Goal: Task Accomplishment & Management: Manage account settings

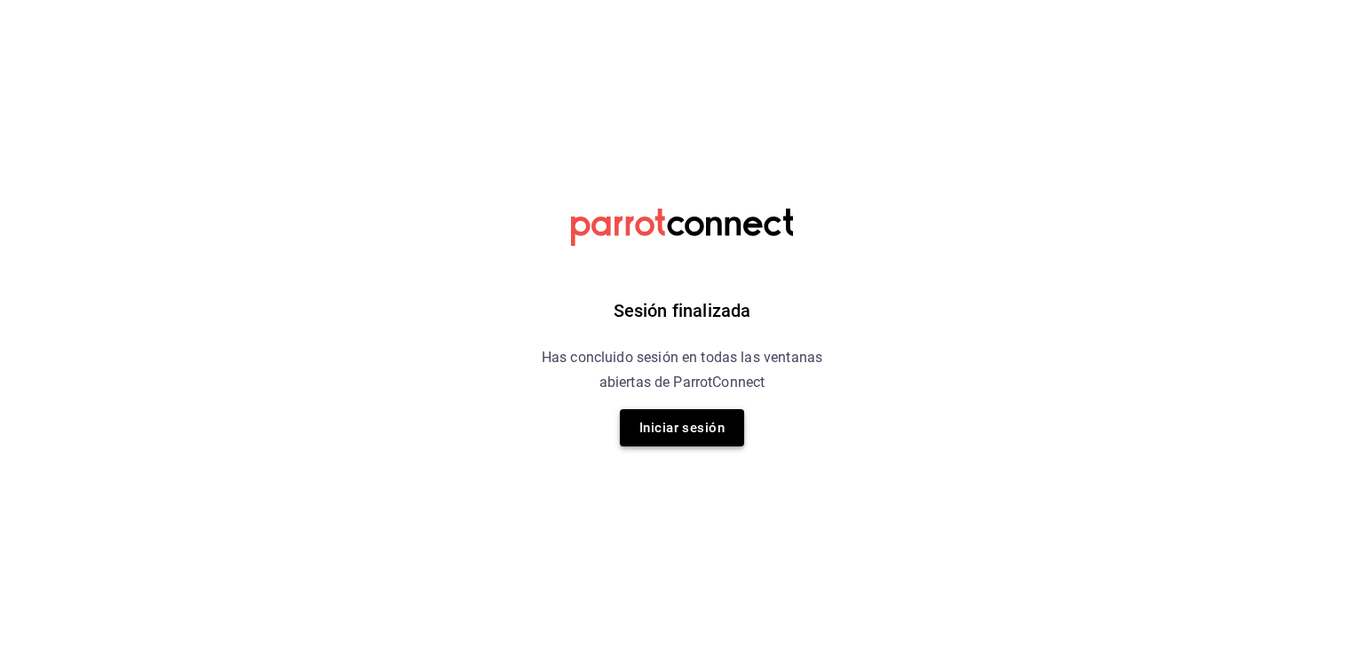
click at [699, 424] on button "Iniciar sesión" at bounding box center [682, 427] width 124 height 37
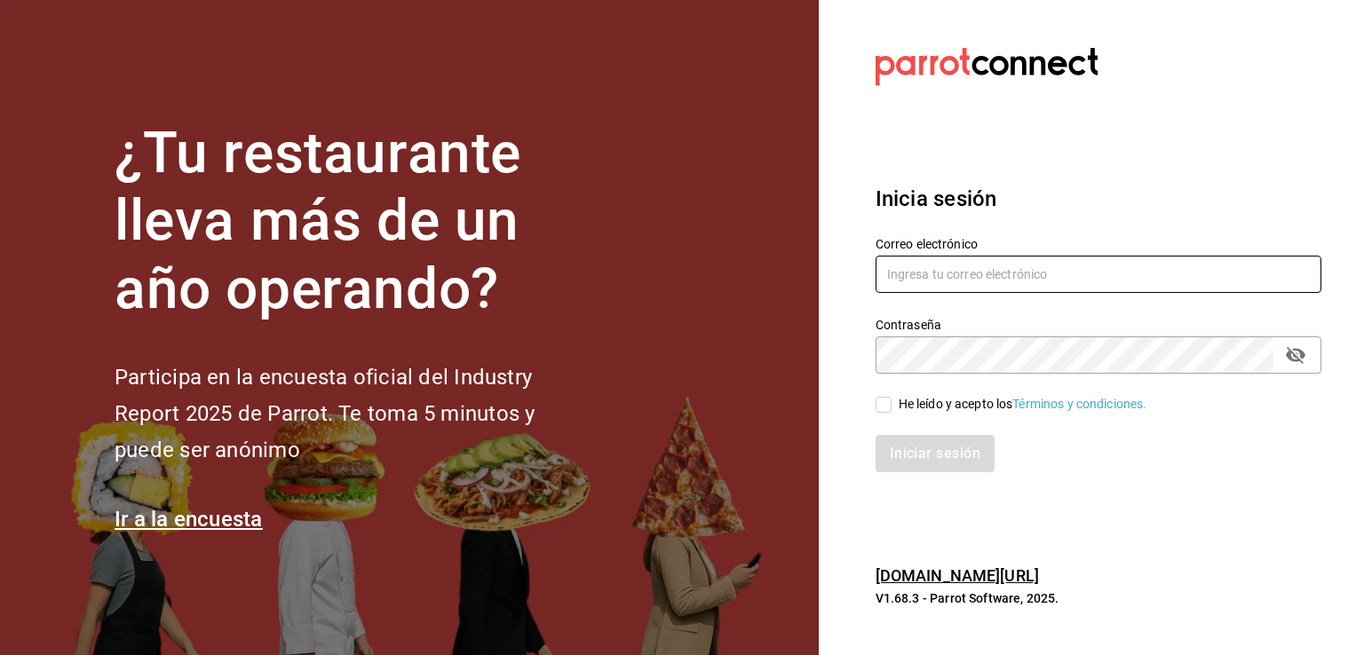
click at [1084, 278] on input "text" at bounding box center [1099, 274] width 446 height 37
type input "kekasmty@gmail.com"
click at [880, 405] on input "He leído y acepto los Términos y condiciones." at bounding box center [884, 405] width 16 height 16
checkbox input "true"
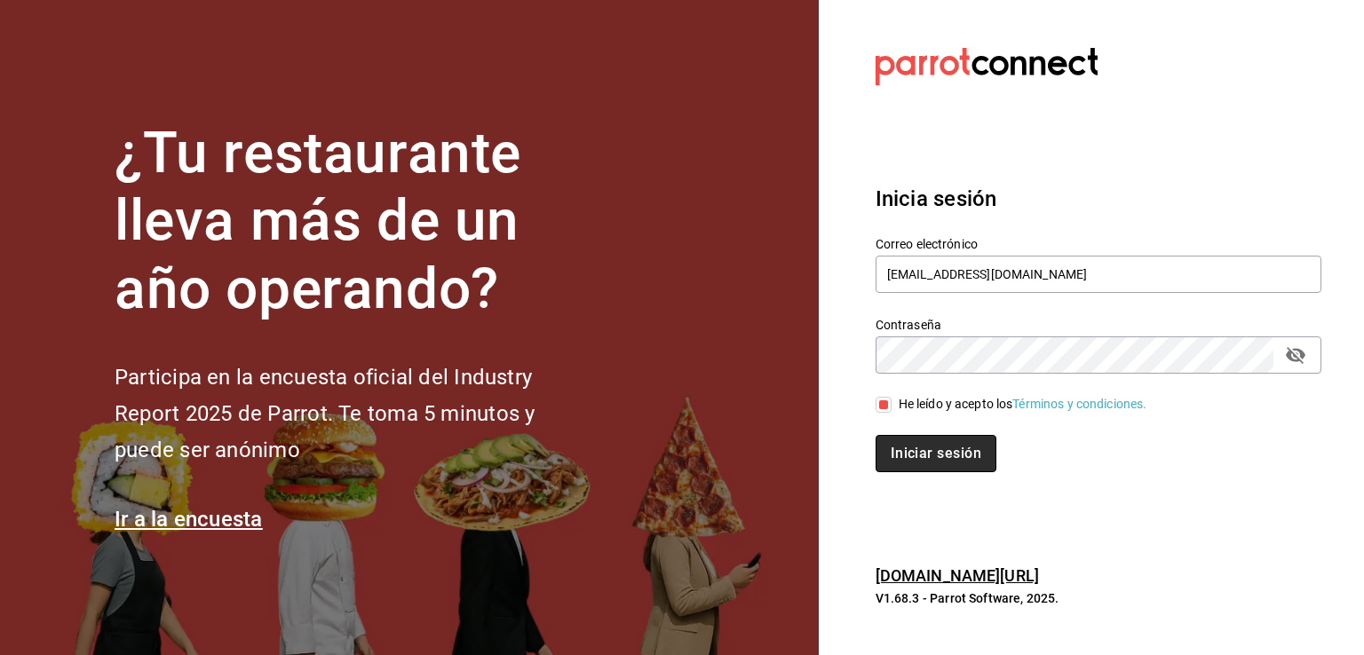
click at [979, 456] on button "Iniciar sesión" at bounding box center [936, 453] width 121 height 37
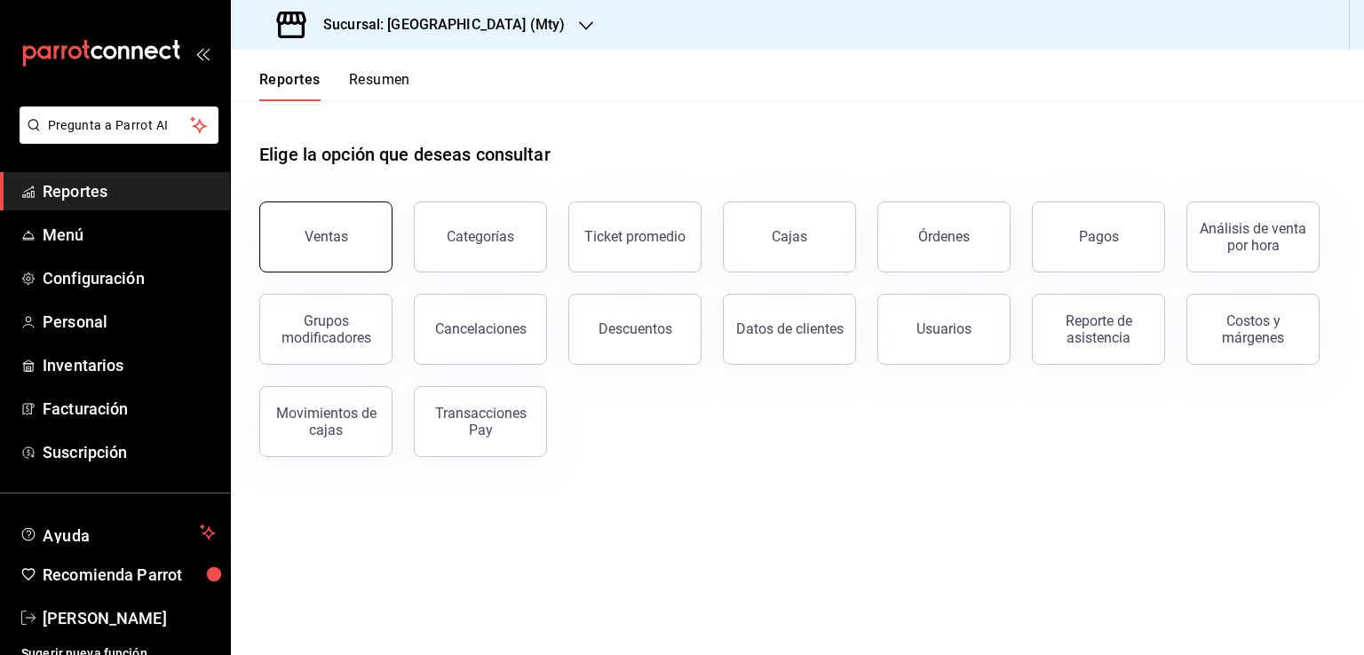
click at [339, 250] on button "Ventas" at bounding box center [325, 237] width 133 height 71
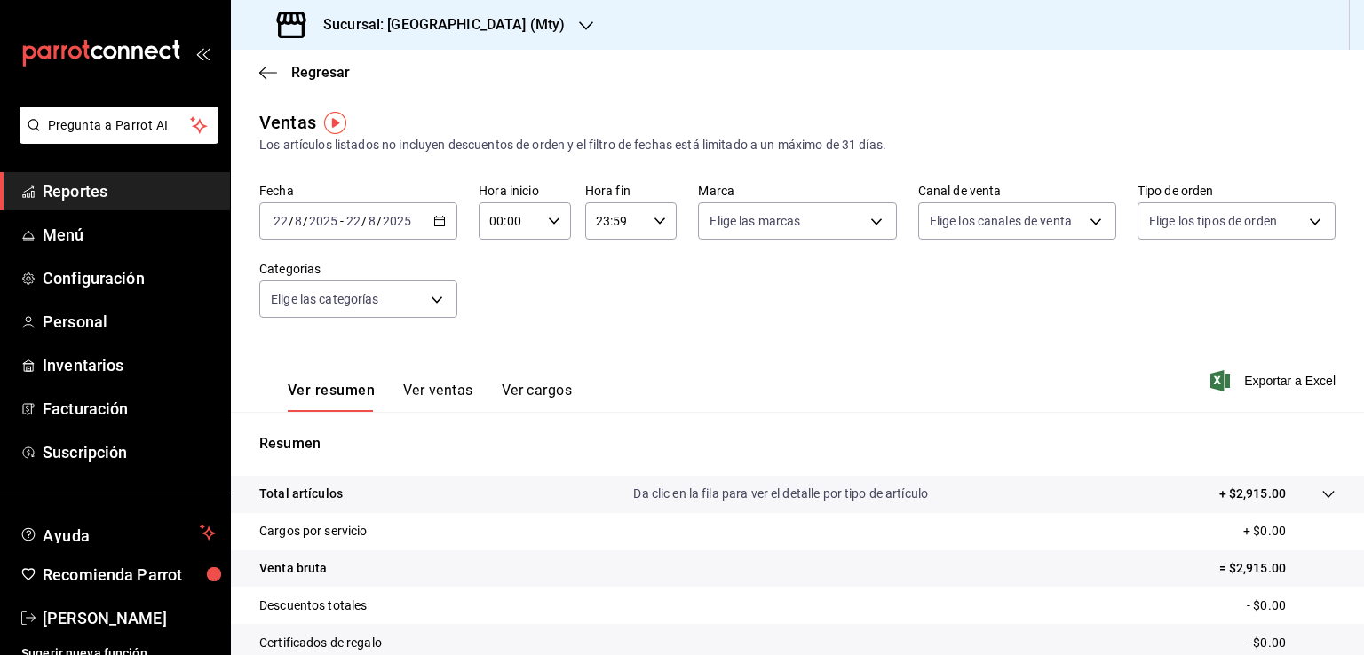
click at [433, 218] on icon "button" at bounding box center [439, 221] width 12 height 12
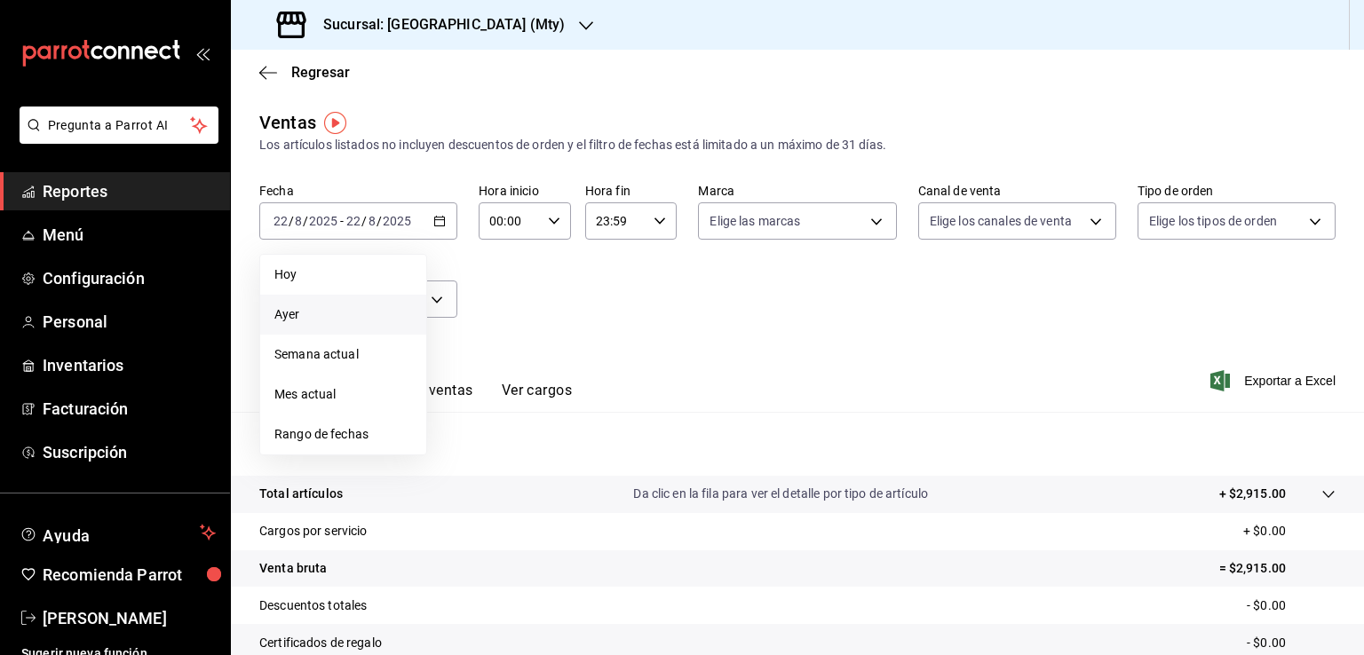
click at [302, 318] on span "Ayer" at bounding box center [343, 315] width 138 height 19
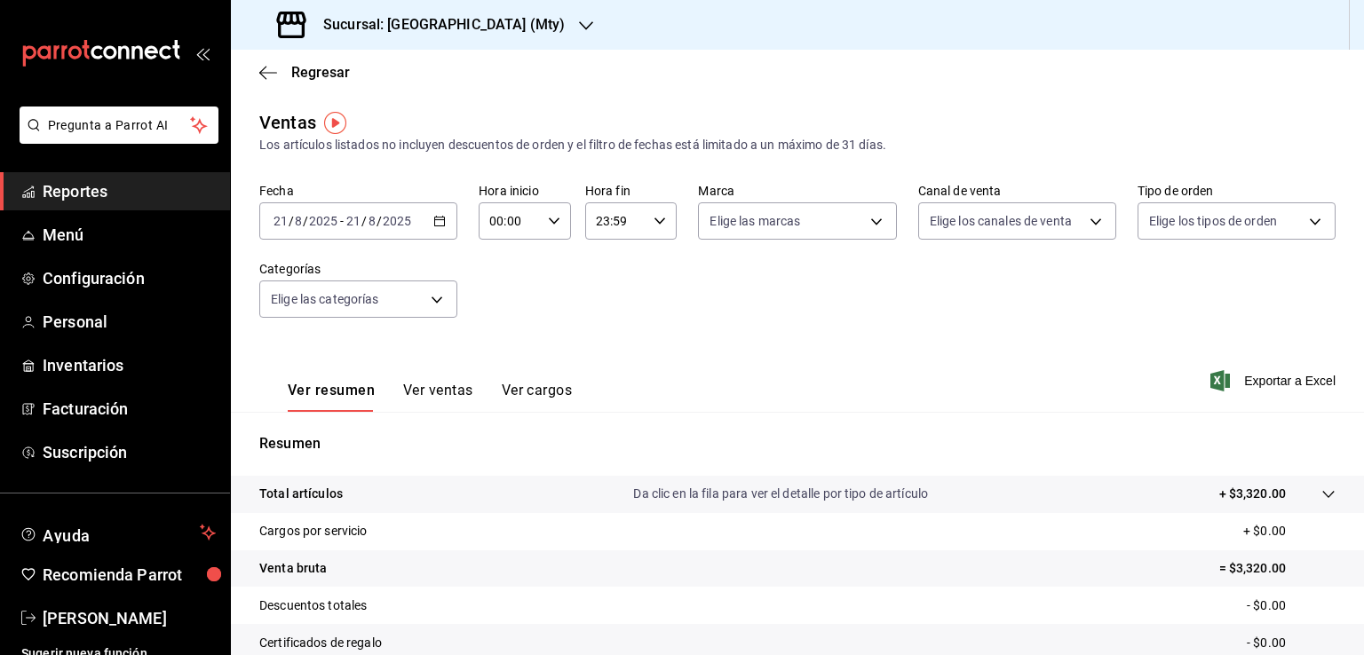
click at [426, 225] on div "[DATE] [DATE] - [DATE] [DATE]" at bounding box center [358, 220] width 198 height 37
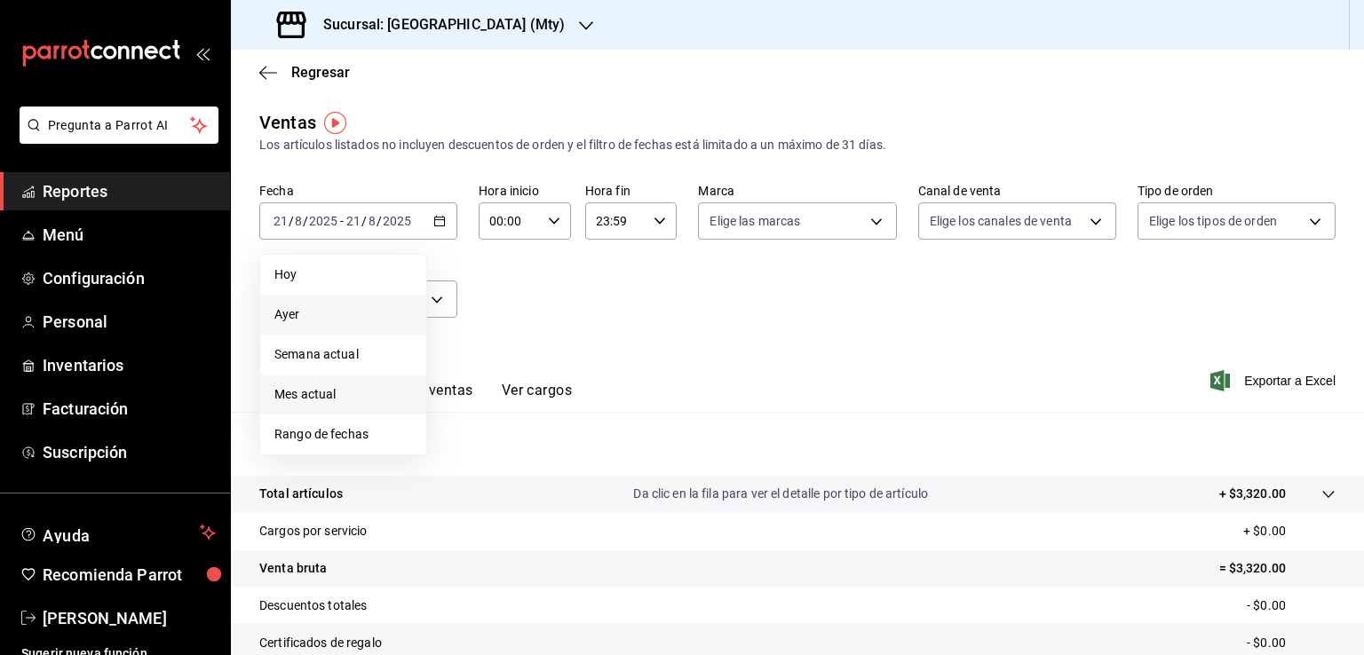
click at [337, 396] on span "Mes actual" at bounding box center [343, 394] width 138 height 19
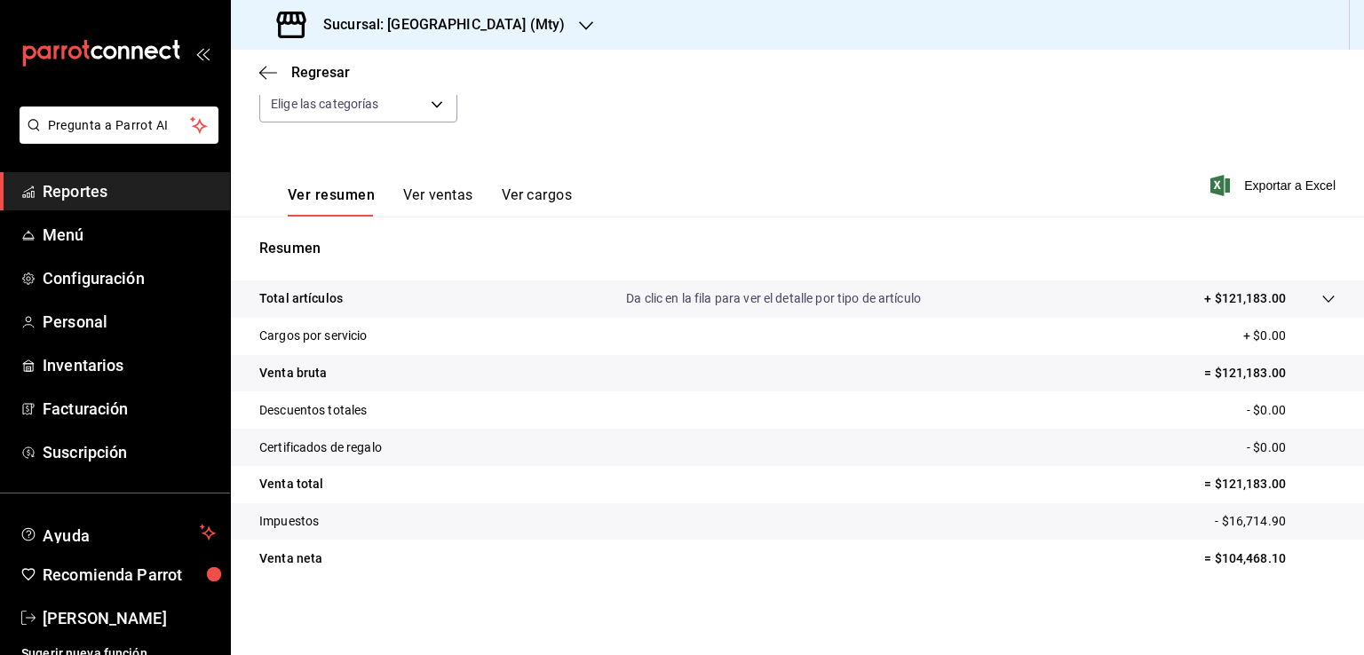
scroll to position [195, 0]
click at [450, 200] on button "Ver ventas" at bounding box center [438, 202] width 70 height 30
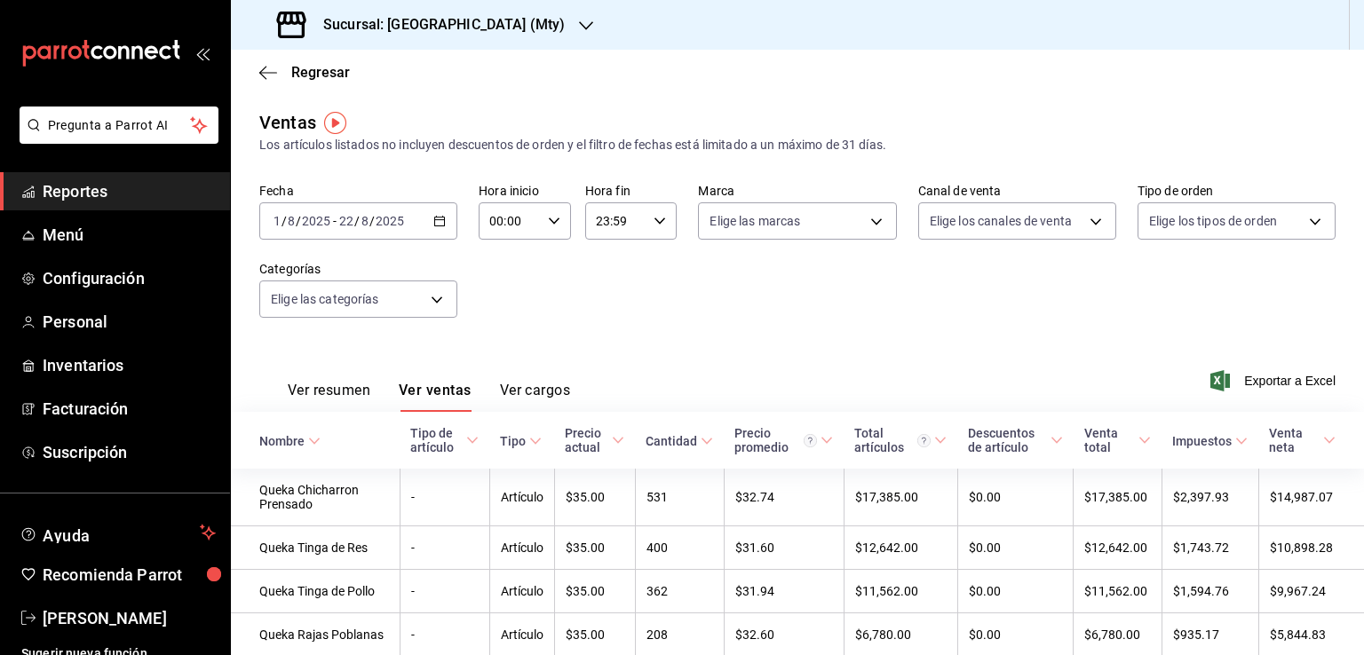
click at [91, 200] on span "Reportes" at bounding box center [129, 191] width 173 height 24
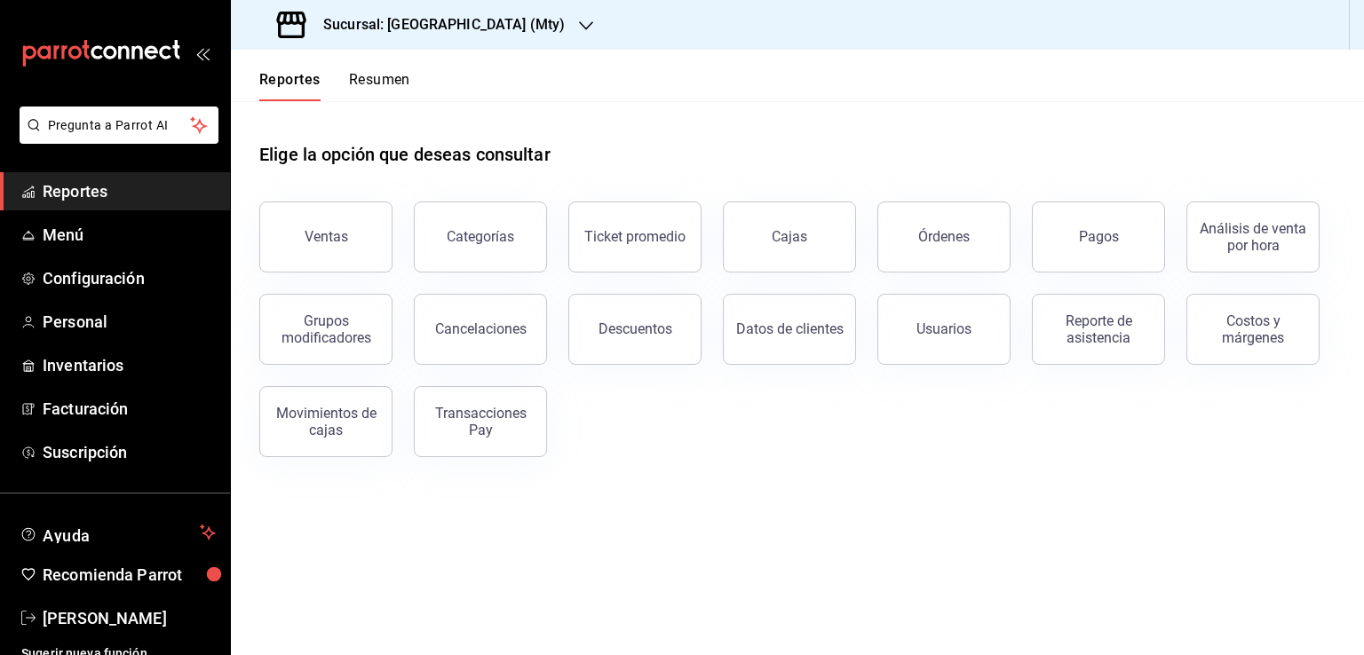
click at [375, 83] on button "Resumen" at bounding box center [379, 86] width 61 height 30
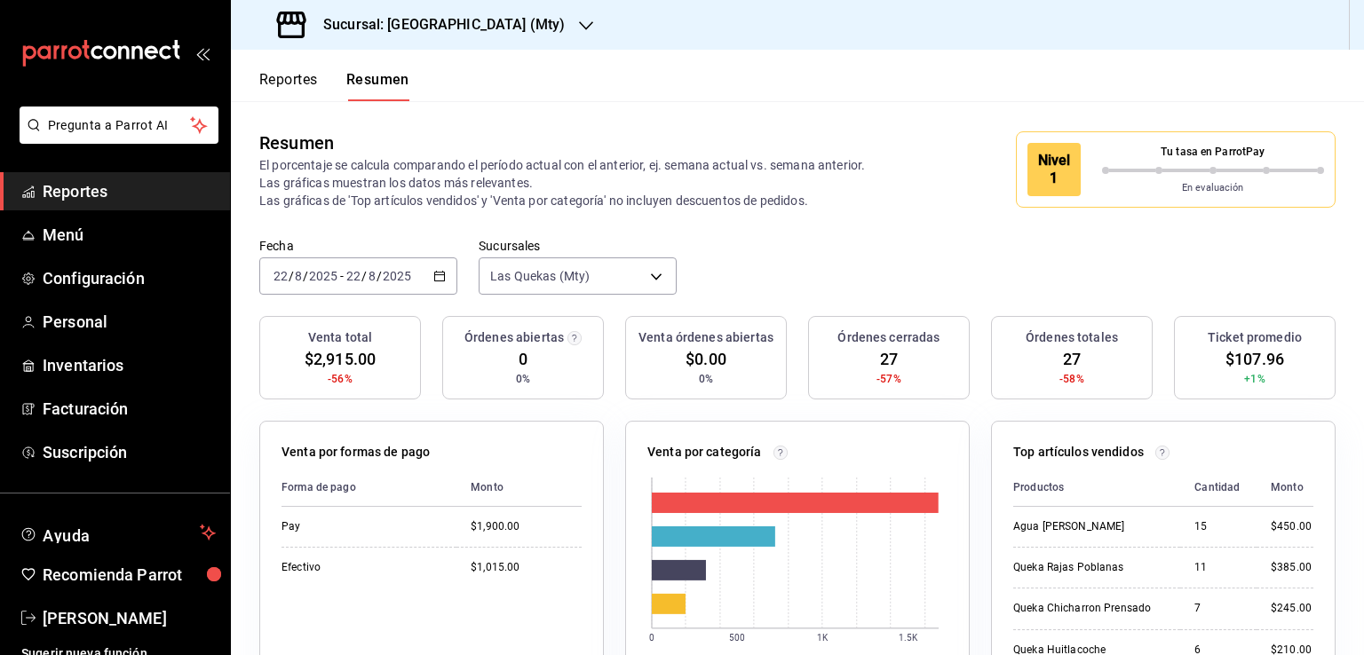
click at [436, 279] on icon "button" at bounding box center [439, 276] width 12 height 12
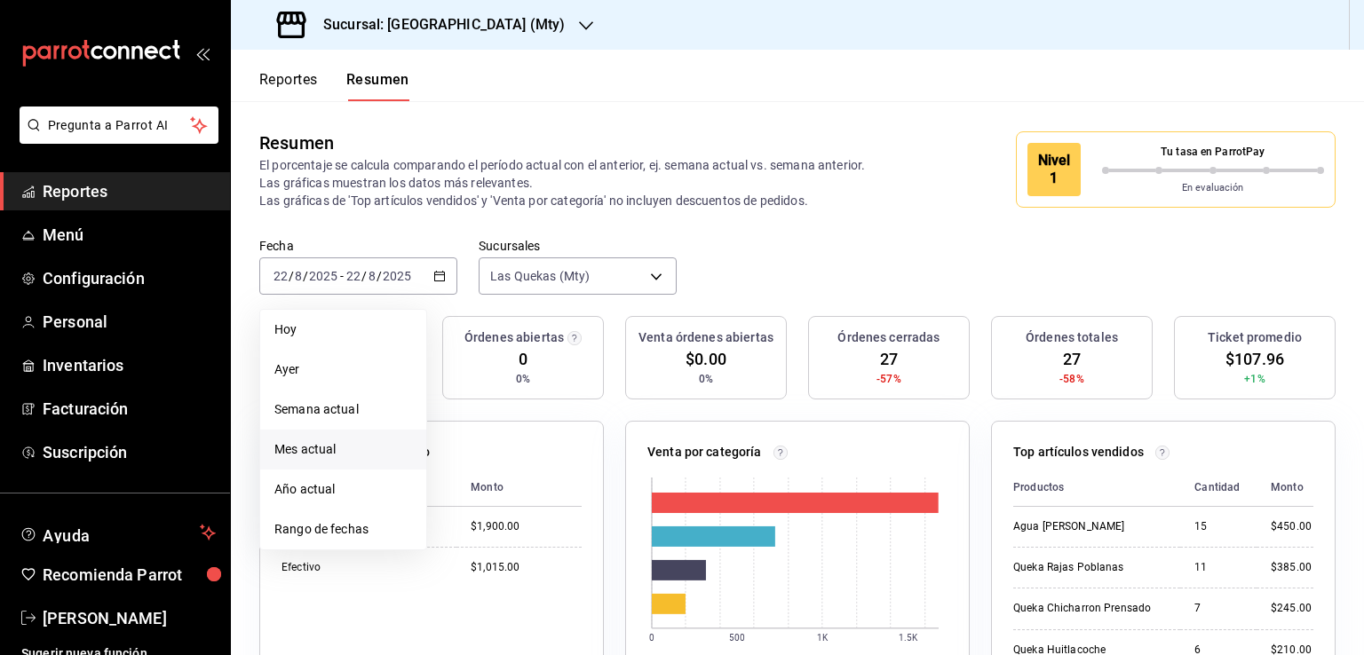
click at [314, 450] on span "Mes actual" at bounding box center [343, 450] width 138 height 19
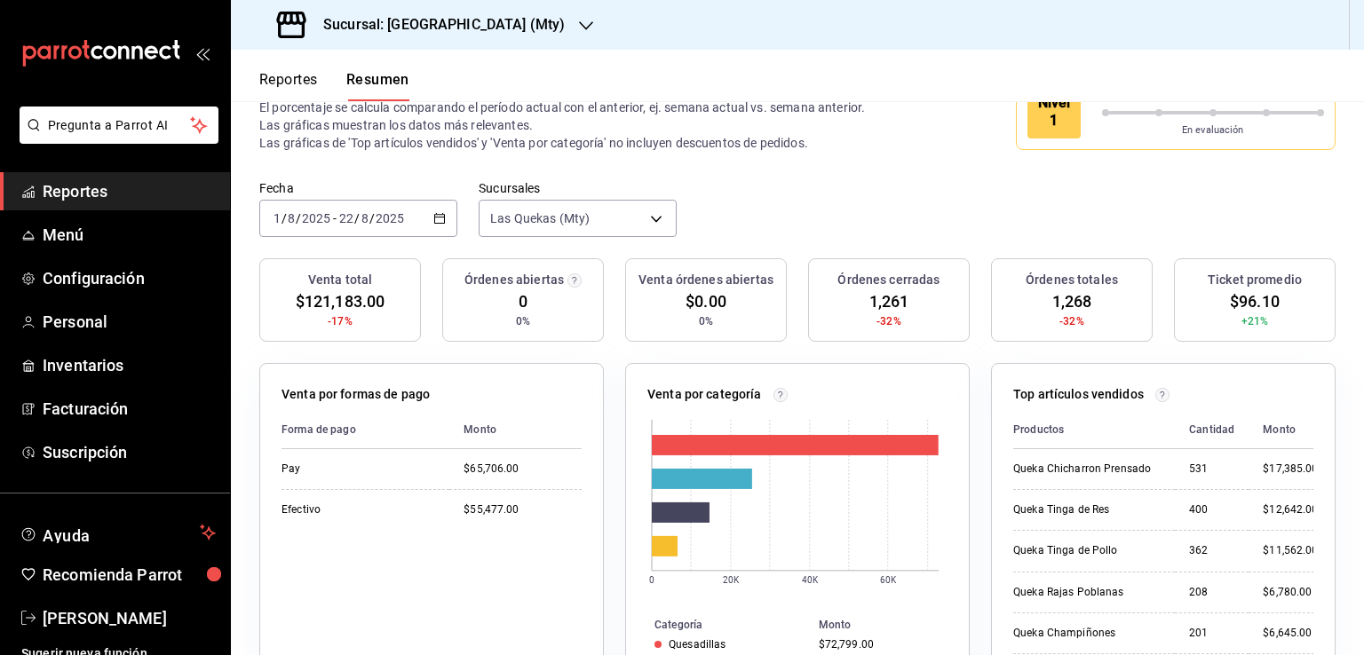
scroll to position [89, 0]
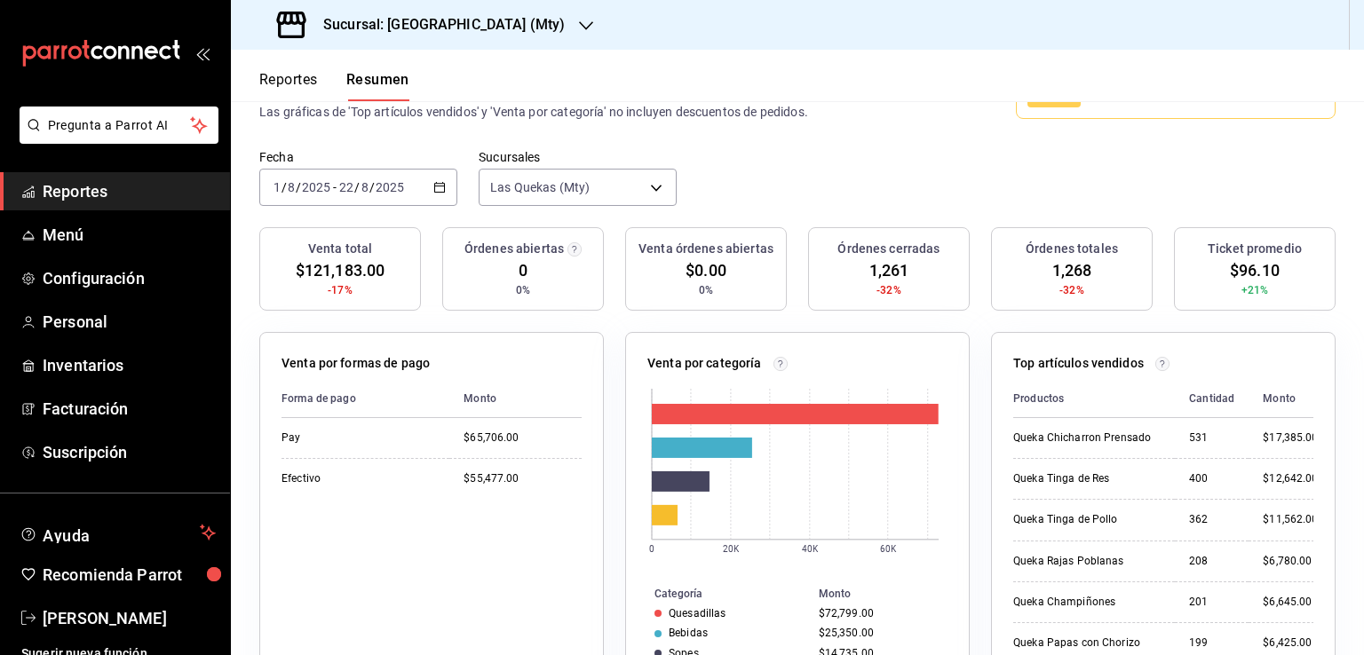
click at [579, 29] on icon "button" at bounding box center [586, 26] width 14 height 14
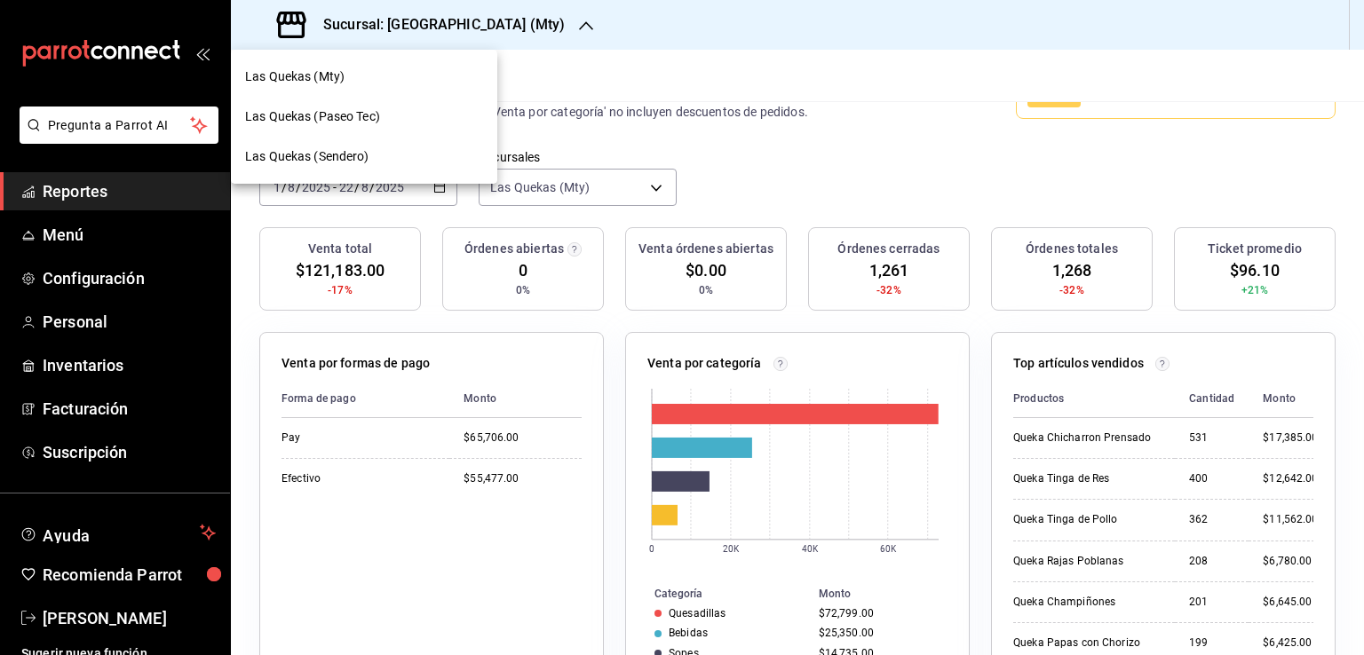
click at [329, 112] on span "Las Quekas (Paseo Tec)" at bounding box center [312, 116] width 135 height 19
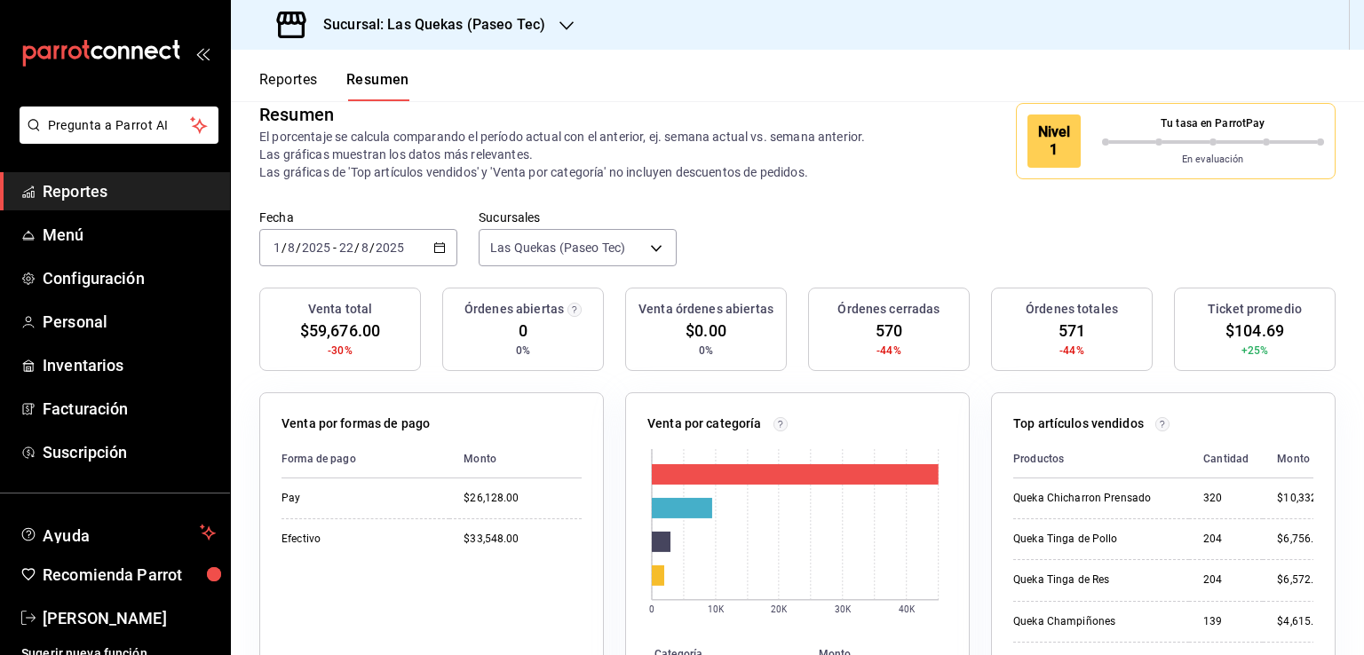
scroll to position [0, 0]
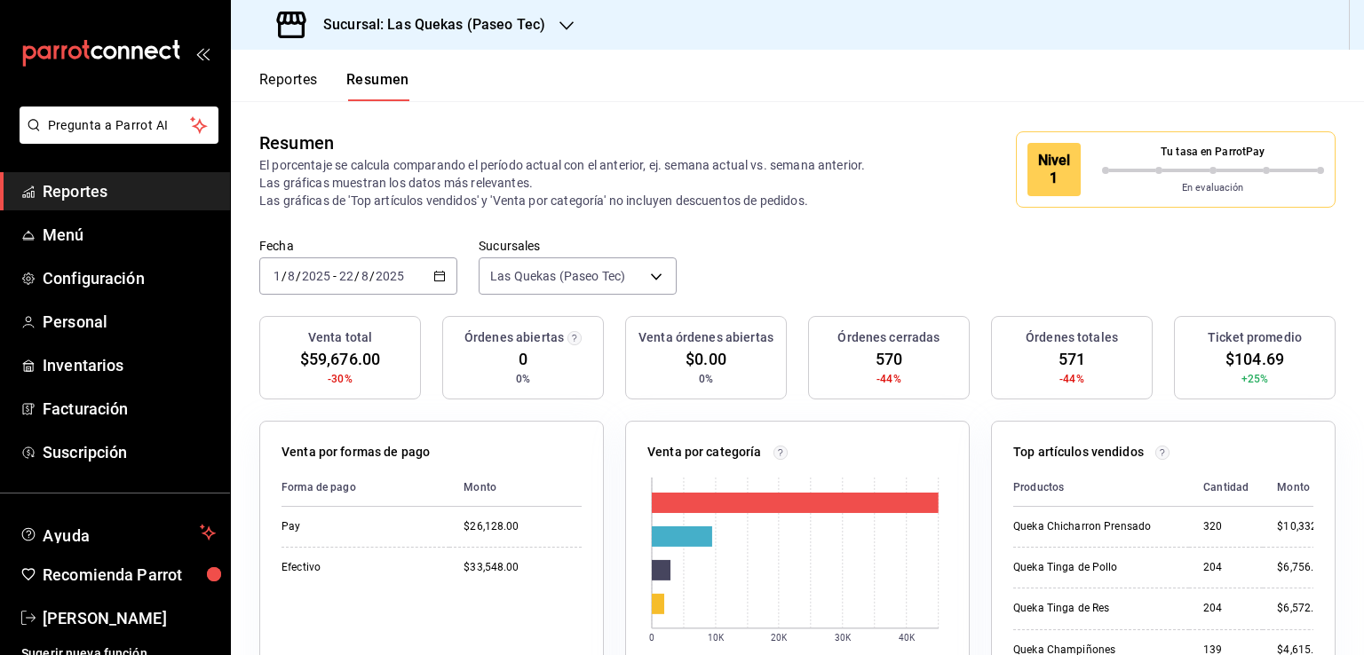
click at [281, 79] on button "Reportes" at bounding box center [288, 86] width 59 height 30
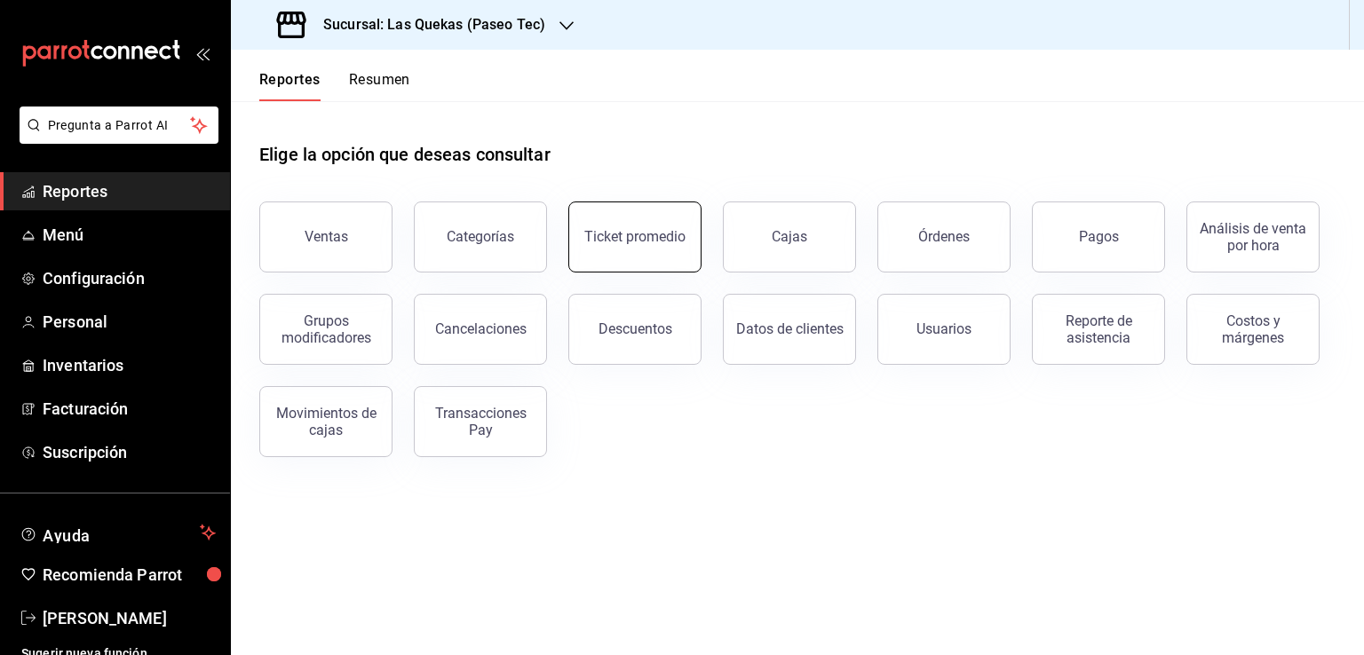
click at [675, 254] on button "Ticket promedio" at bounding box center [634, 237] width 133 height 71
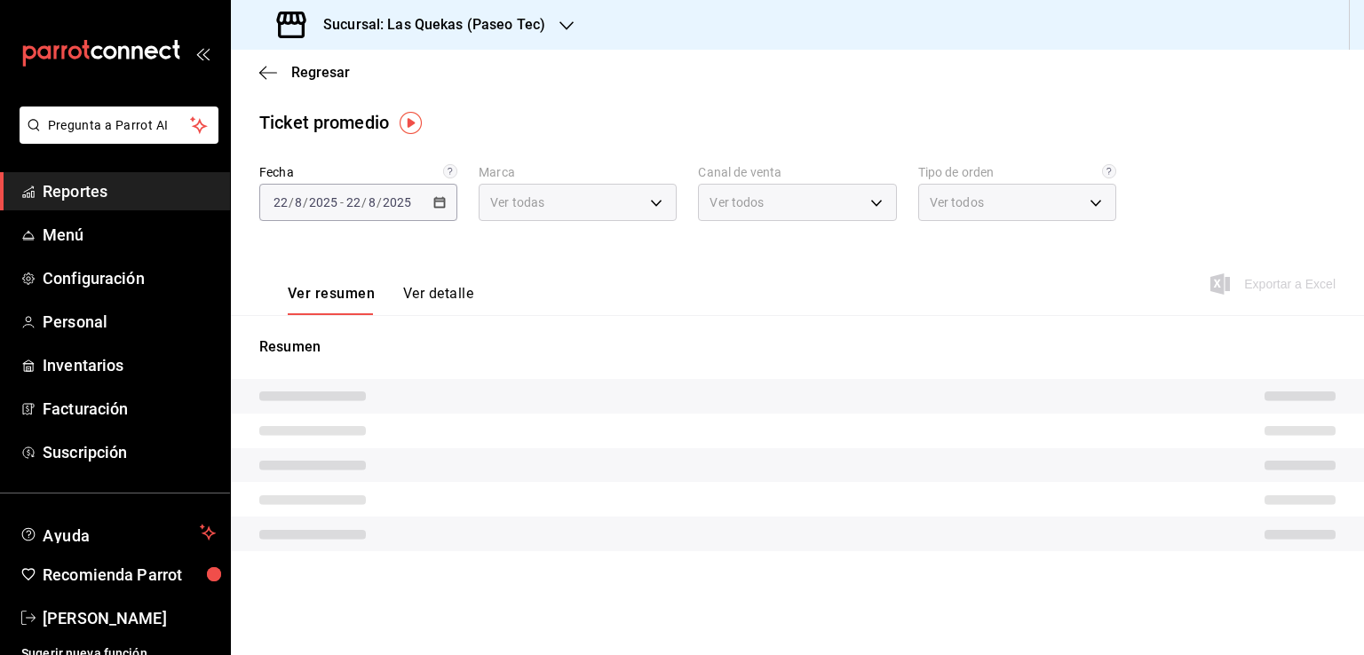
type input "84f8d17f-0be7-4069-91ac-af961fff9a3a"
type input "PARROT,UBER_EATS,RAPPI,DIDI_FOOD,ONLINE"
type input "9de77fb7-b122-42ed-b638-666e4132ce59,8d1bd016-0985-4ae9-b1ad-5a0d30fddce3,474de…"
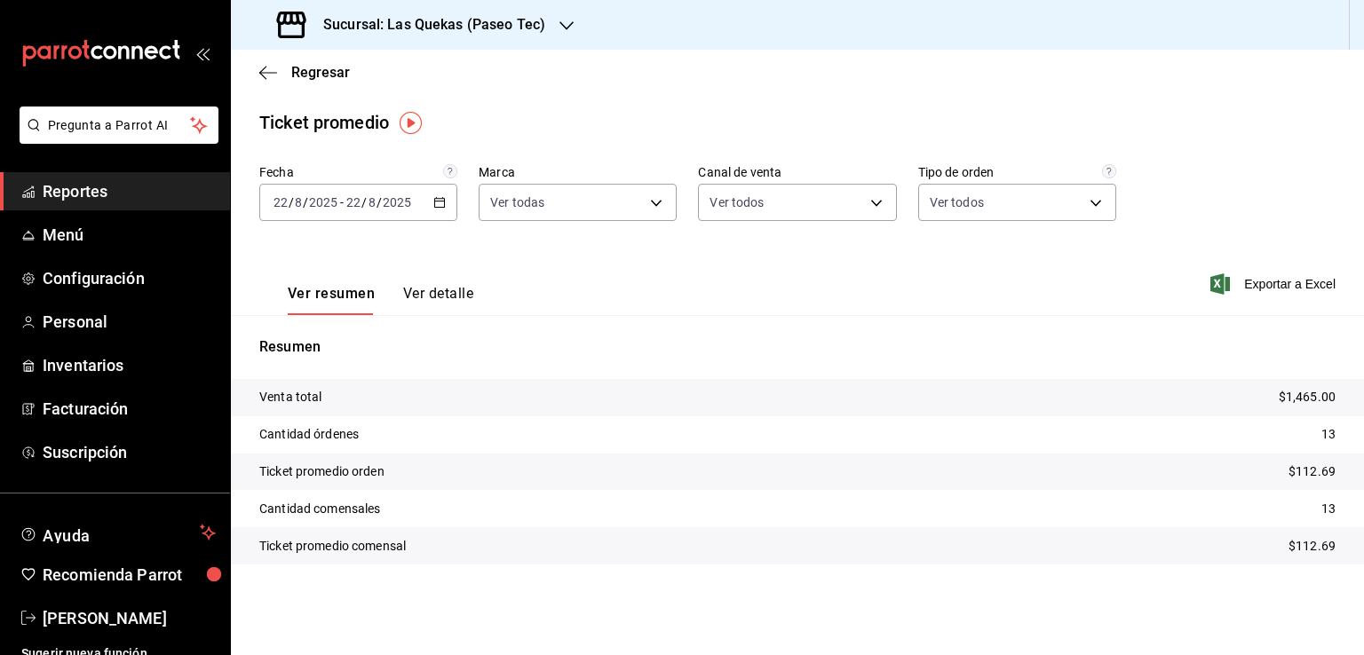
click at [455, 288] on button "Ver detalle" at bounding box center [438, 300] width 70 height 30
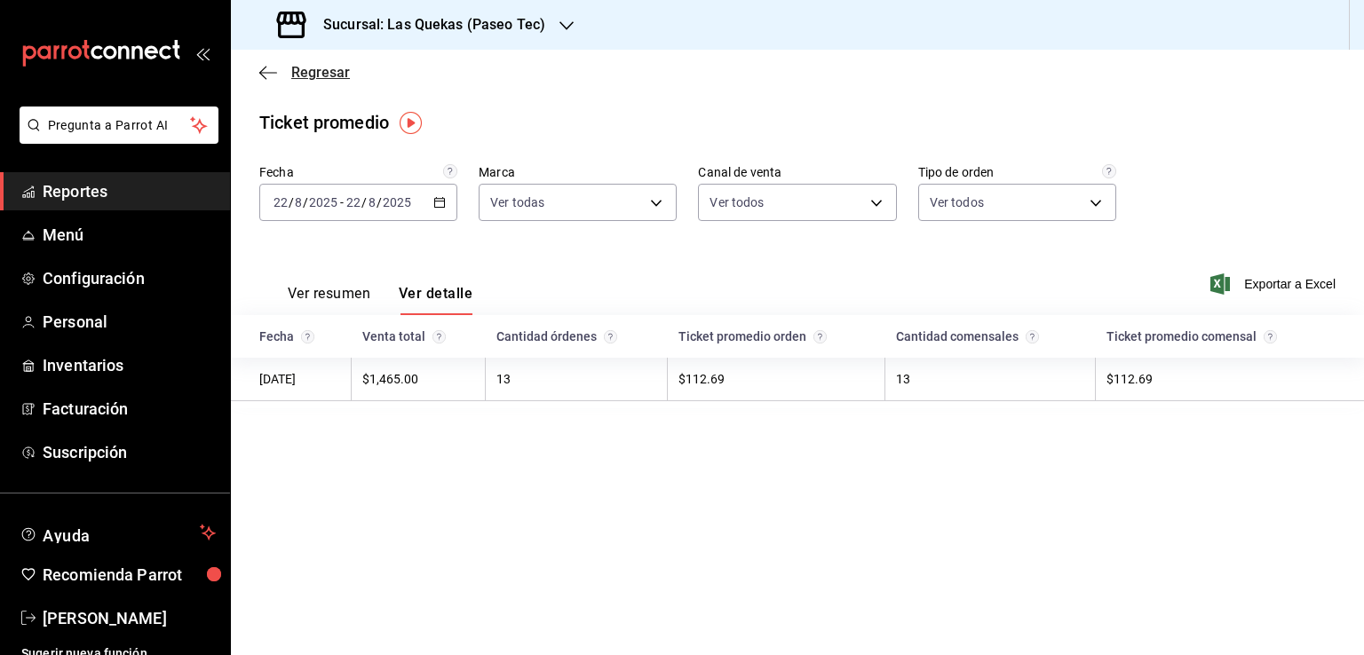
click at [273, 70] on icon "button" at bounding box center [268, 73] width 18 height 16
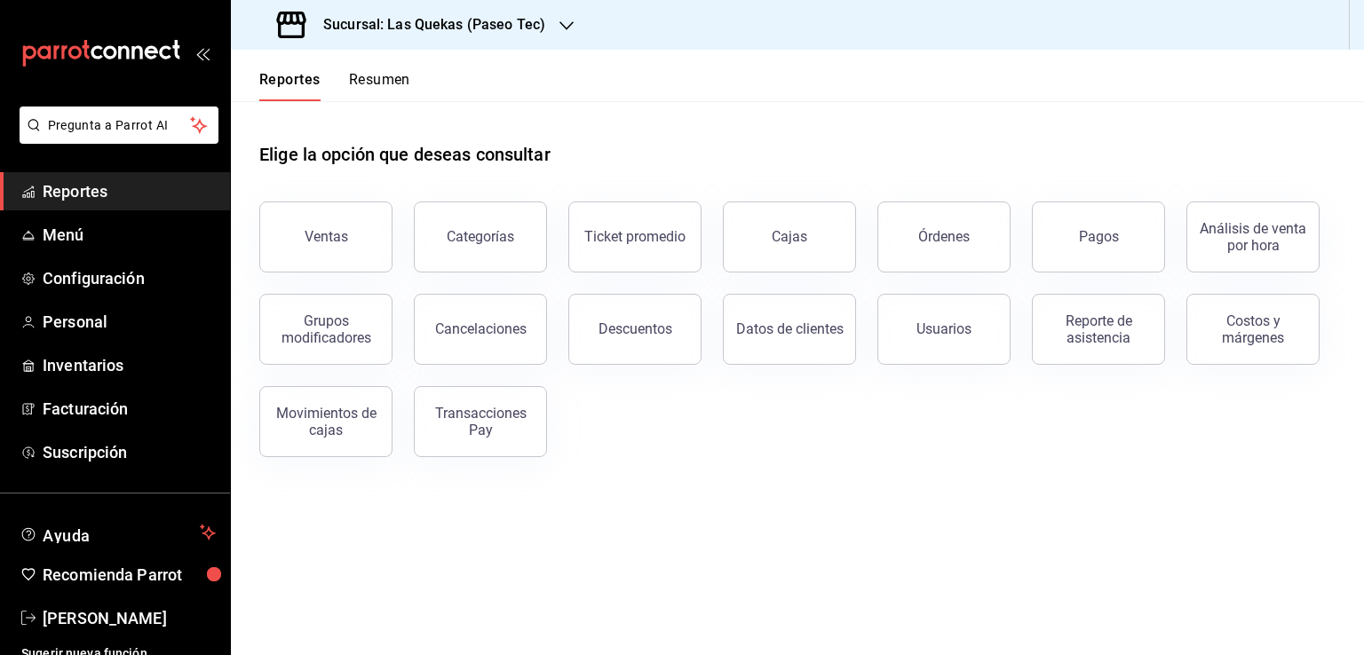
click at [572, 21] on div "Sucursal: Las Quekas (Paseo Tec)" at bounding box center [413, 25] width 336 height 50
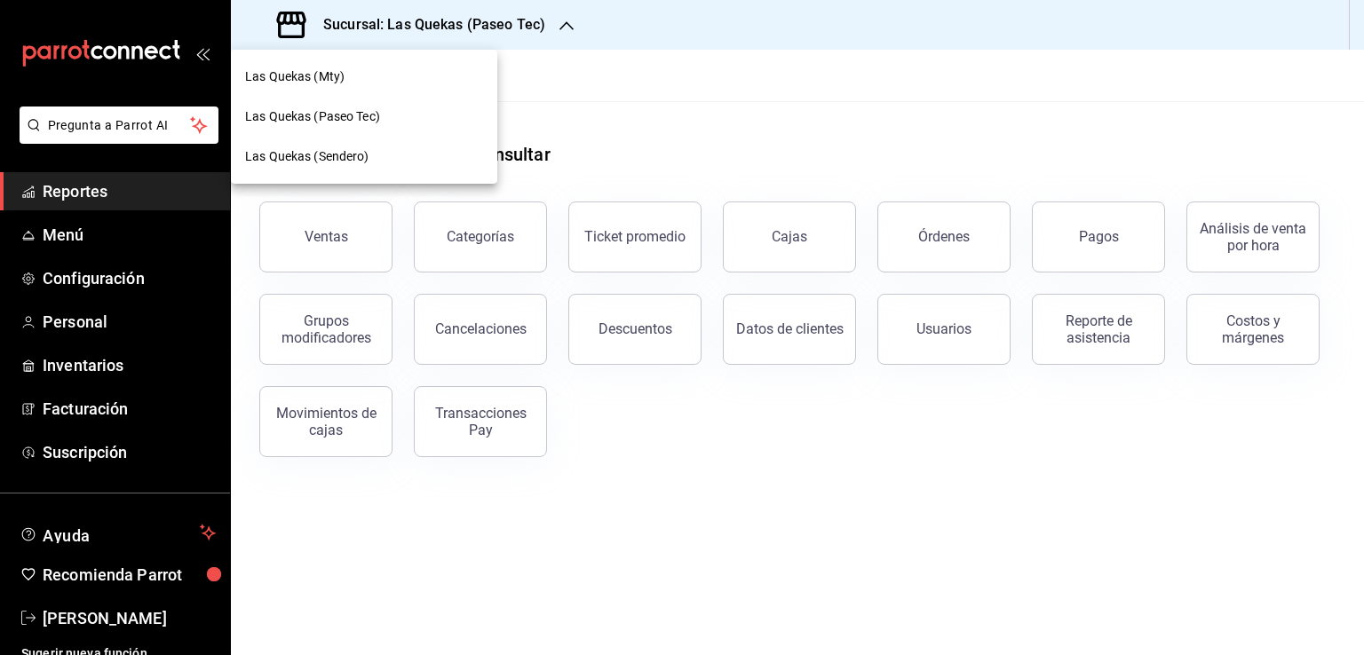
click at [322, 79] on span "Las Quekas (Mty)" at bounding box center [294, 76] width 99 height 19
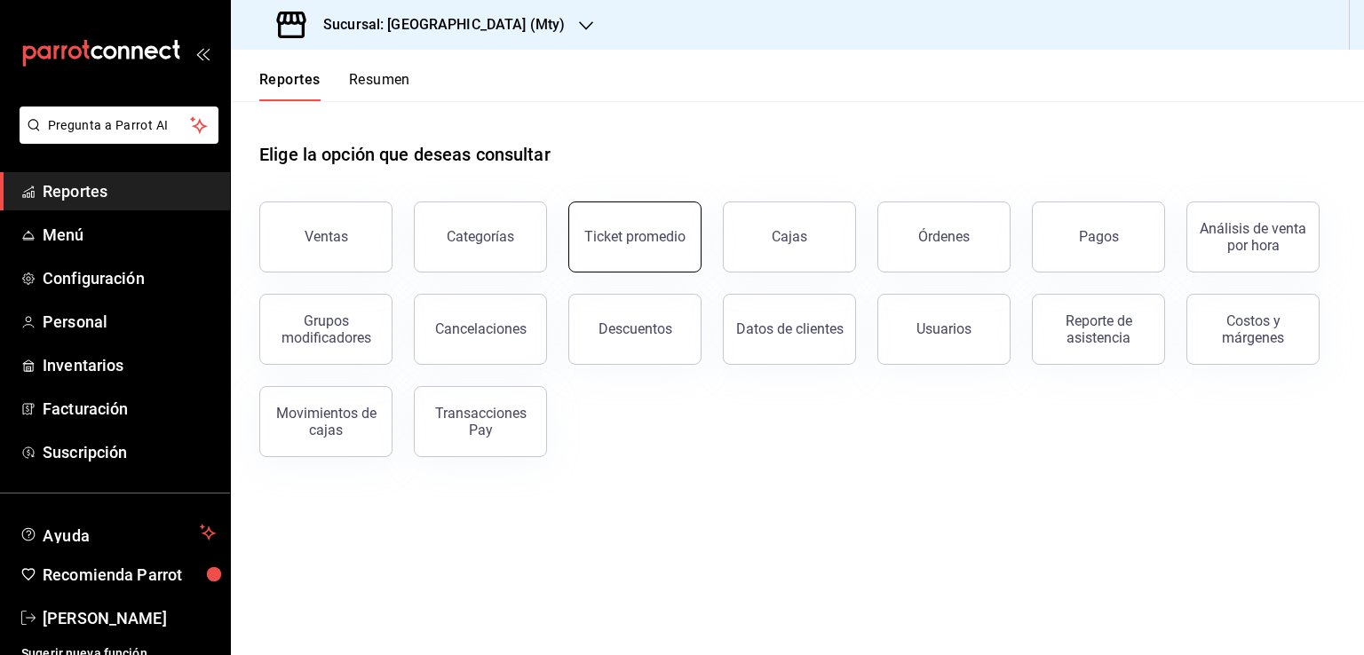
click at [655, 236] on div "Ticket promedio" at bounding box center [634, 236] width 101 height 17
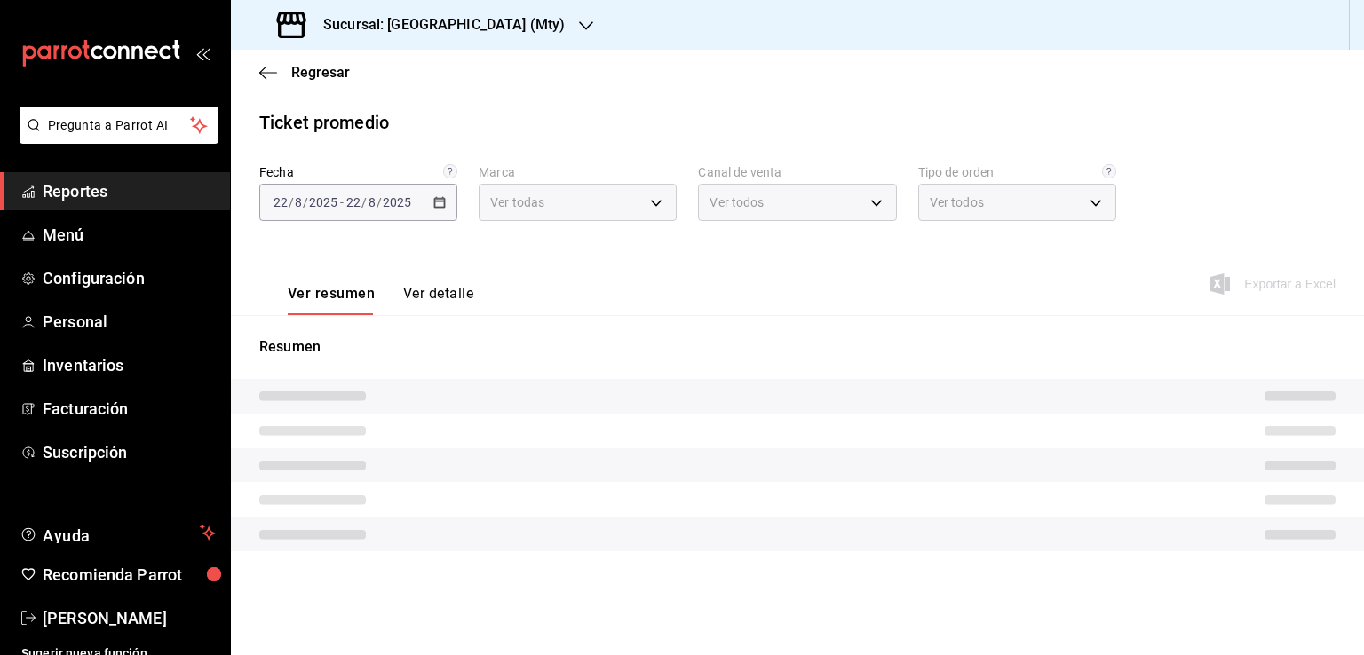
type input "eeb6ea17-fe7d-4f68-9932-f33fb42bf8d1"
type input "PARROT,UBER_EATS,RAPPI,DIDI_FOOD,ONLINE"
type input "5970a2f3-8e3a-48a5-9e07-2049224fb44a,e17f9ce6-ee0b-48e6-a449-0d5d6e47c1b9,0d227…"
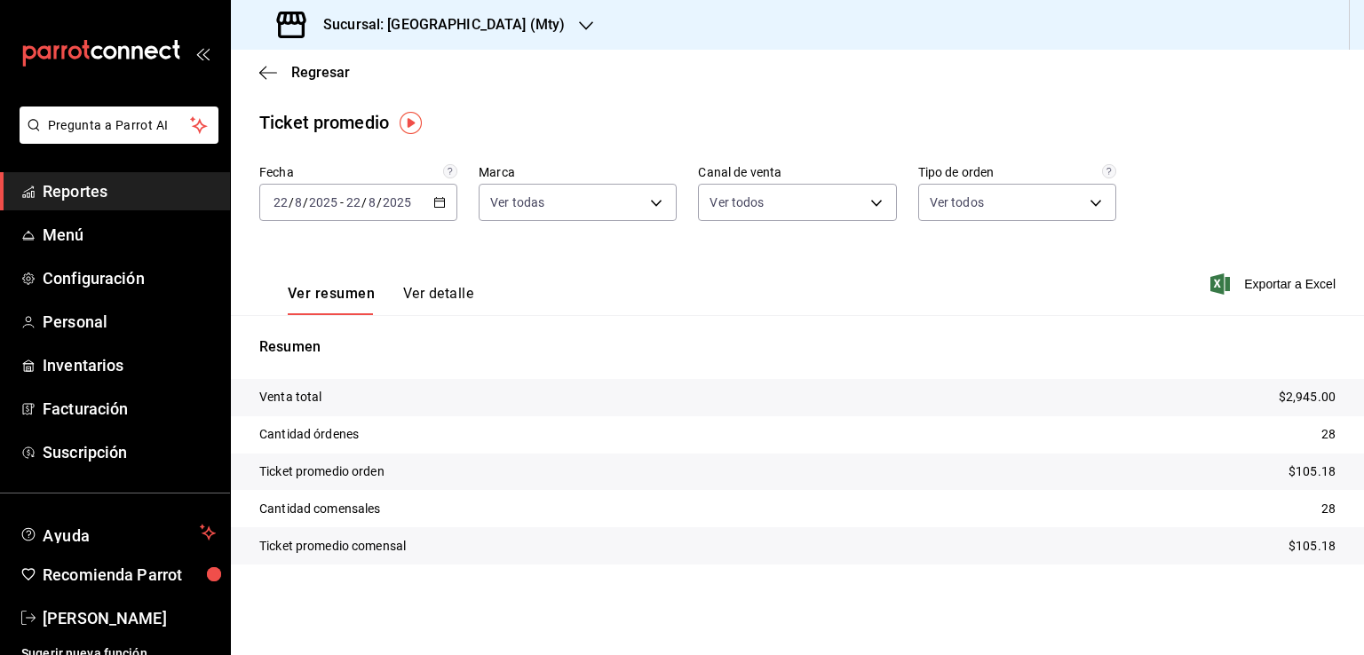
click at [438, 205] on icon "button" at bounding box center [439, 202] width 12 height 12
click at [305, 69] on span "Regresar" at bounding box center [320, 72] width 59 height 17
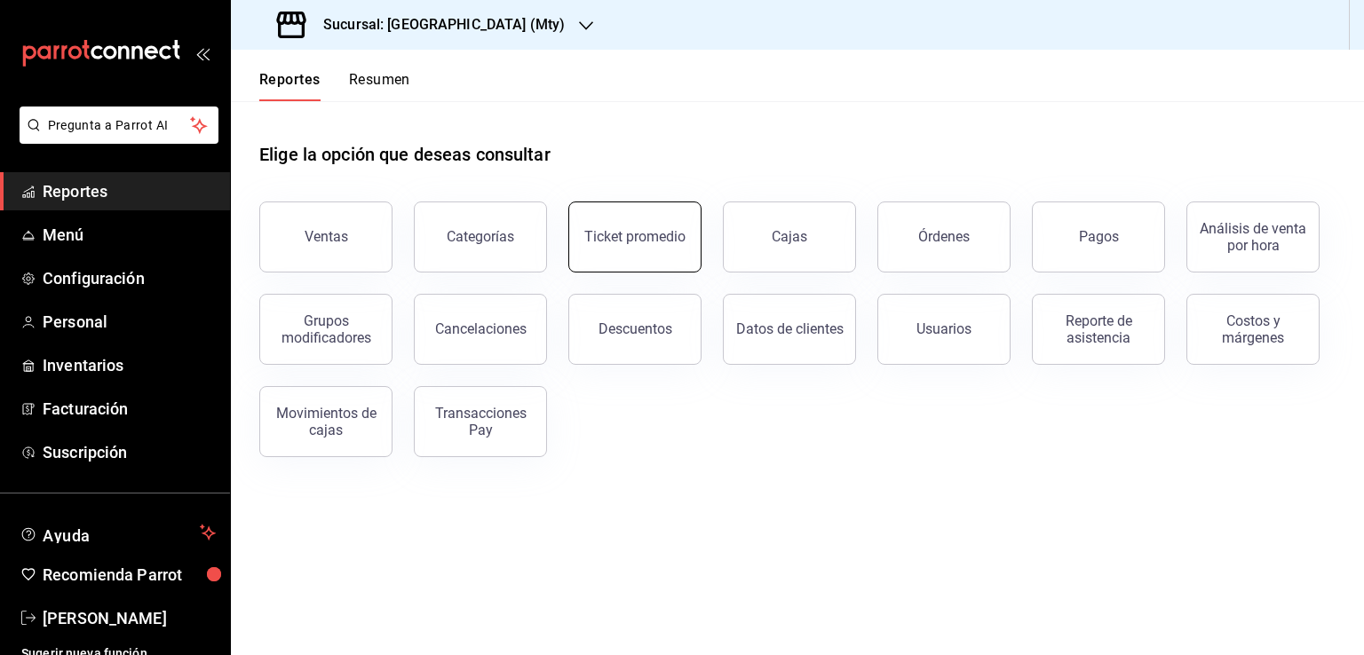
click at [642, 260] on button "Ticket promedio" at bounding box center [634, 237] width 133 height 71
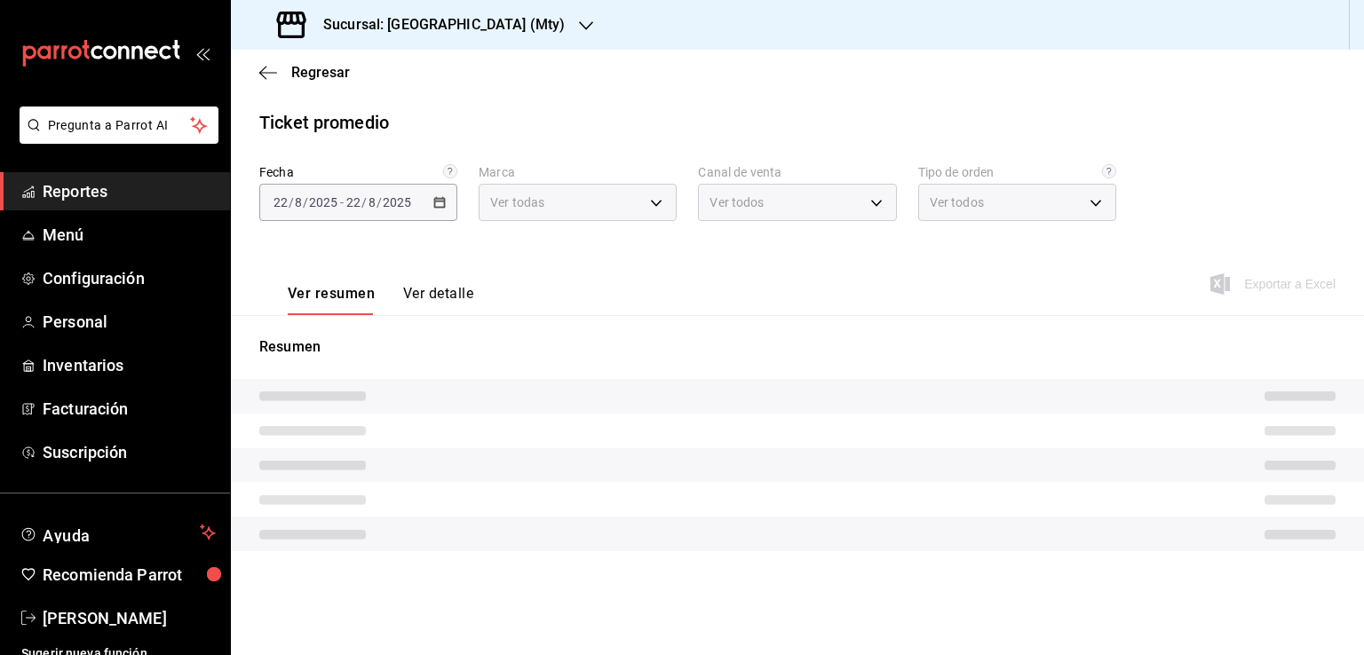
type input "eeb6ea17-fe7d-4f68-9932-f33fb42bf8d1"
type input "PARROT,UBER_EATS,RAPPI,DIDI_FOOD,ONLINE"
type input "5970a2f3-8e3a-48a5-9e07-2049224fb44a,e17f9ce6-ee0b-48e6-a449-0d5d6e47c1b9,0d227…"
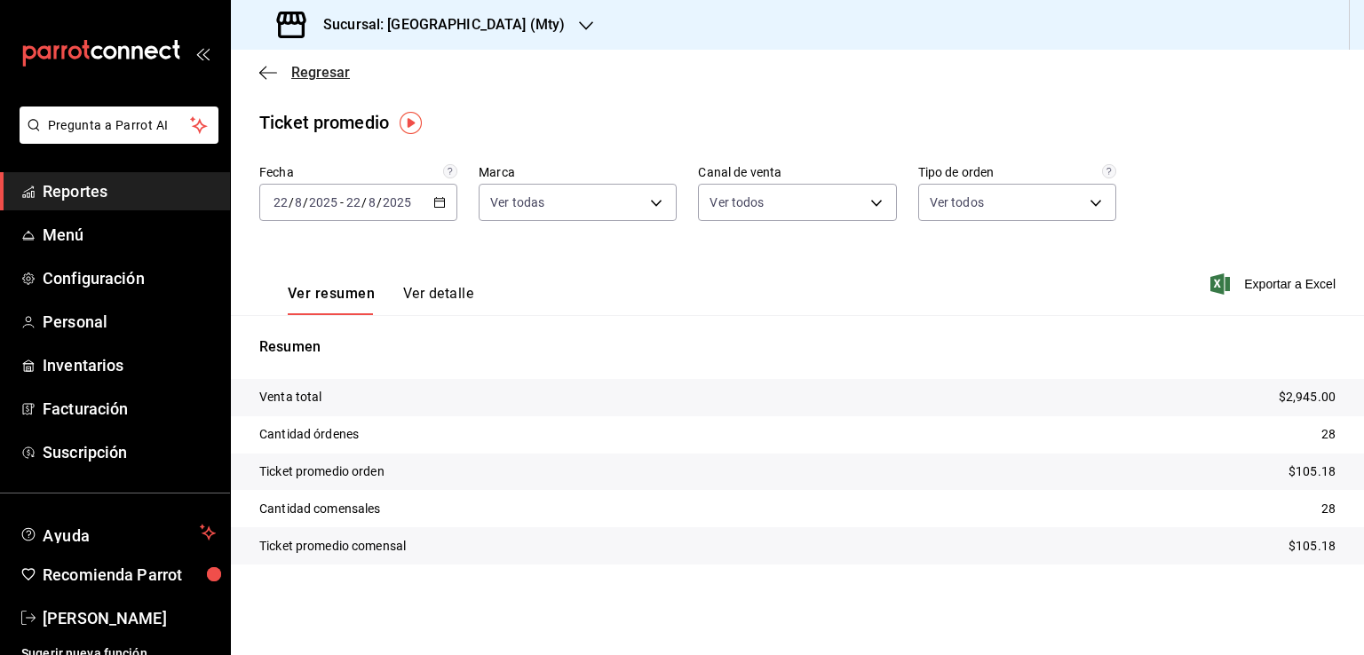
click at [295, 70] on span "Regresar" at bounding box center [320, 72] width 59 height 17
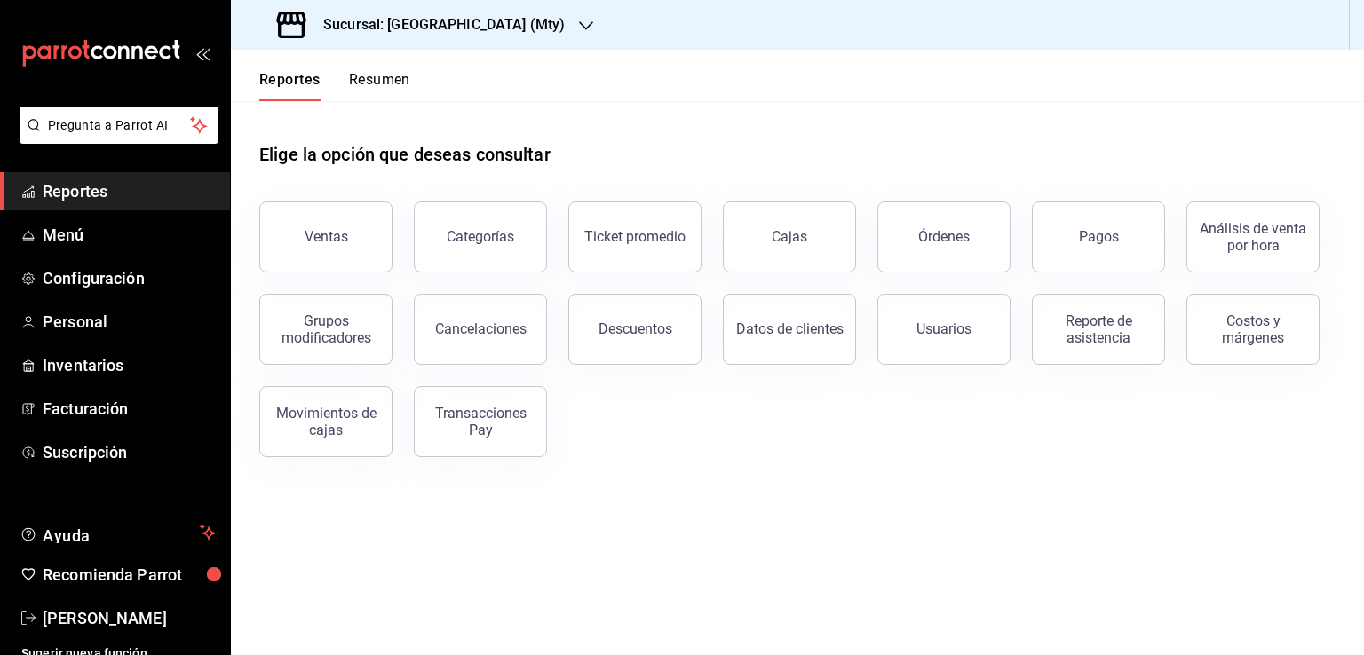
click at [392, 75] on button "Resumen" at bounding box center [379, 86] width 61 height 30
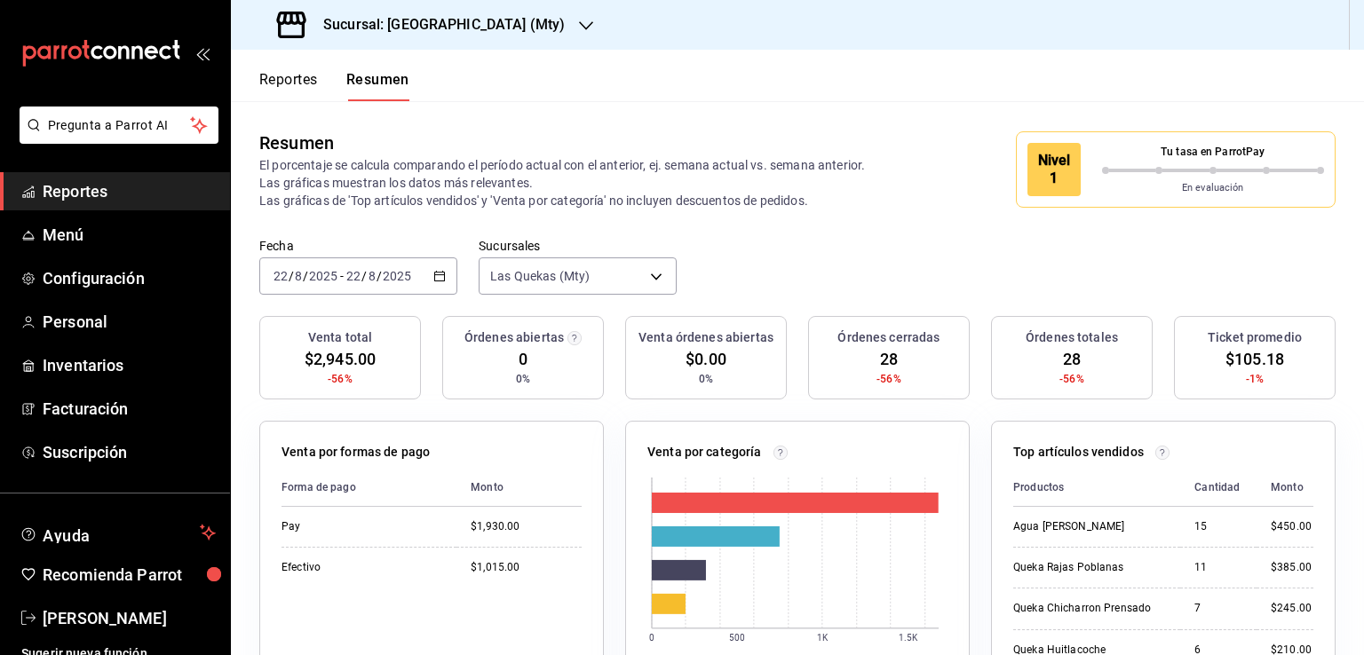
click at [436, 272] on \(Stroke\) "button" at bounding box center [439, 277] width 11 height 10
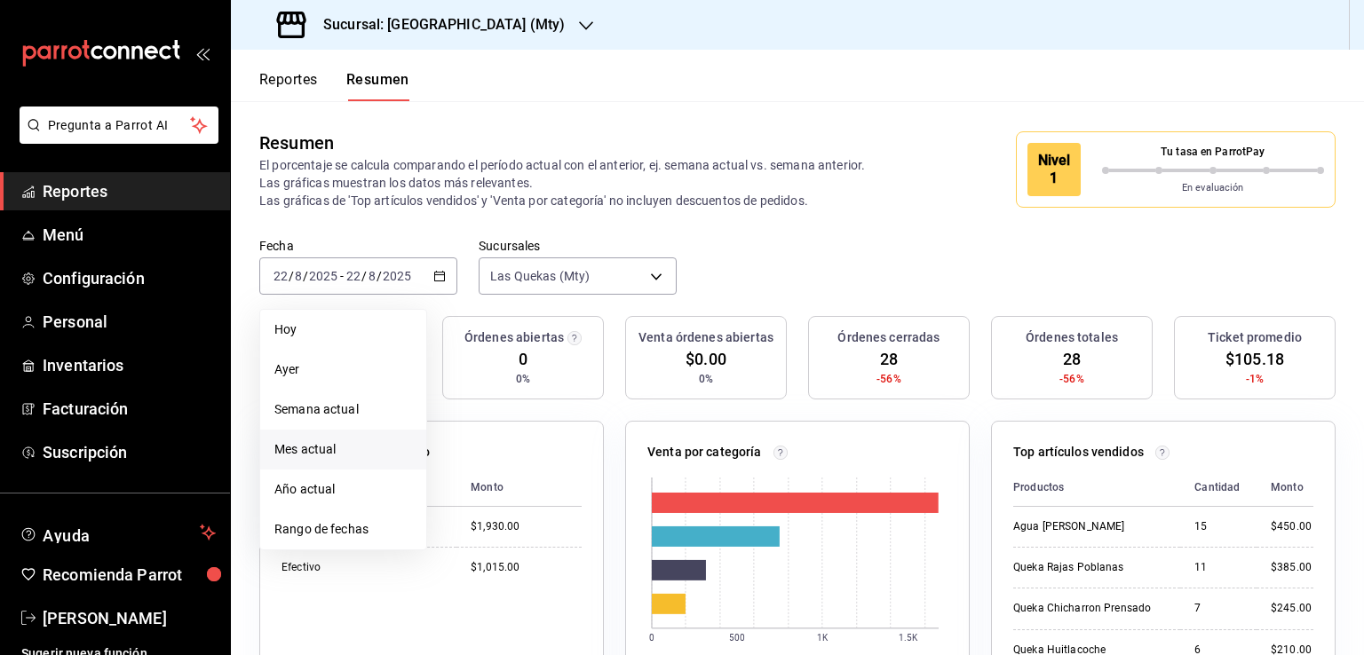
click at [305, 451] on span "Mes actual" at bounding box center [343, 450] width 138 height 19
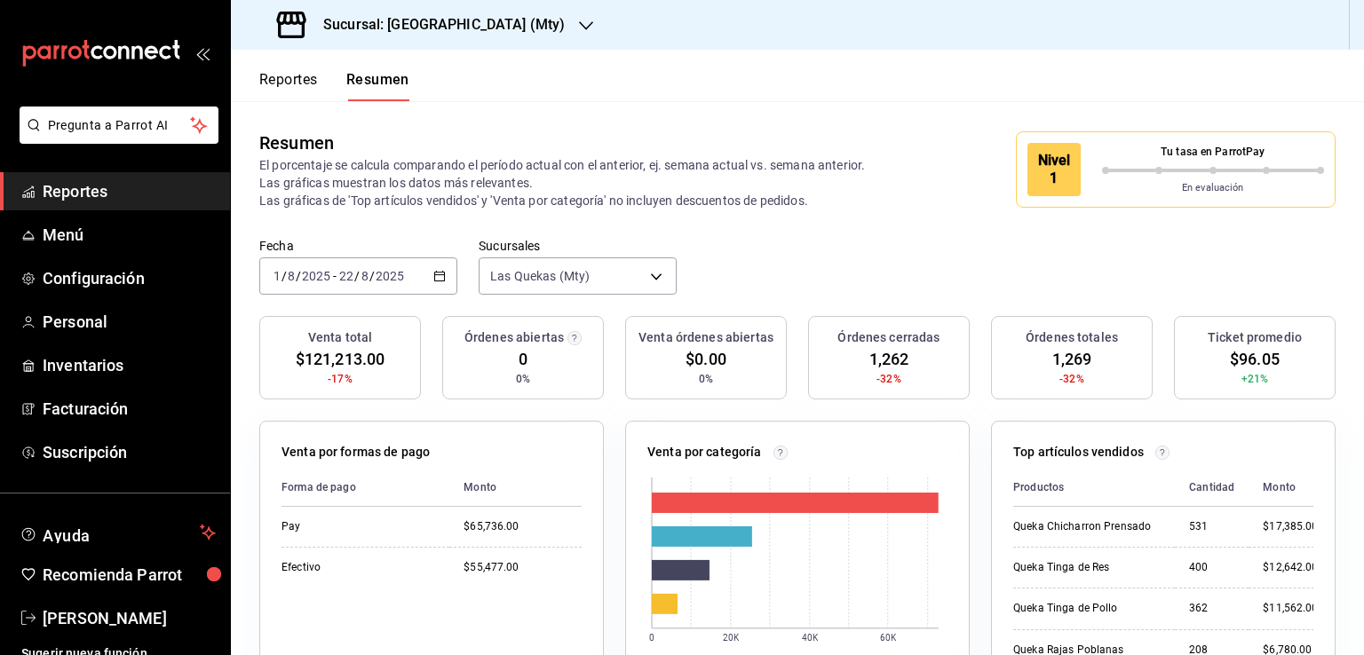
click at [284, 67] on div "Reportes Resumen" at bounding box center [320, 76] width 179 height 52
click at [286, 74] on button "Reportes" at bounding box center [288, 86] width 59 height 30
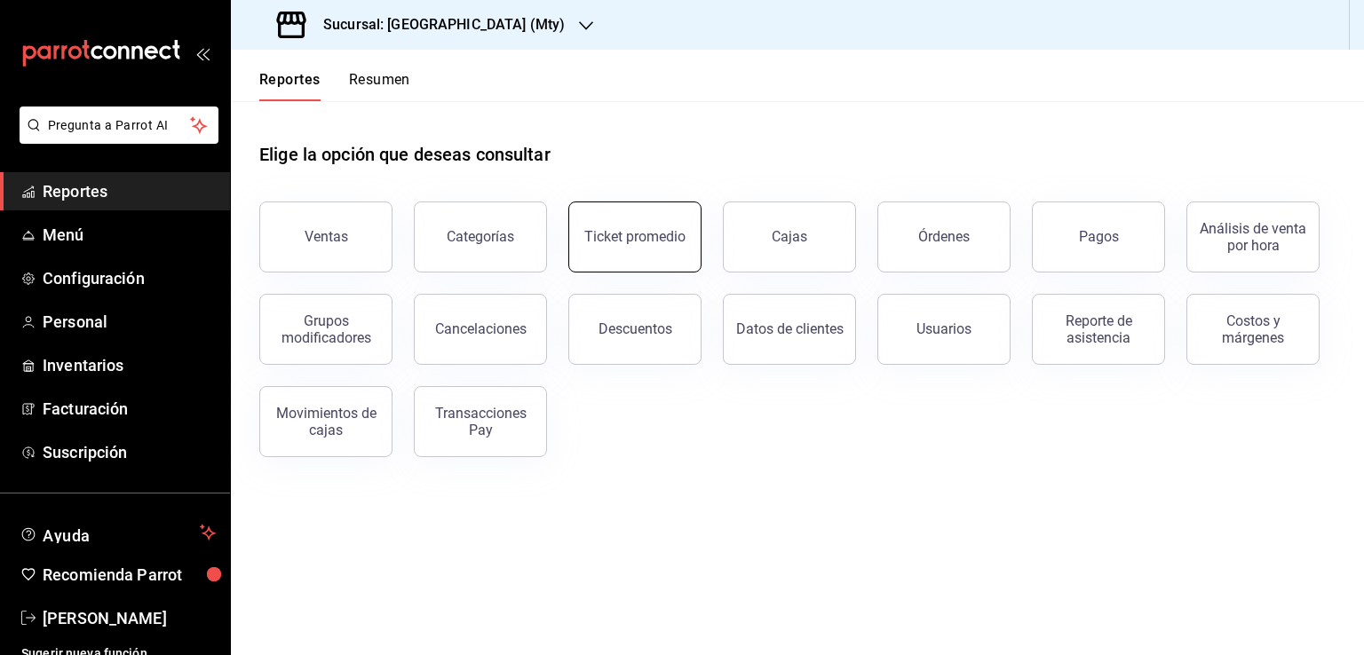
click at [622, 244] on div "Ticket promedio" at bounding box center [634, 236] width 101 height 17
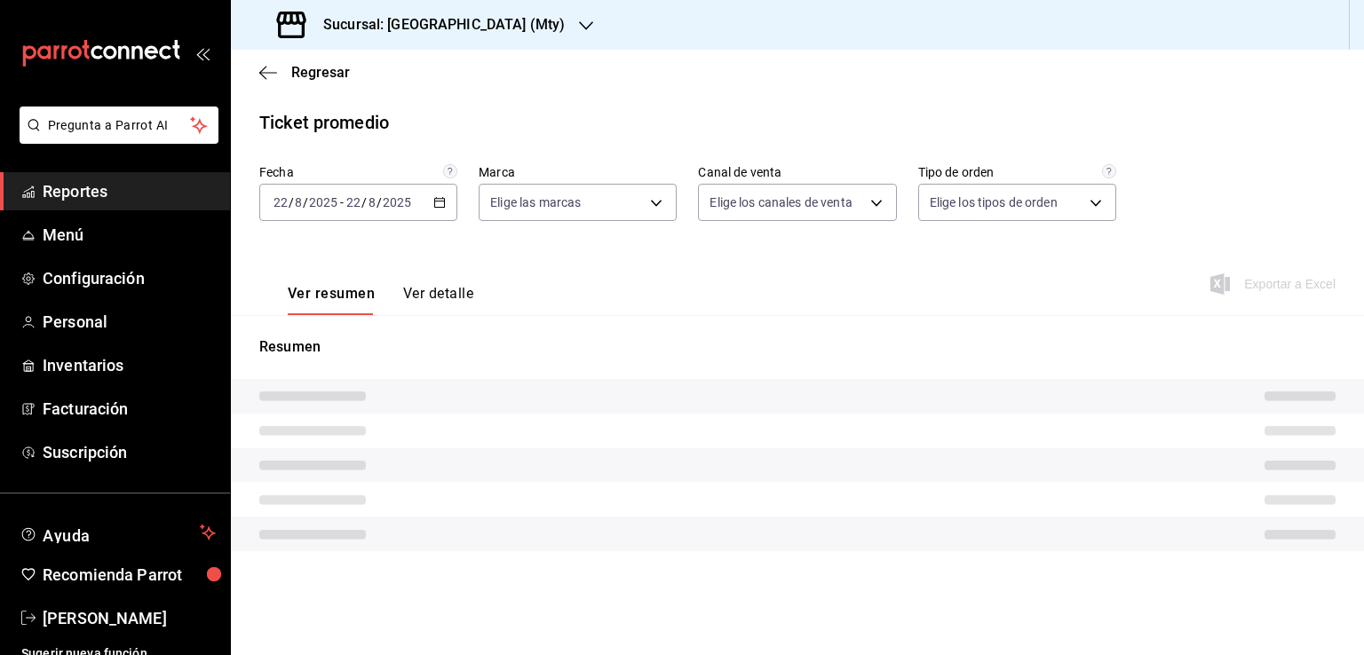
type input "eeb6ea17-fe7d-4f68-9932-f33fb42bf8d1"
type input "PARROT,UBER_EATS,RAPPI,DIDI_FOOD,ONLINE"
type input "5970a2f3-8e3a-48a5-9e07-2049224fb44a,e17f9ce6-ee0b-48e6-a449-0d5d6e47c1b9,0d227…"
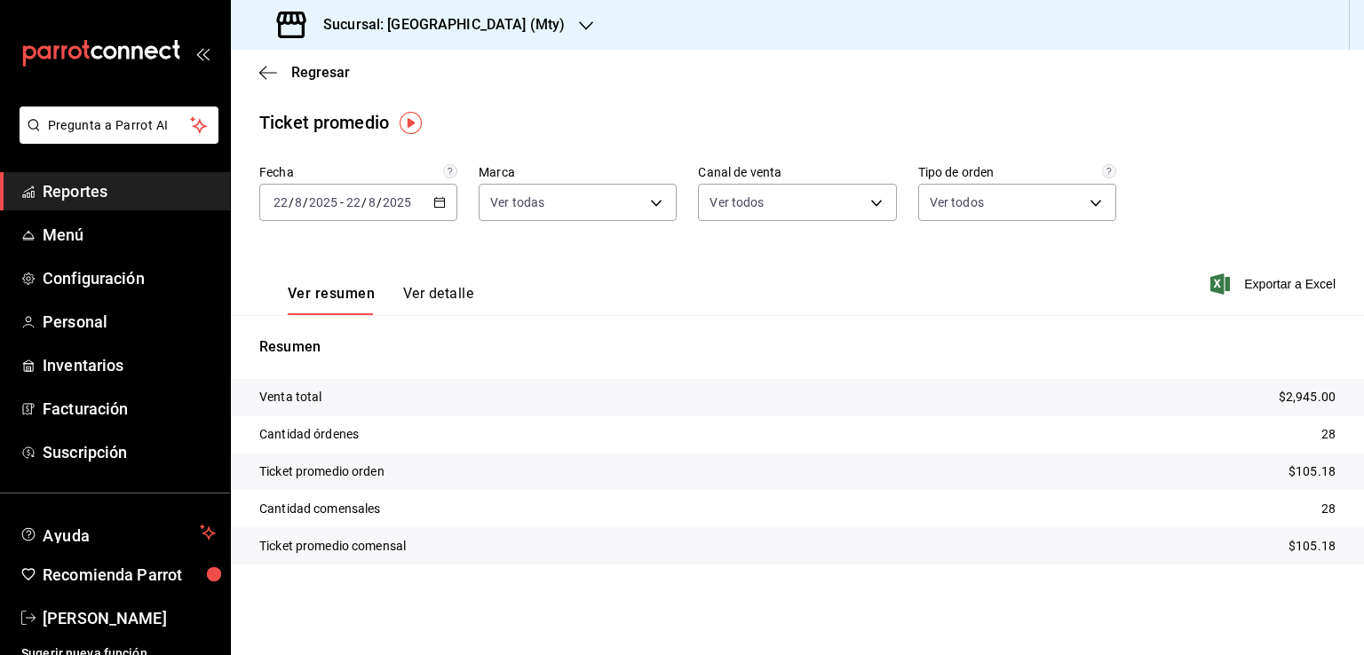
click at [438, 209] on div "[DATE] [DATE] - [DATE] [DATE]" at bounding box center [358, 202] width 198 height 37
click at [495, 32] on h3 "Sucursal: [GEOGRAPHIC_DATA] (Mty)" at bounding box center [437, 24] width 256 height 21
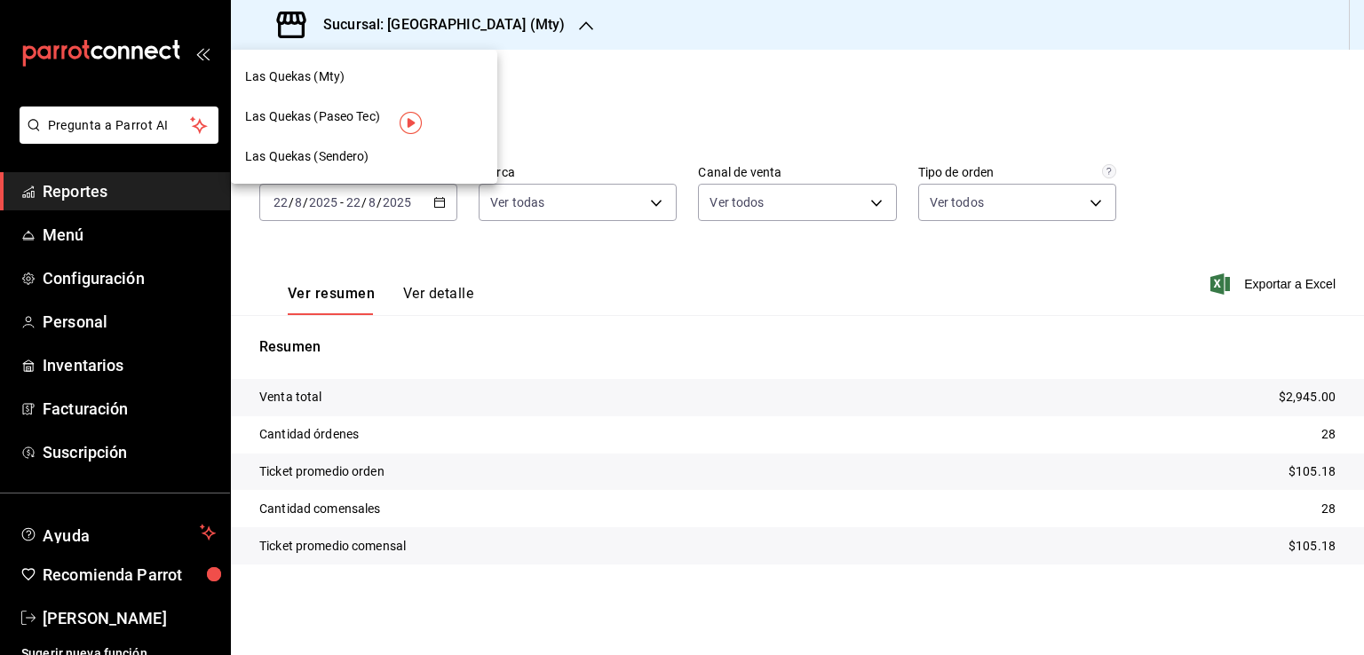
click at [348, 120] on span "Las Quekas (Paseo Tec)" at bounding box center [312, 116] width 135 height 19
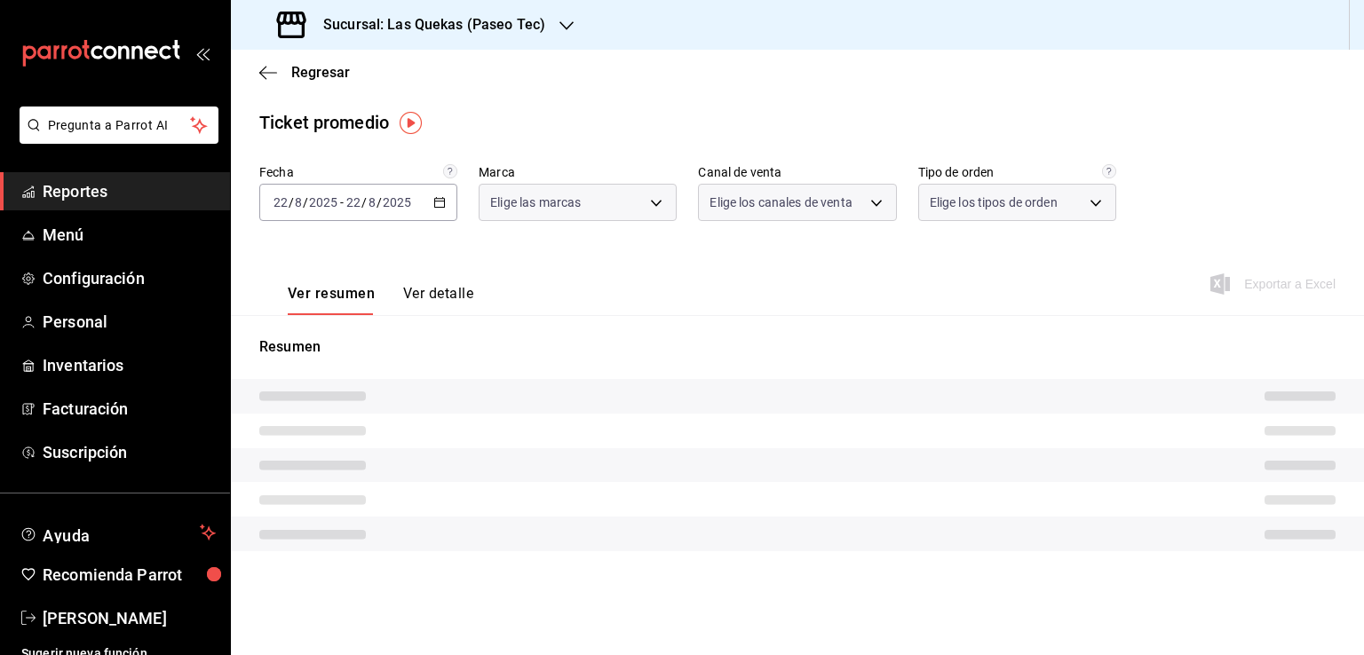
type input "84f8d17f-0be7-4069-91ac-af961fff9a3a"
type input "PARROT,UBER_EATS,RAPPI,DIDI_FOOD,ONLINE"
type input "9de77fb7-b122-42ed-b638-666e4132ce59,8d1bd016-0985-4ae9-b1ad-5a0d30fddce3,474de…"
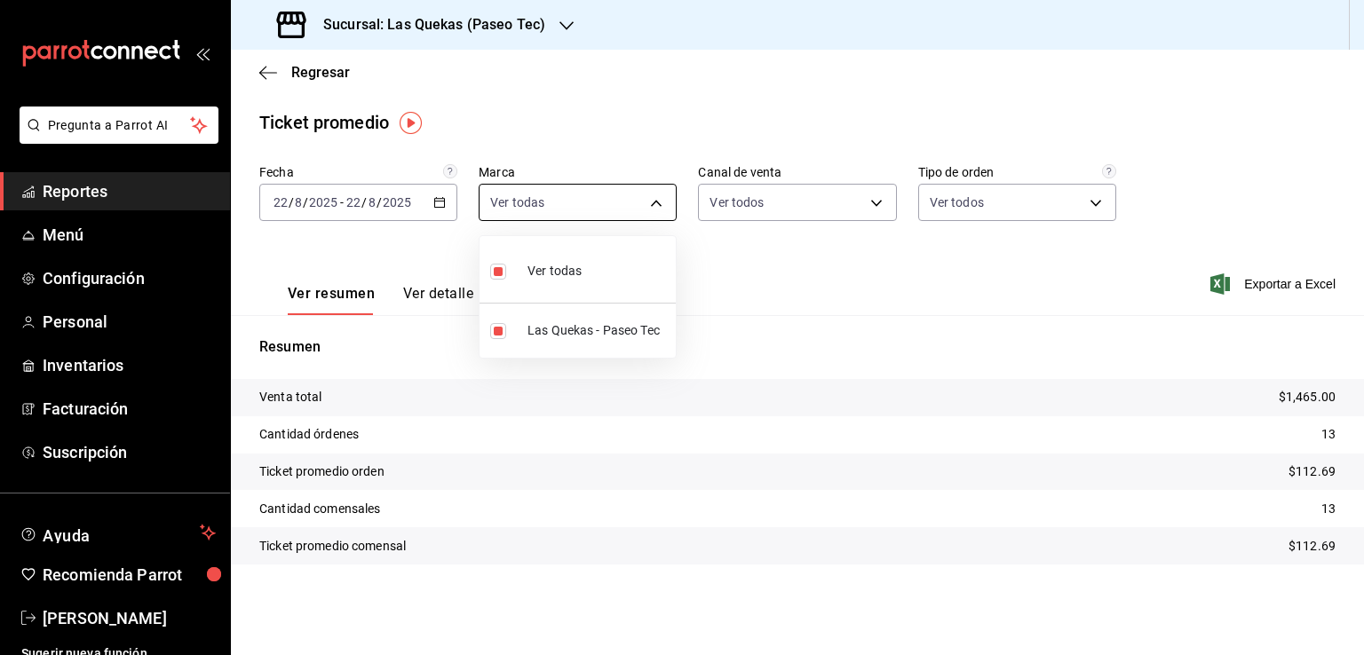
click at [573, 207] on body "Pregunta a Parrot AI Reportes Menú Configuración Personal Inventarios Facturaci…" at bounding box center [682, 327] width 1364 height 655
click at [573, 207] on div at bounding box center [682, 327] width 1364 height 655
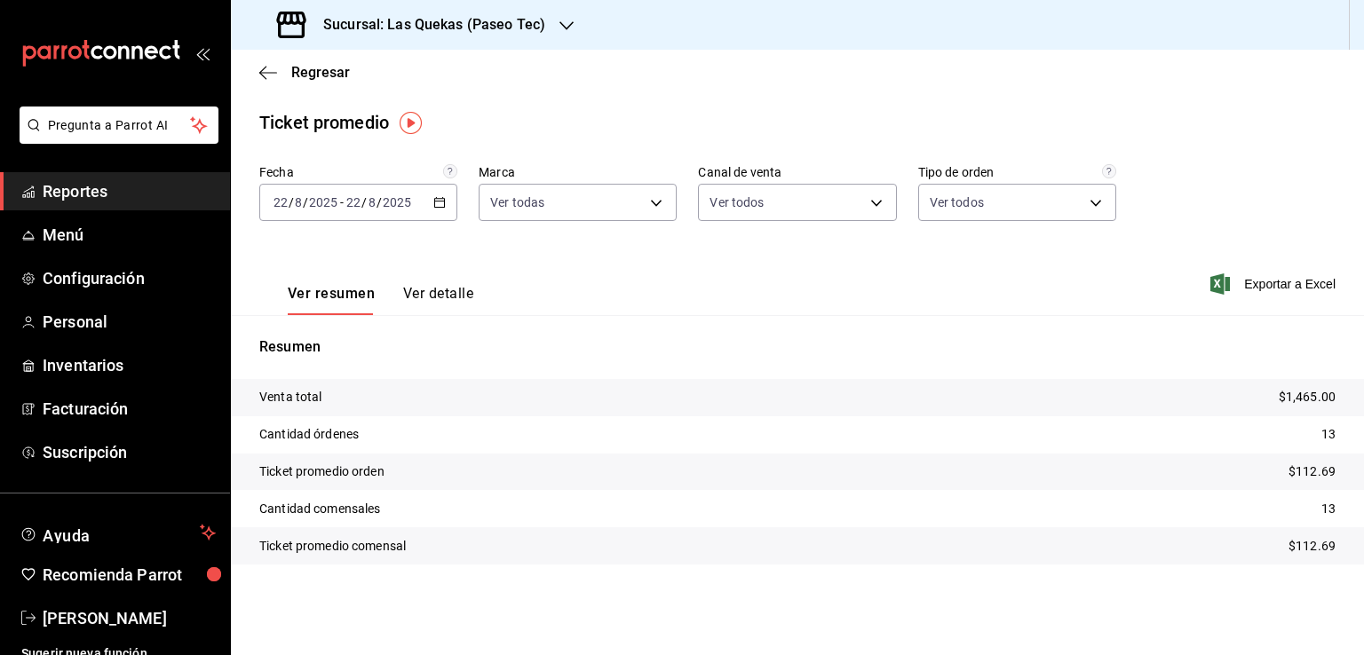
click at [436, 213] on div "[DATE] [DATE] - [DATE] [DATE]" at bounding box center [358, 202] width 198 height 37
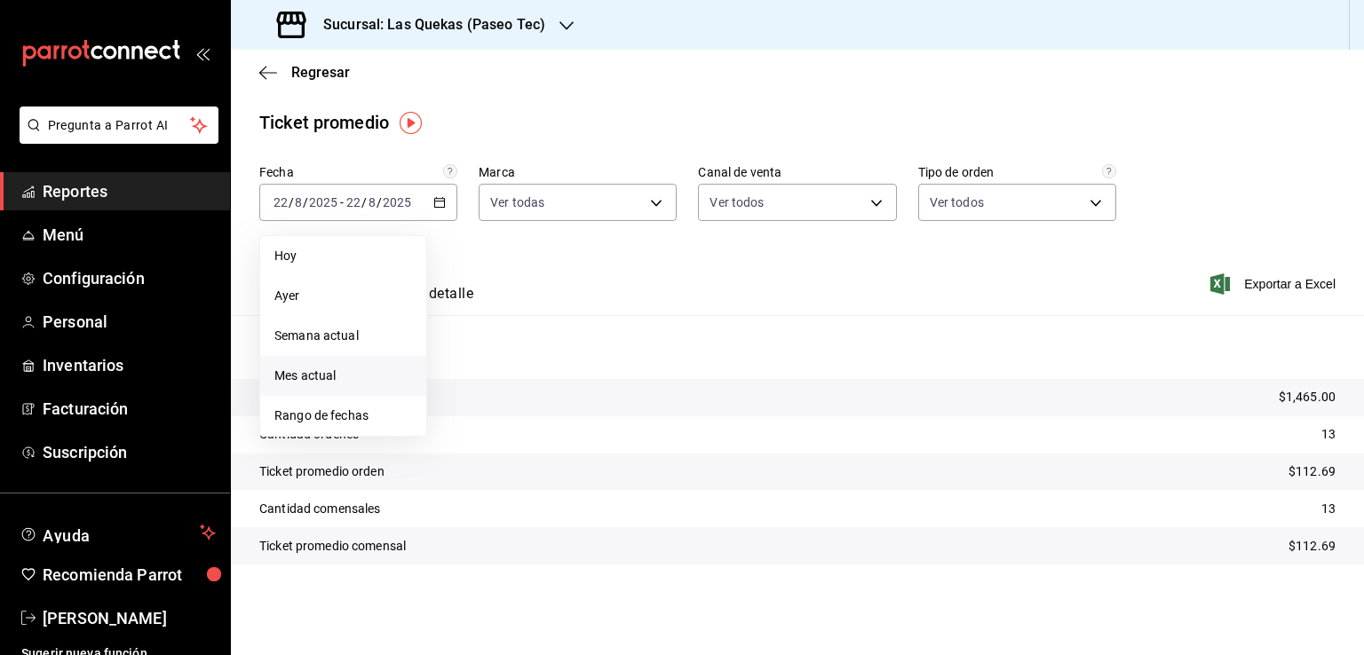
click at [290, 385] on span "Mes actual" at bounding box center [343, 376] width 138 height 19
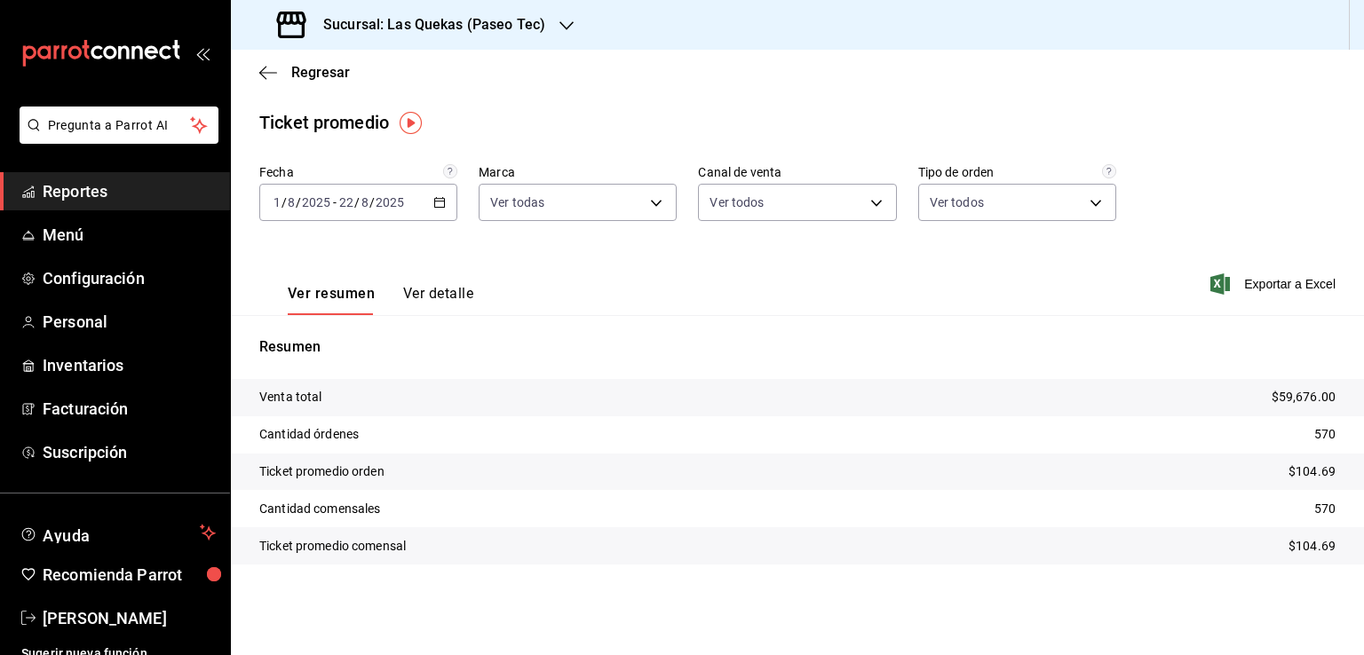
click at [449, 296] on button "Ver detalle" at bounding box center [438, 300] width 70 height 30
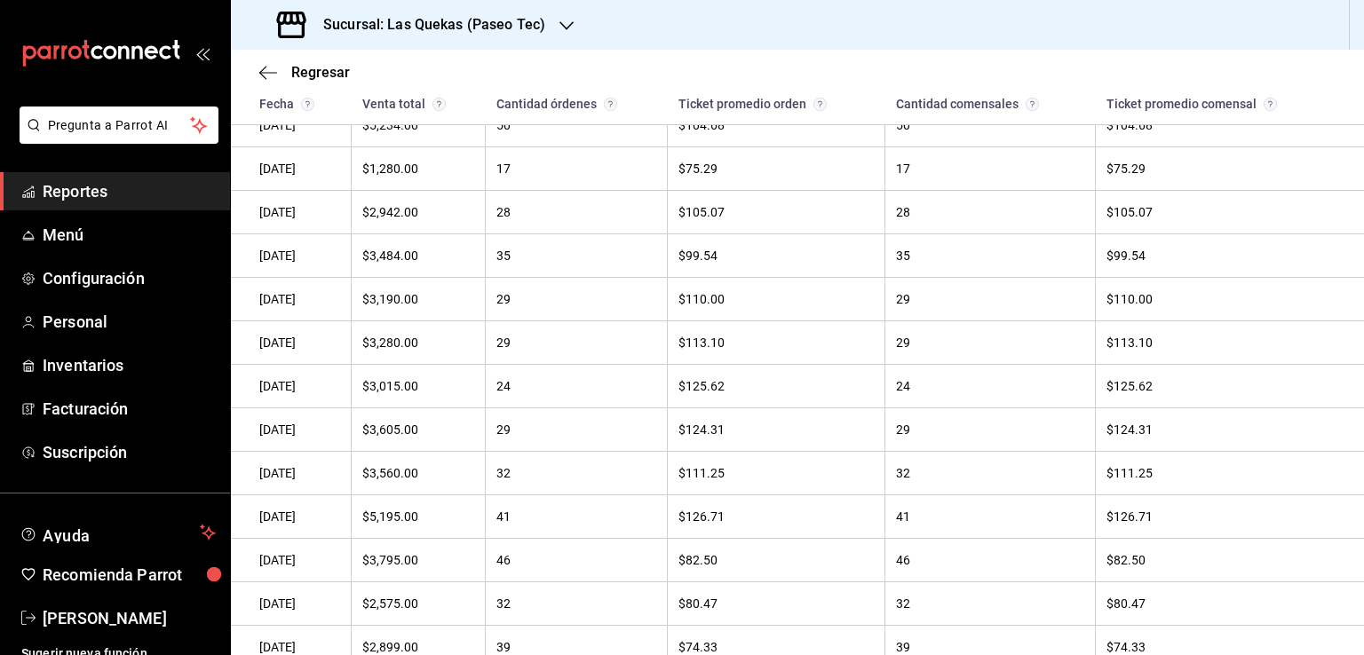
scroll to position [637, 0]
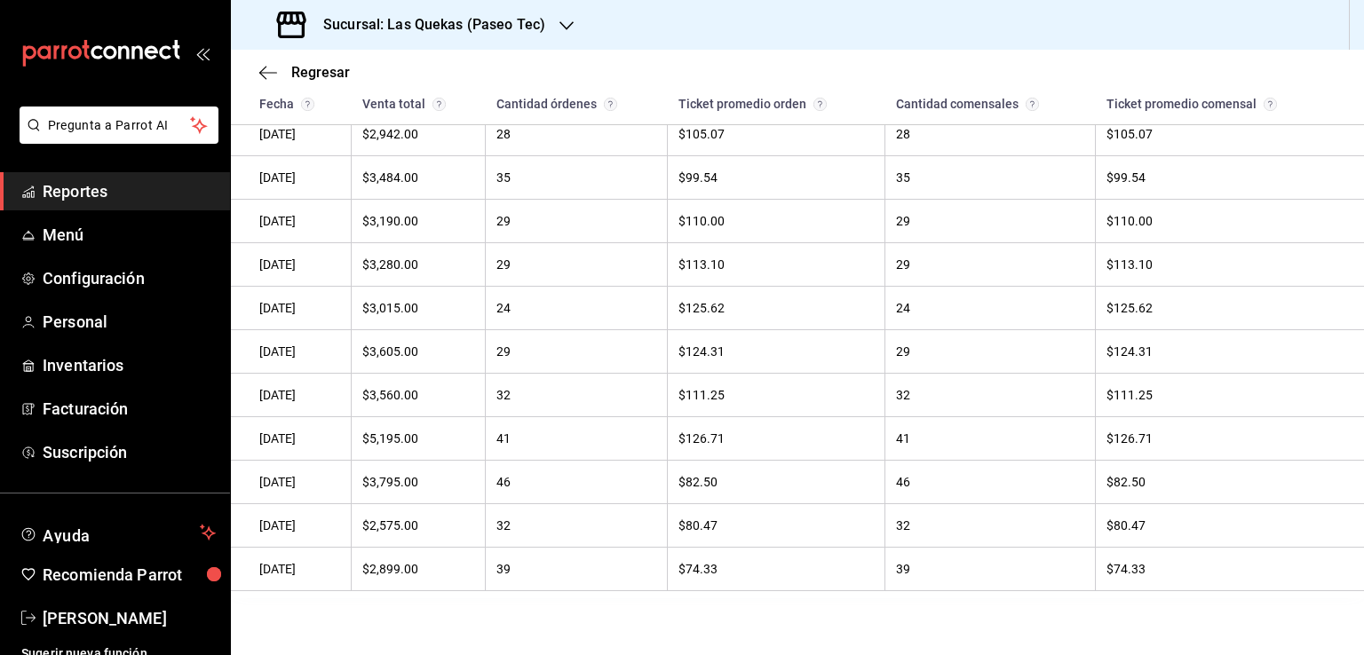
click at [508, 35] on h3 "Sucursal: Las Quekas (Paseo Tec)" at bounding box center [427, 24] width 236 height 21
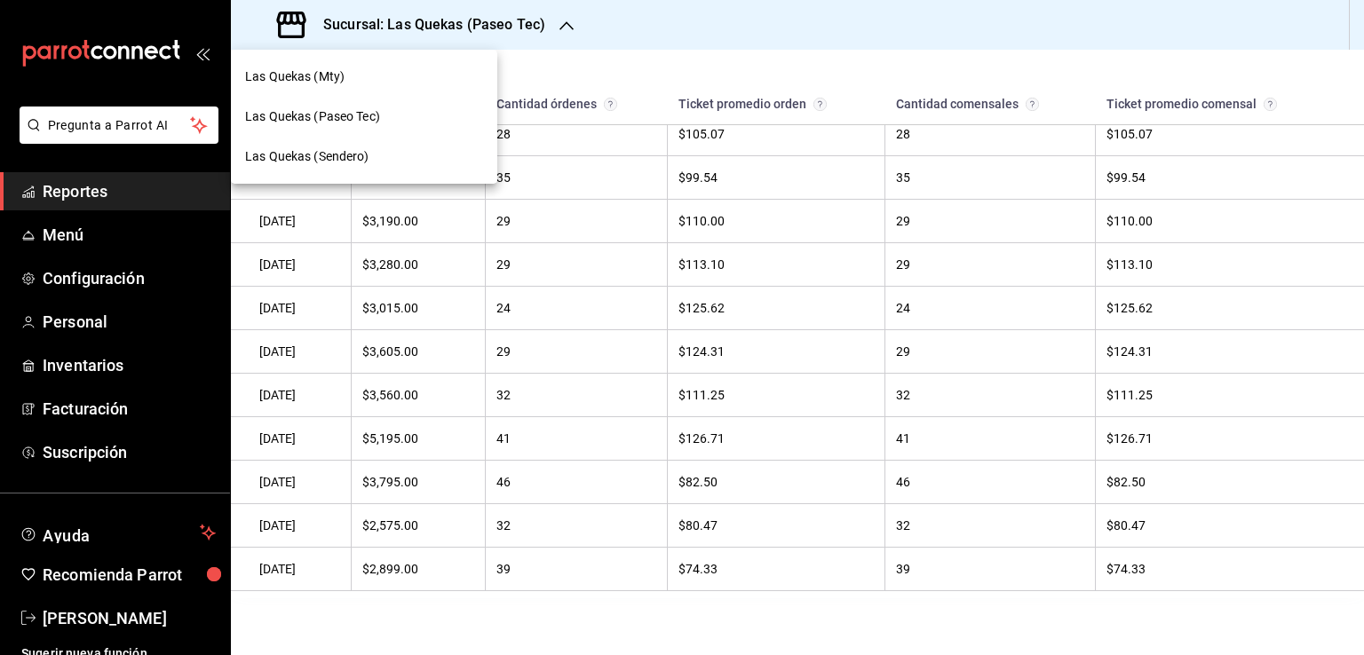
click at [322, 83] on span "Las Quekas (Mty)" at bounding box center [294, 76] width 99 height 19
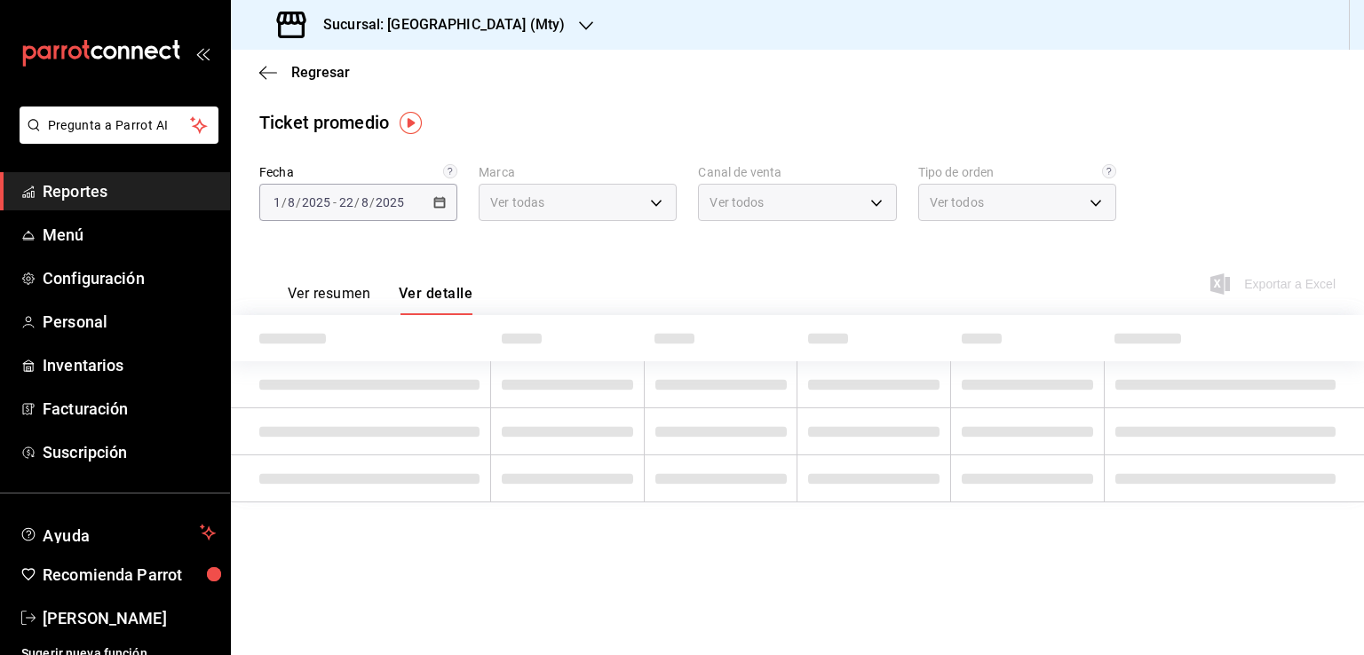
type input "eeb6ea17-fe7d-4f68-9932-f33fb42bf8d1"
type input "PARROT,UBER_EATS,RAPPI,DIDI_FOOD,ONLINE"
type input "5970a2f3-8e3a-48a5-9e07-2049224fb44a,e17f9ce6-ee0b-48e6-a449-0d5d6e47c1b9,0d227…"
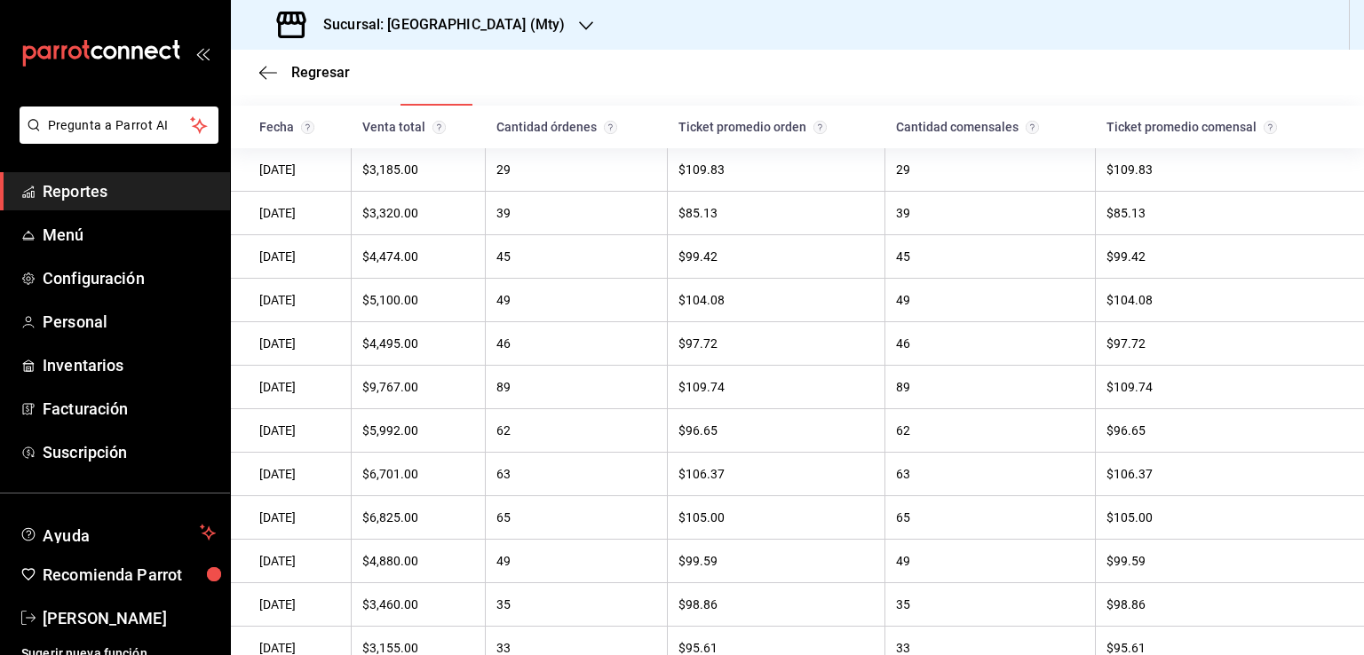
scroll to position [240, 0]
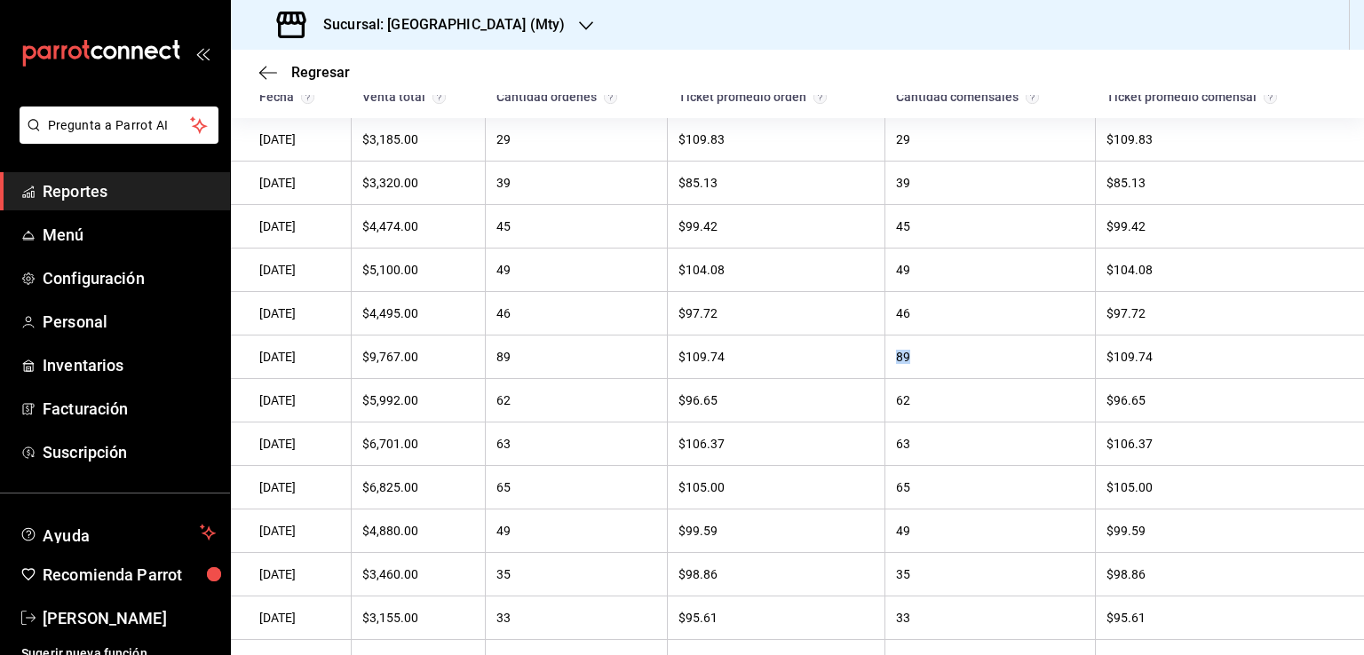
drag, startPoint x: 913, startPoint y: 362, endPoint x: 889, endPoint y: 355, distance: 25.0
click at [889, 355] on td "89" at bounding box center [990, 358] width 210 height 44
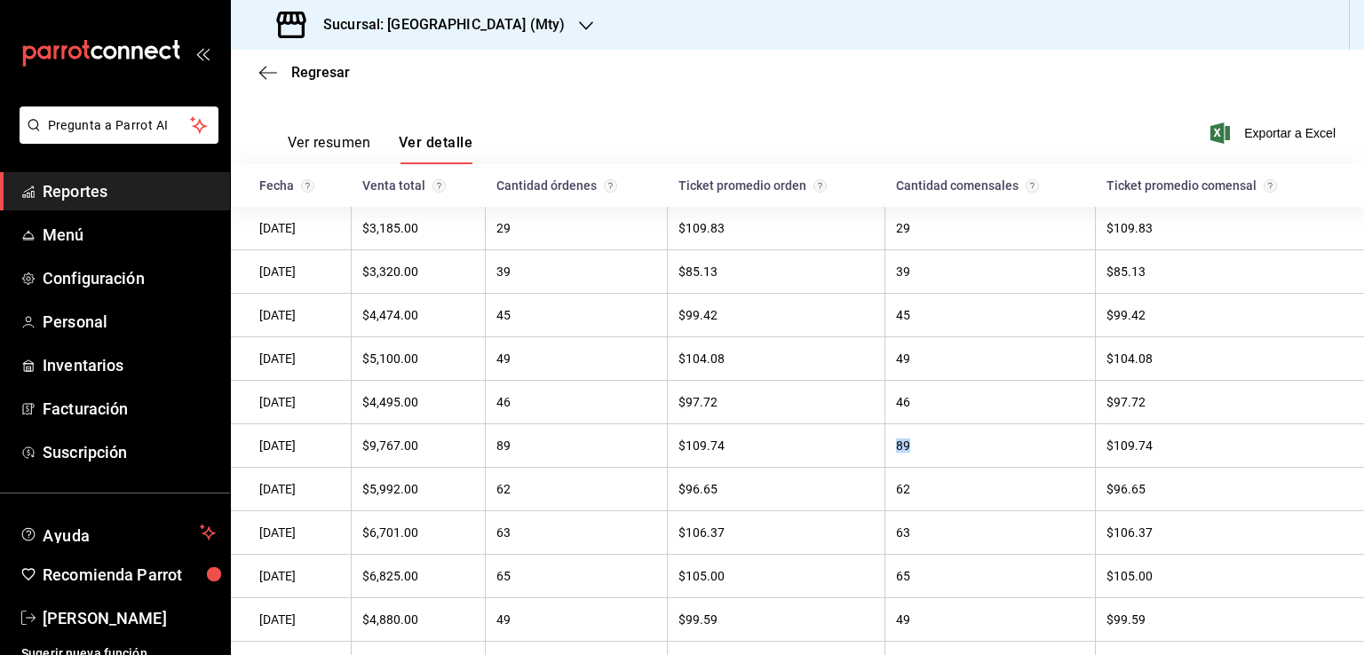
click at [323, 141] on button "Ver resumen" at bounding box center [329, 149] width 83 height 30
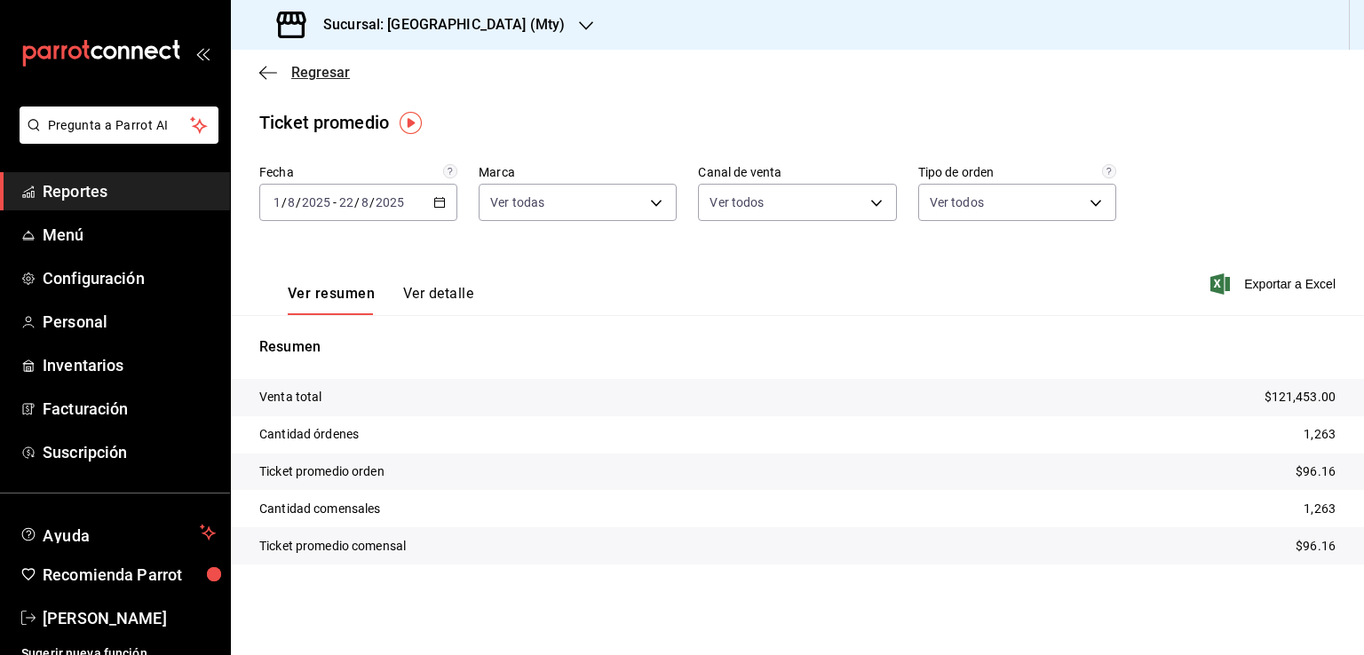
click at [280, 69] on span "Regresar" at bounding box center [304, 72] width 91 height 17
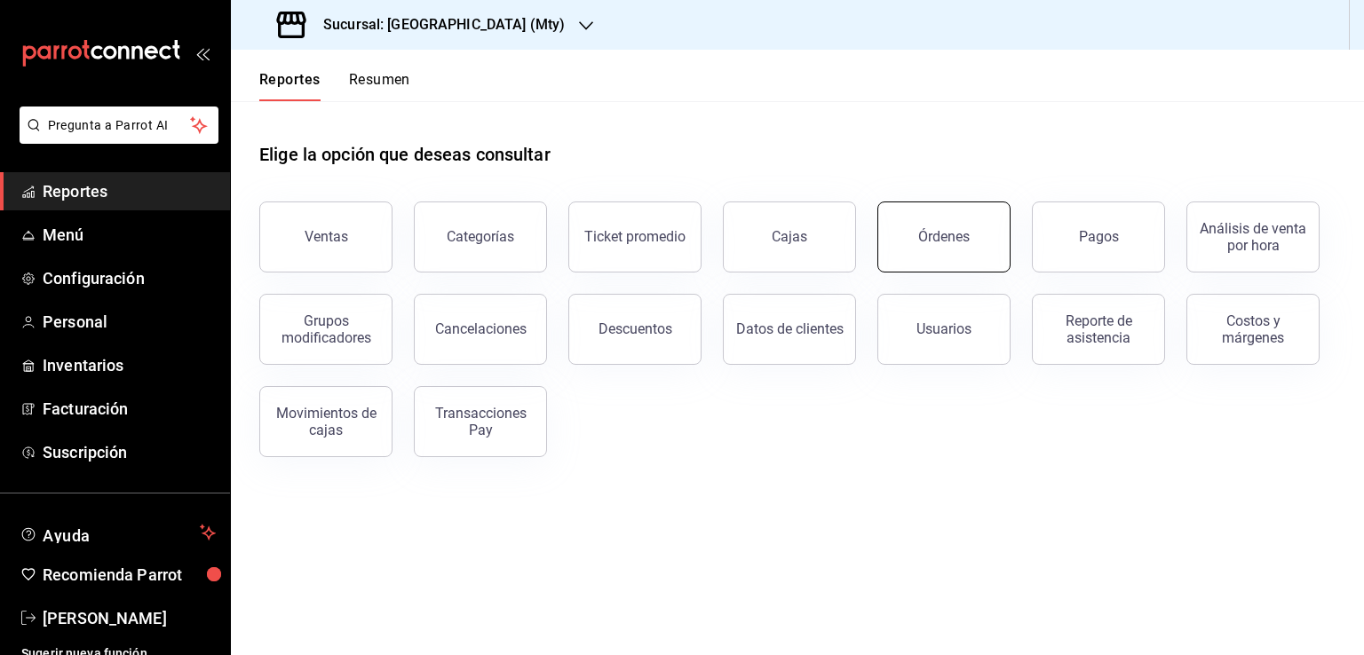
click at [945, 242] on div "Órdenes" at bounding box center [944, 236] width 52 height 17
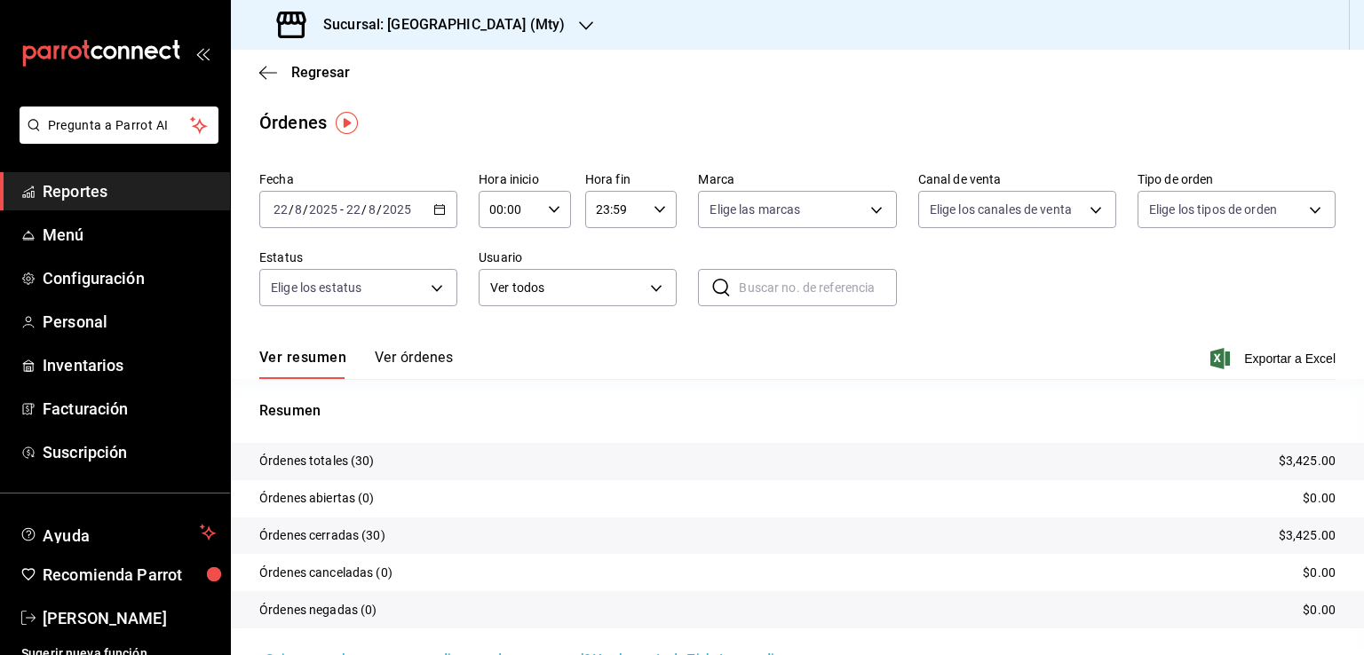
click at [441, 212] on \(Stroke\) "button" at bounding box center [439, 210] width 11 height 10
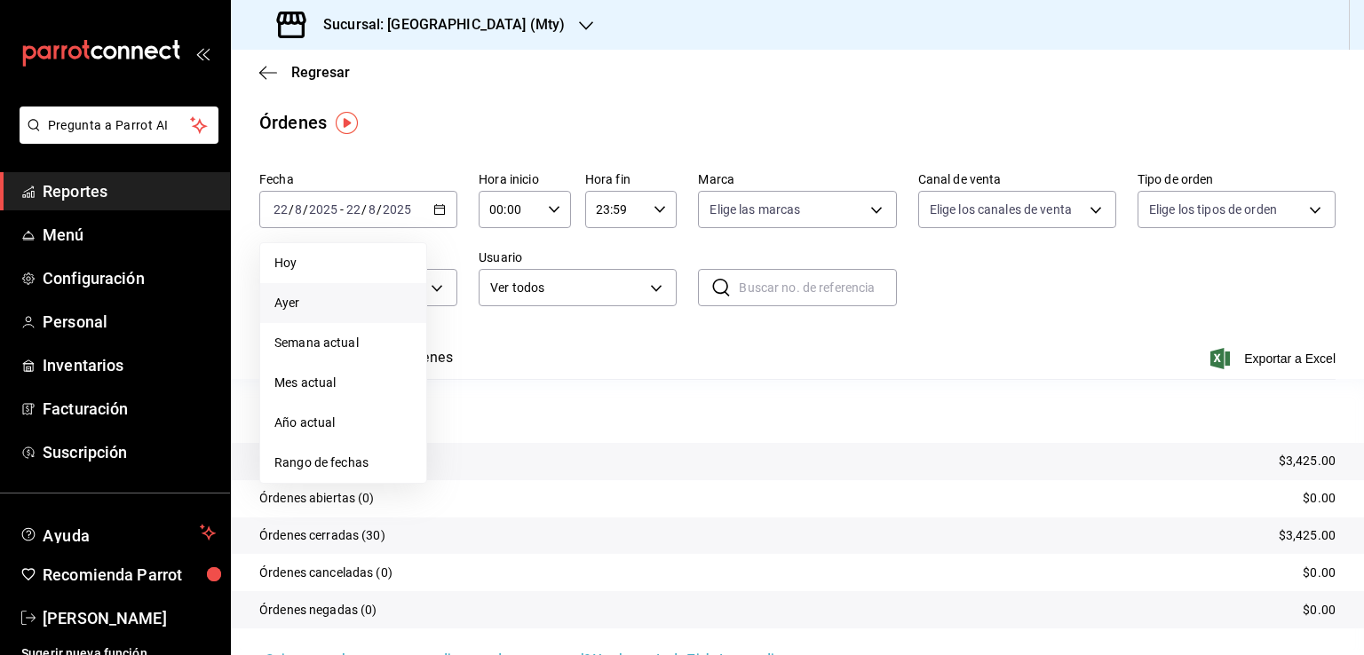
click at [293, 303] on span "Ayer" at bounding box center [343, 303] width 138 height 19
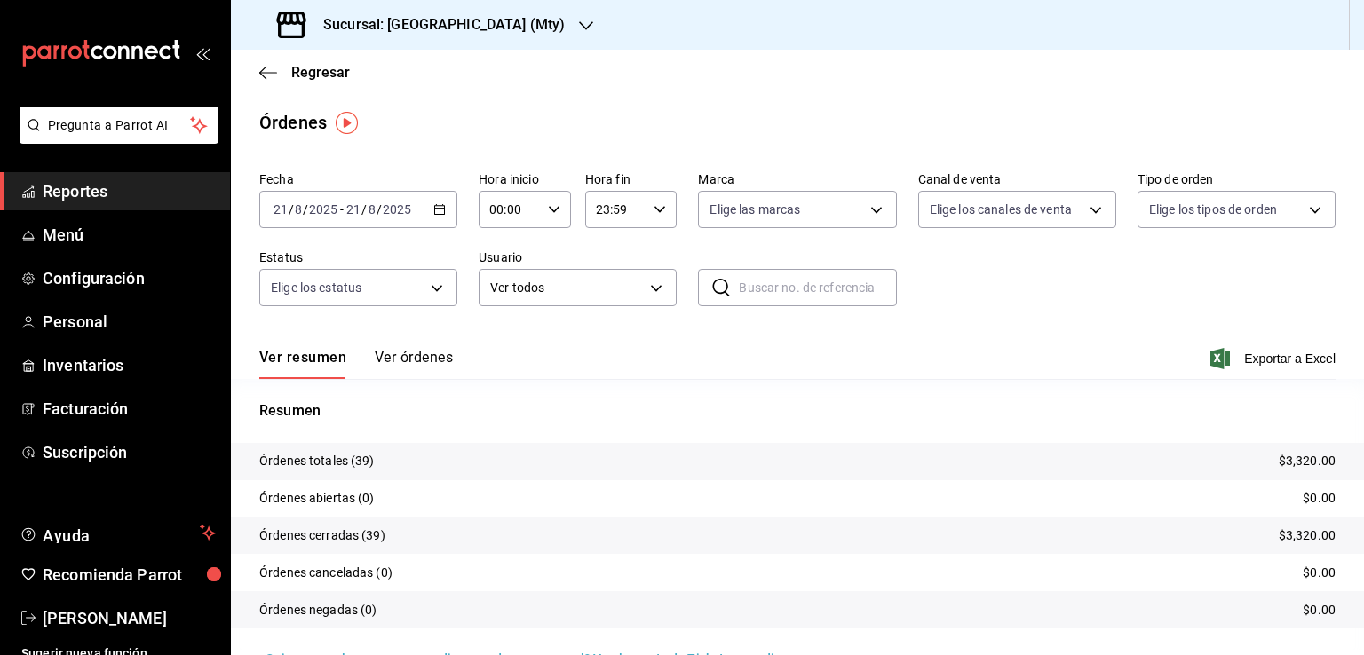
click at [430, 367] on button "Ver órdenes" at bounding box center [414, 364] width 78 height 30
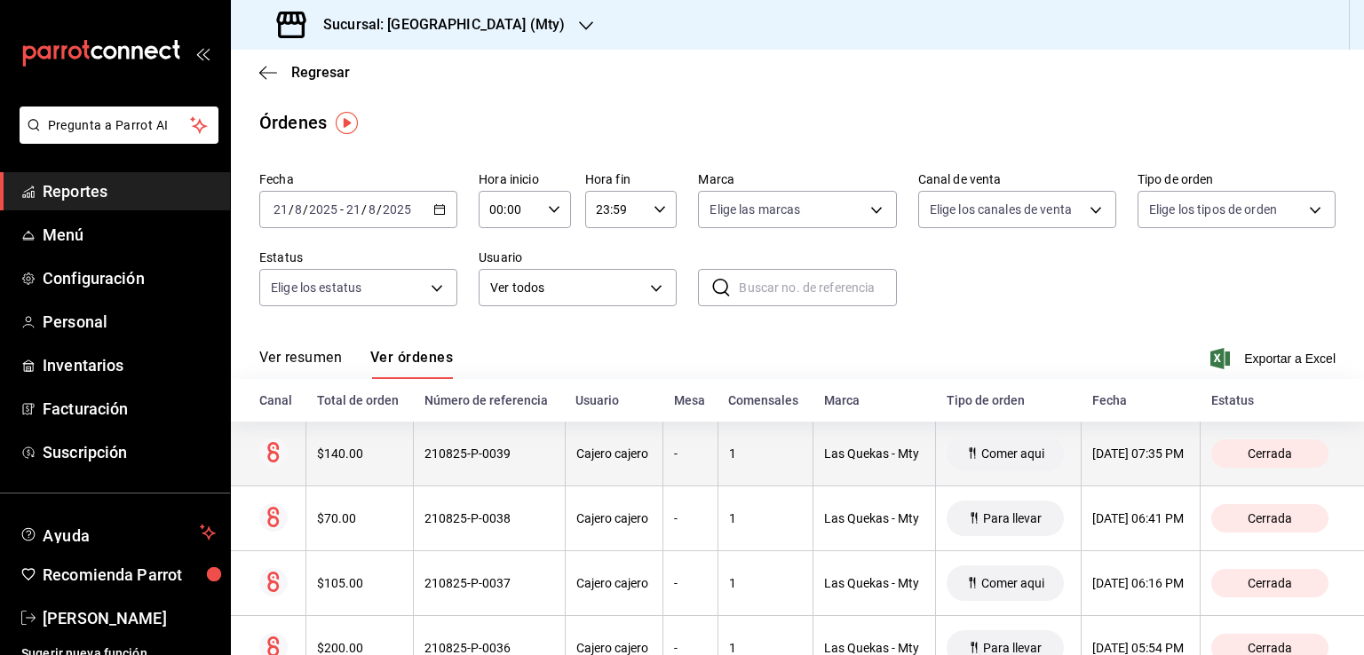
click at [341, 456] on div "$140.00" at bounding box center [359, 454] width 85 height 14
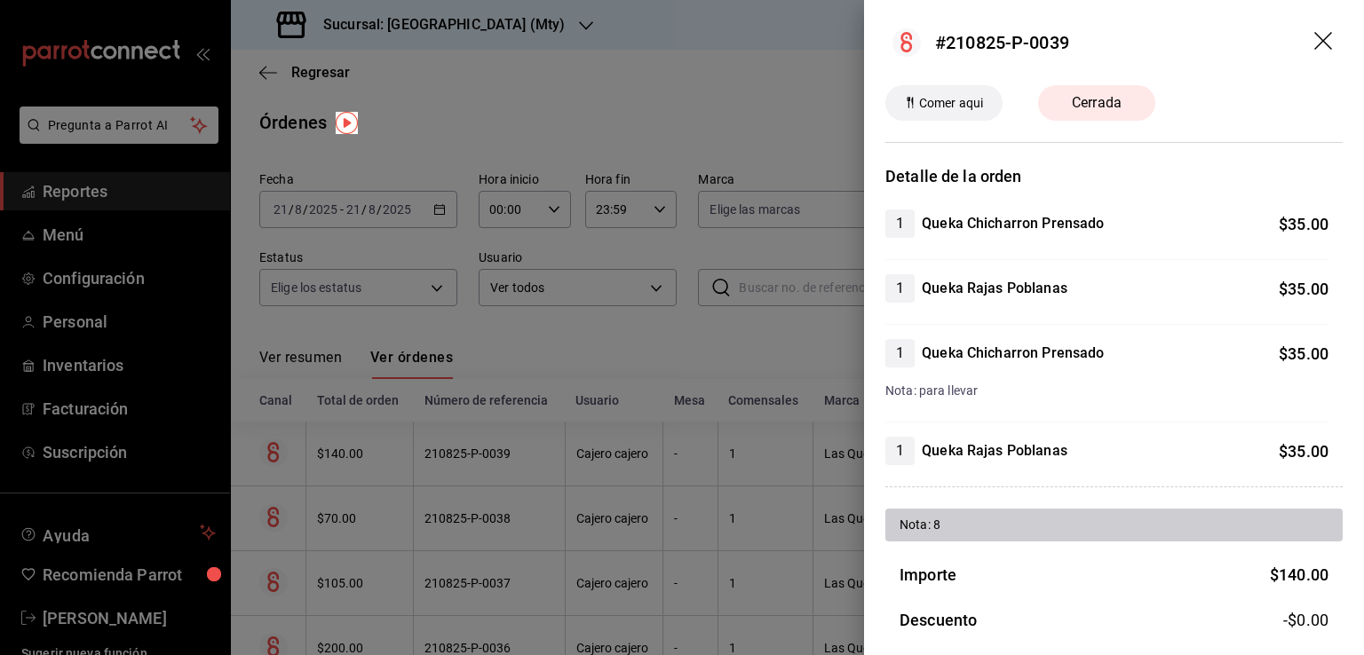
click at [1314, 40] on icon "drag" at bounding box center [1324, 42] width 21 height 21
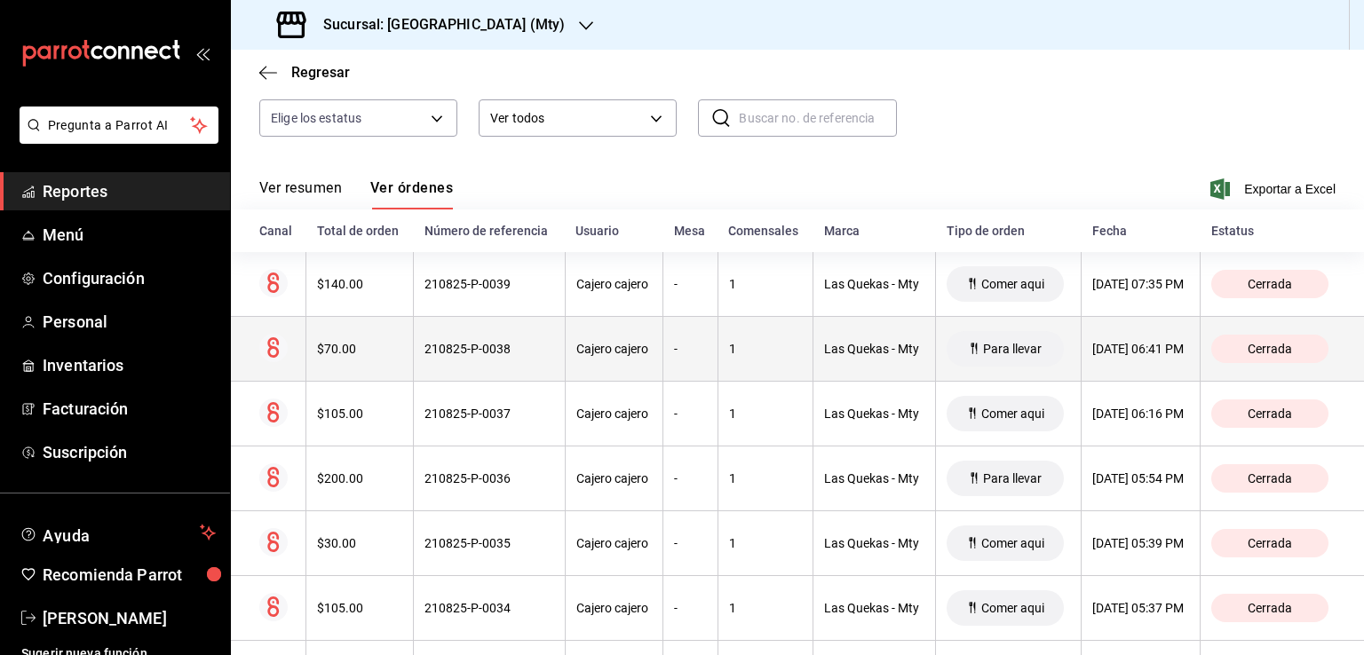
scroll to position [266, 0]
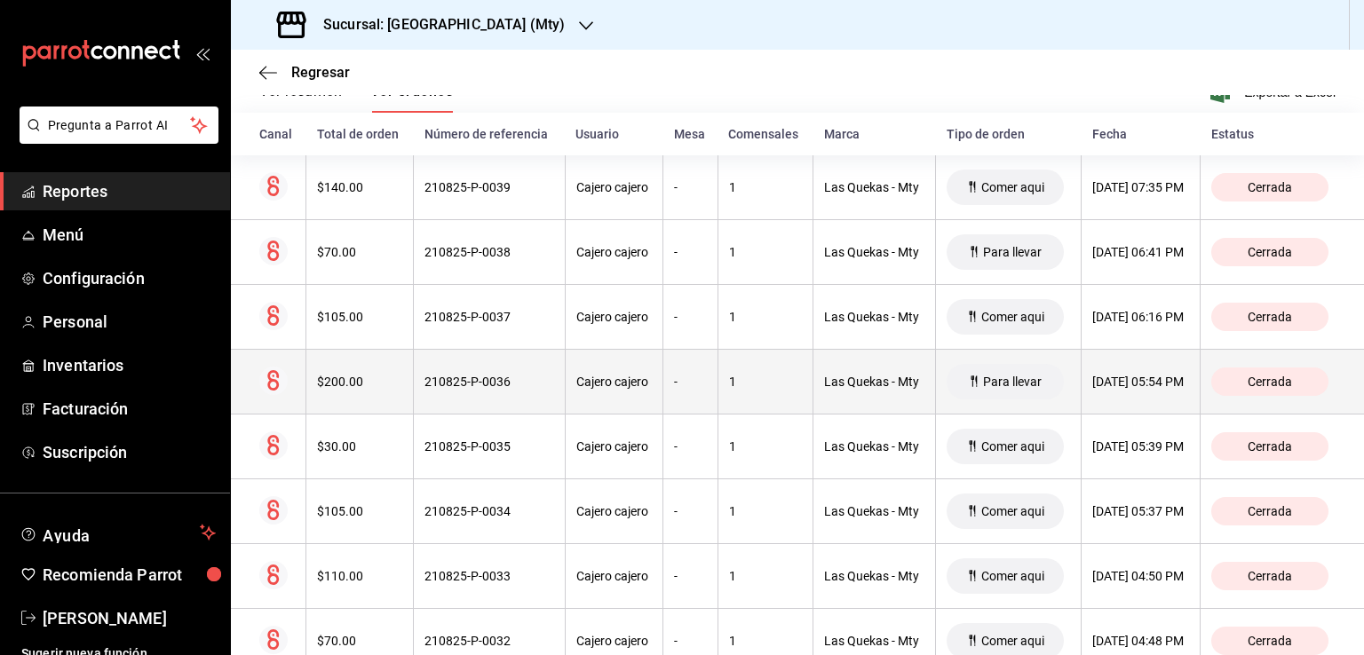
click at [345, 377] on div "$200.00" at bounding box center [359, 382] width 85 height 14
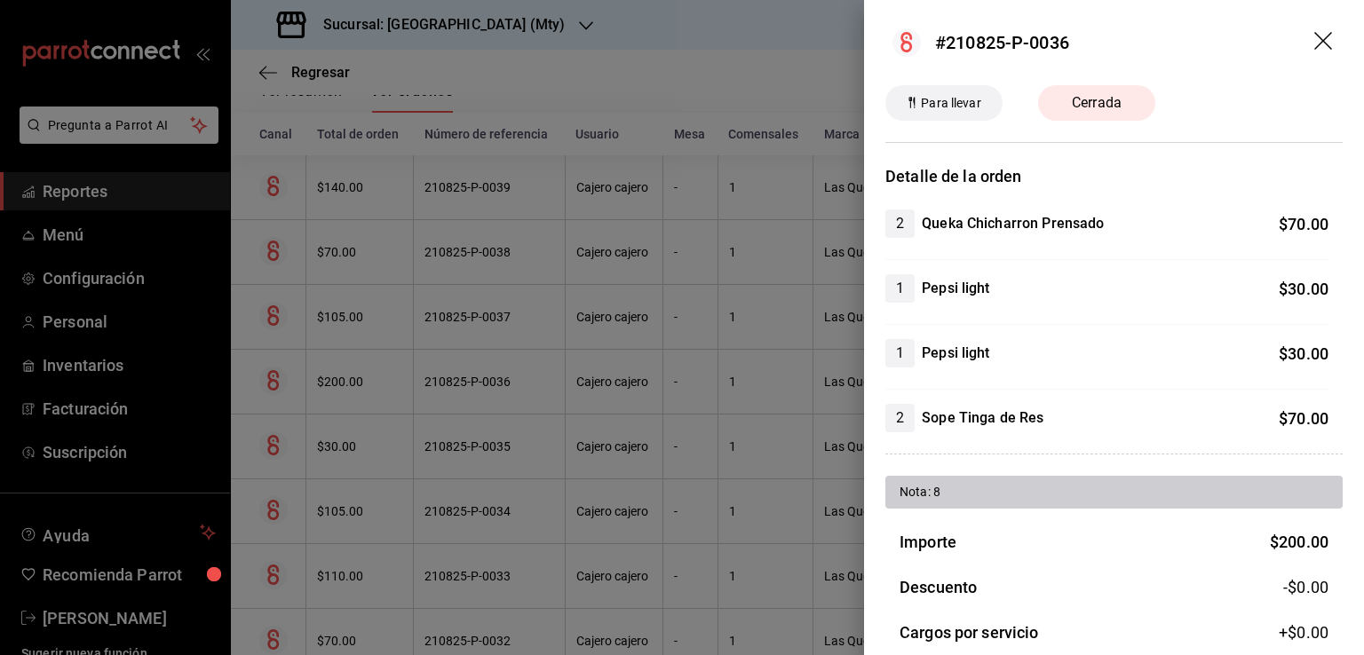
click at [1314, 44] on icon "drag" at bounding box center [1324, 42] width 21 height 21
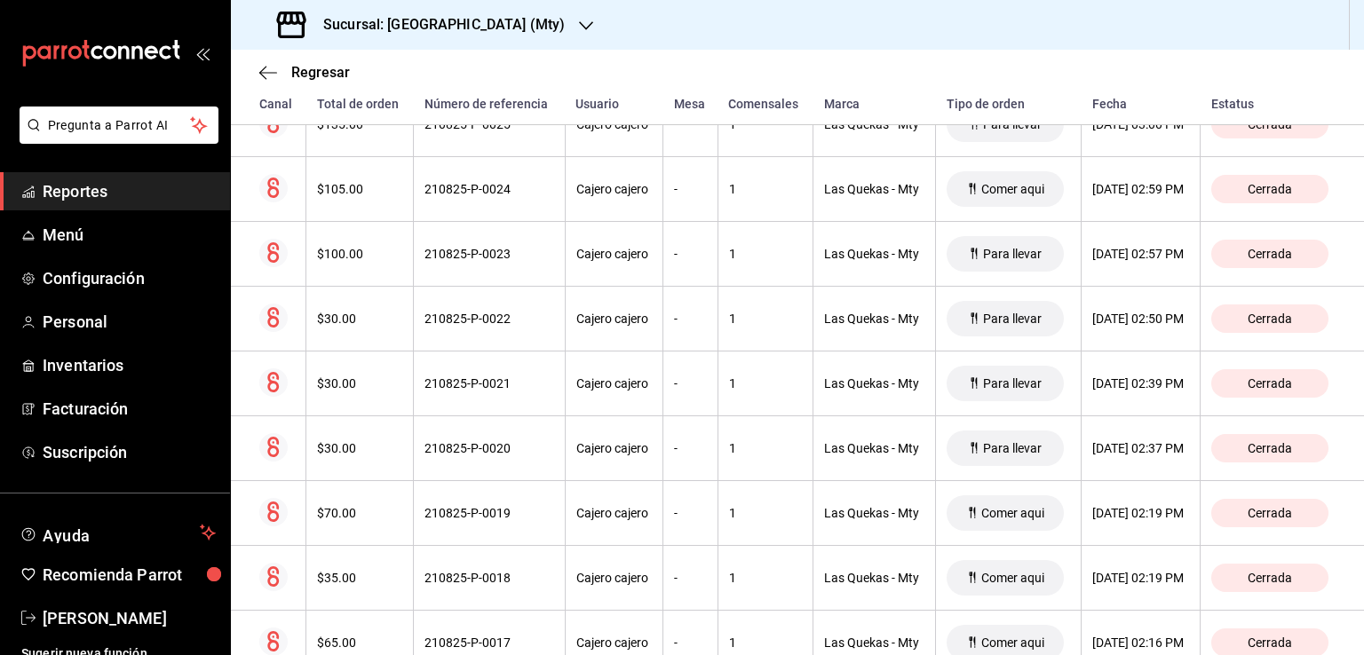
scroll to position [1275, 0]
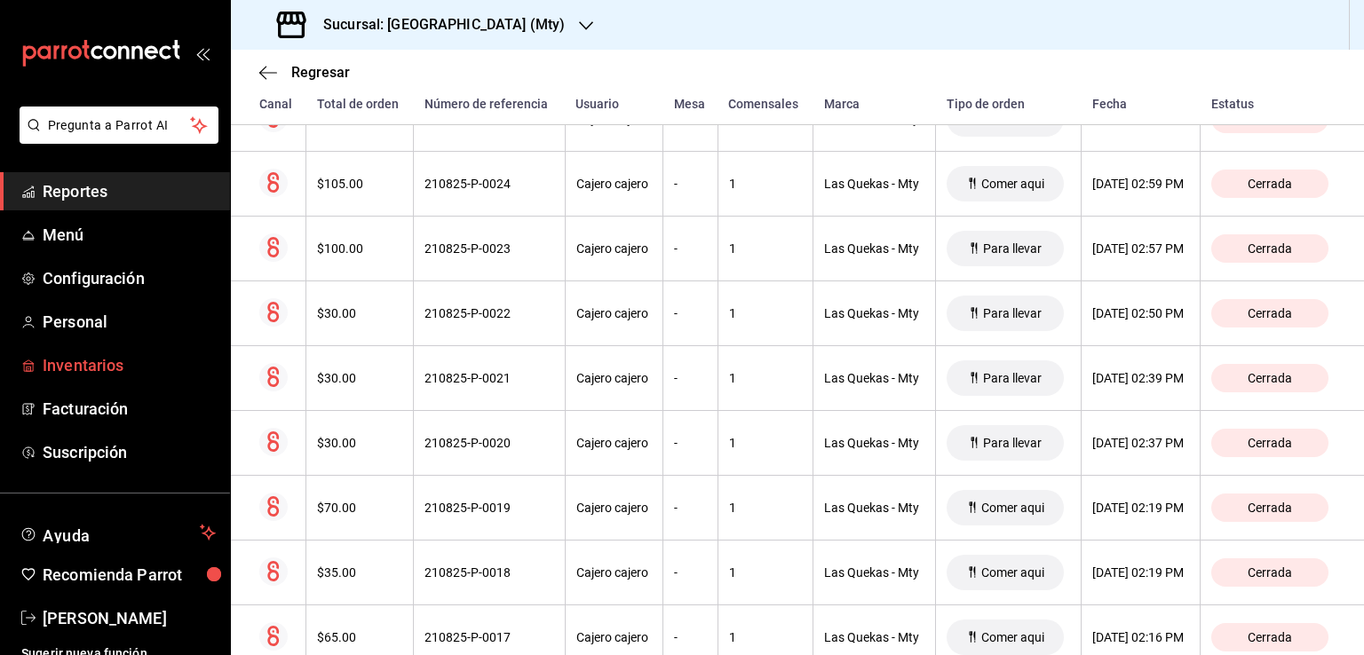
click at [116, 363] on span "Inventarios" at bounding box center [129, 365] width 173 height 24
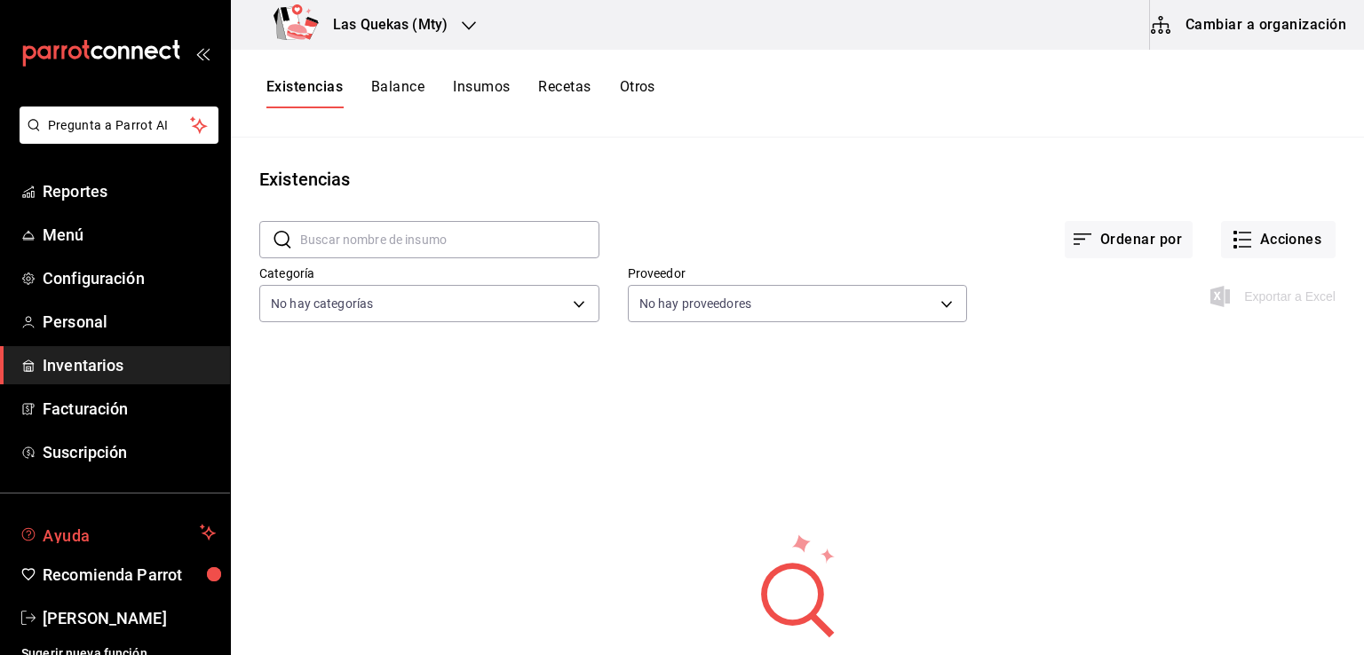
click at [57, 530] on span "Ayuda" at bounding box center [118, 532] width 150 height 21
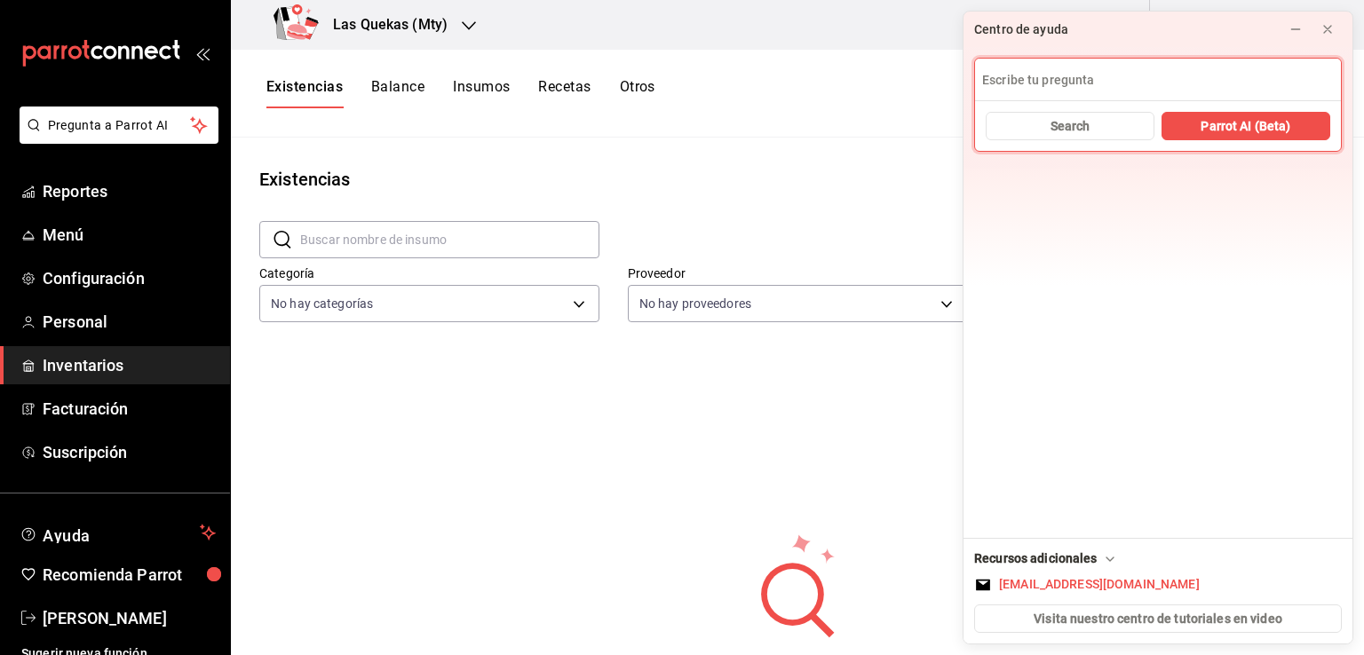
click at [1133, 81] on input at bounding box center [1158, 80] width 366 height 43
type input "inventarios"
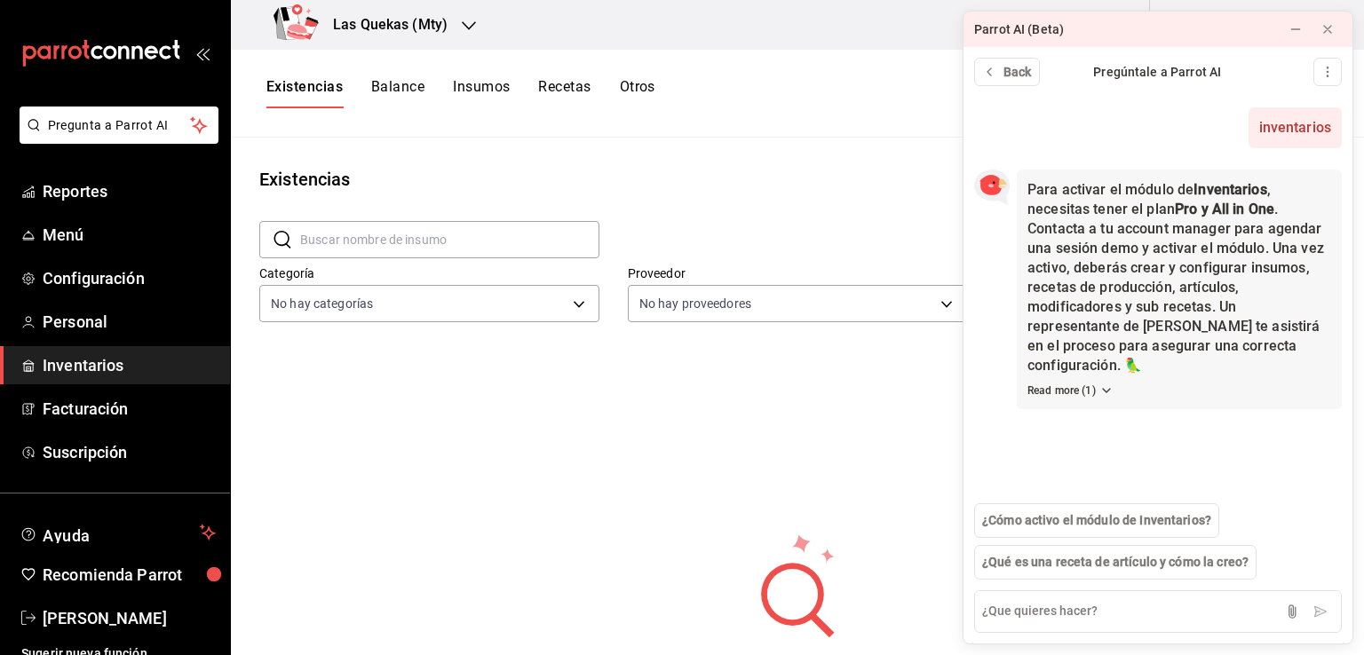
click at [494, 434] on div "No hay información que mostrar" at bounding box center [797, 607] width 1133 height 444
click at [1330, 29] on icon at bounding box center [1328, 29] width 14 height 14
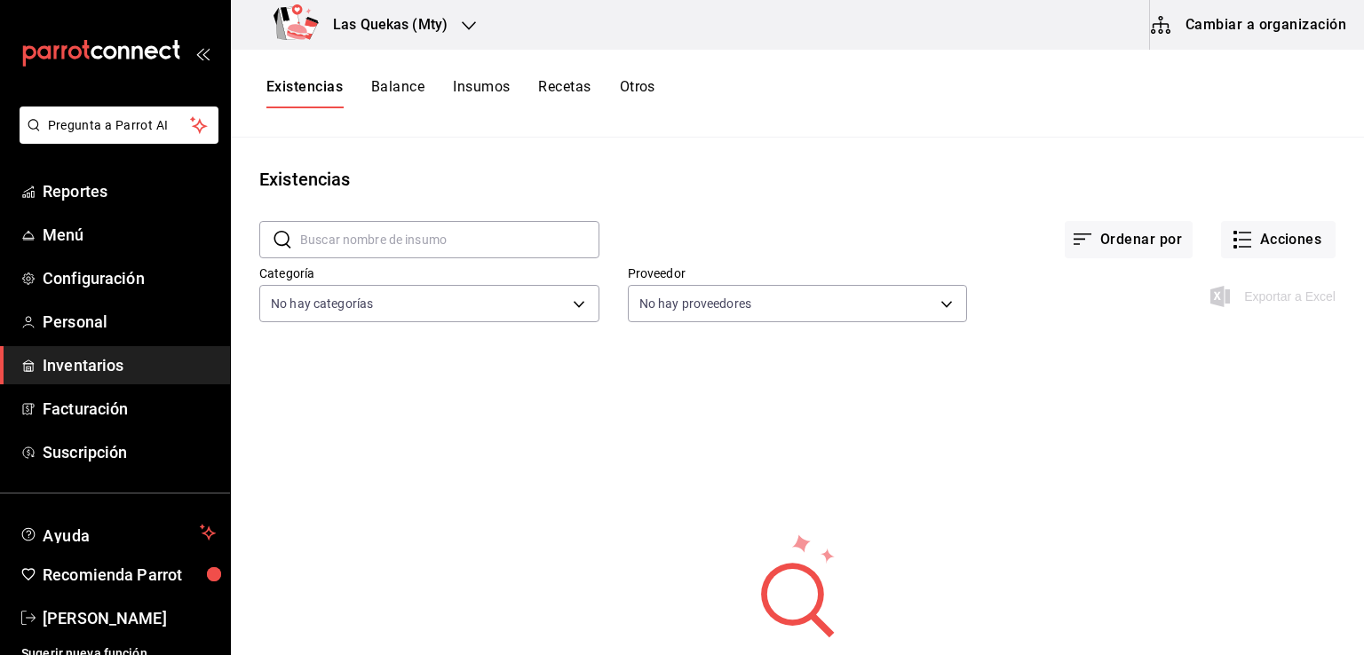
click at [464, 26] on icon "button" at bounding box center [469, 25] width 14 height 9
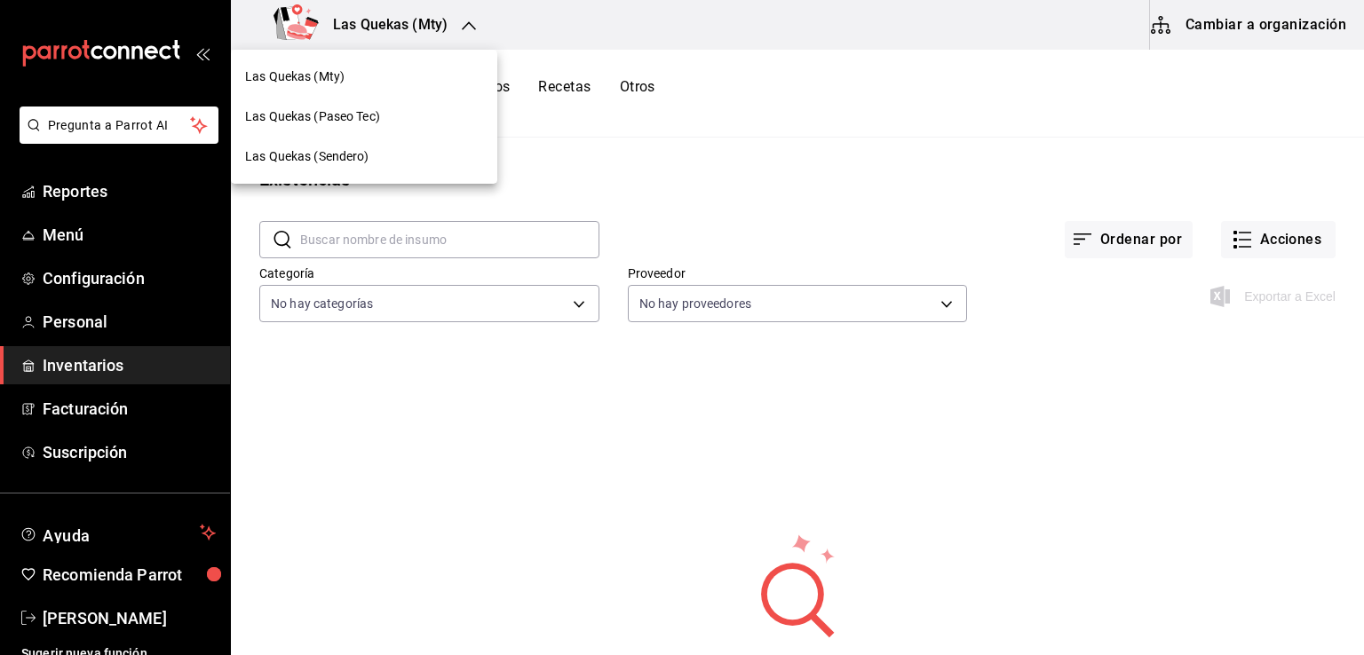
click at [464, 26] on div at bounding box center [682, 327] width 1364 height 655
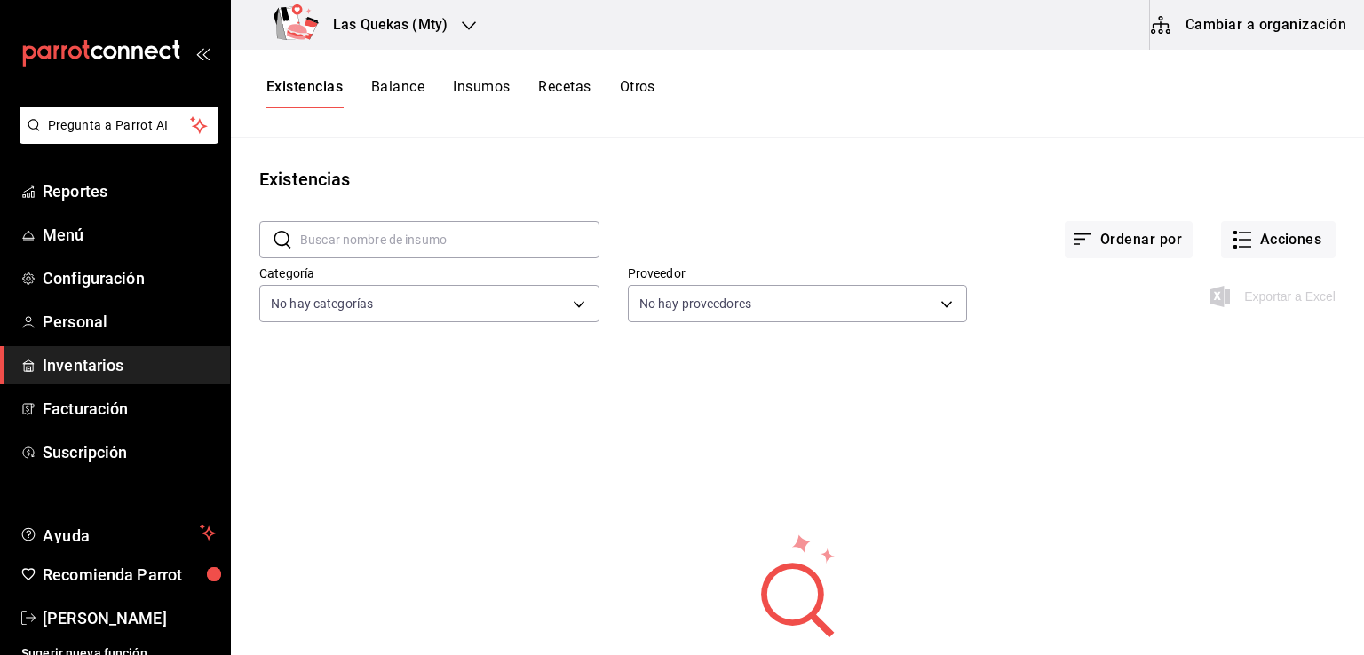
click at [650, 83] on button "Otros" at bounding box center [638, 93] width 36 height 30
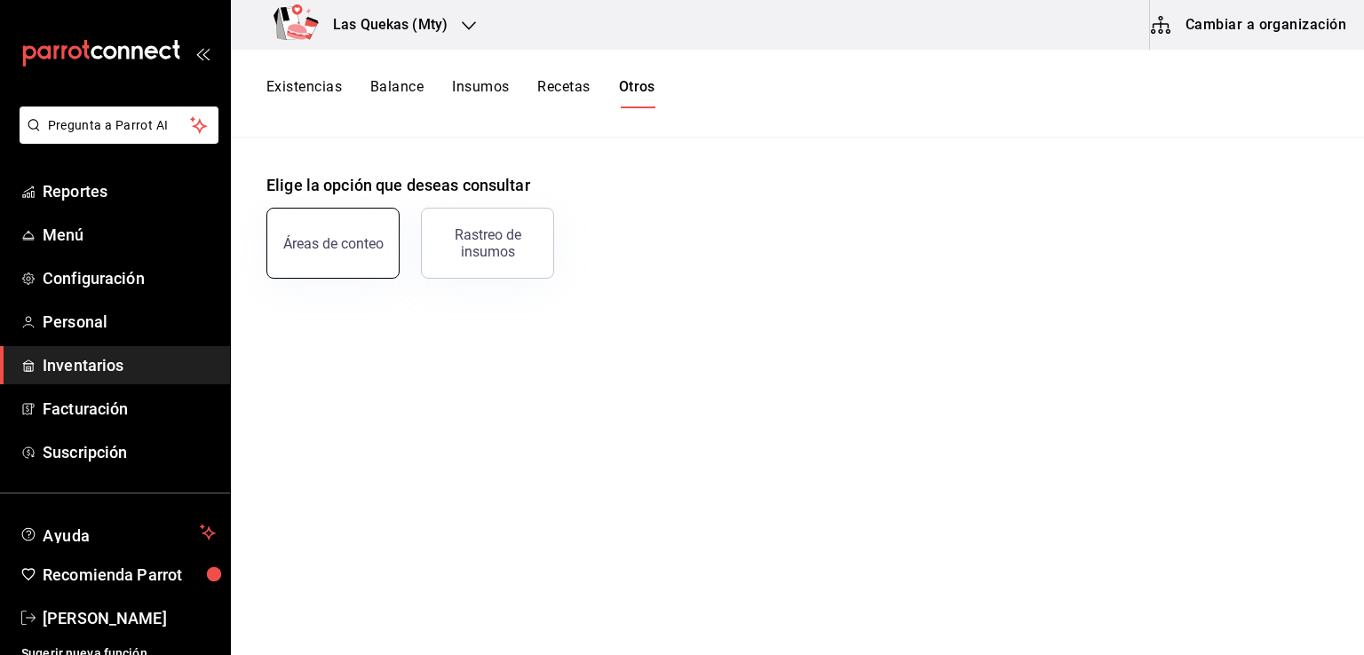
click at [331, 259] on button "Áreas de conteo" at bounding box center [332, 243] width 133 height 71
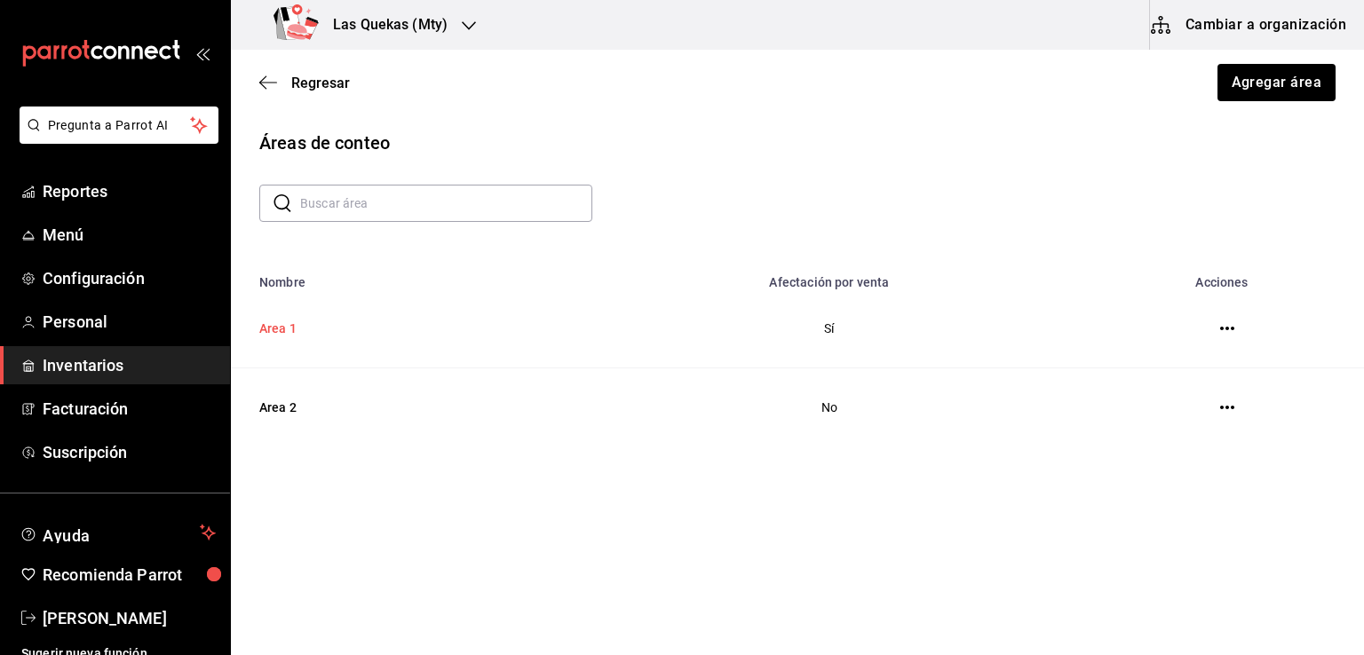
click at [280, 334] on td "Area 1" at bounding box center [396, 329] width 330 height 79
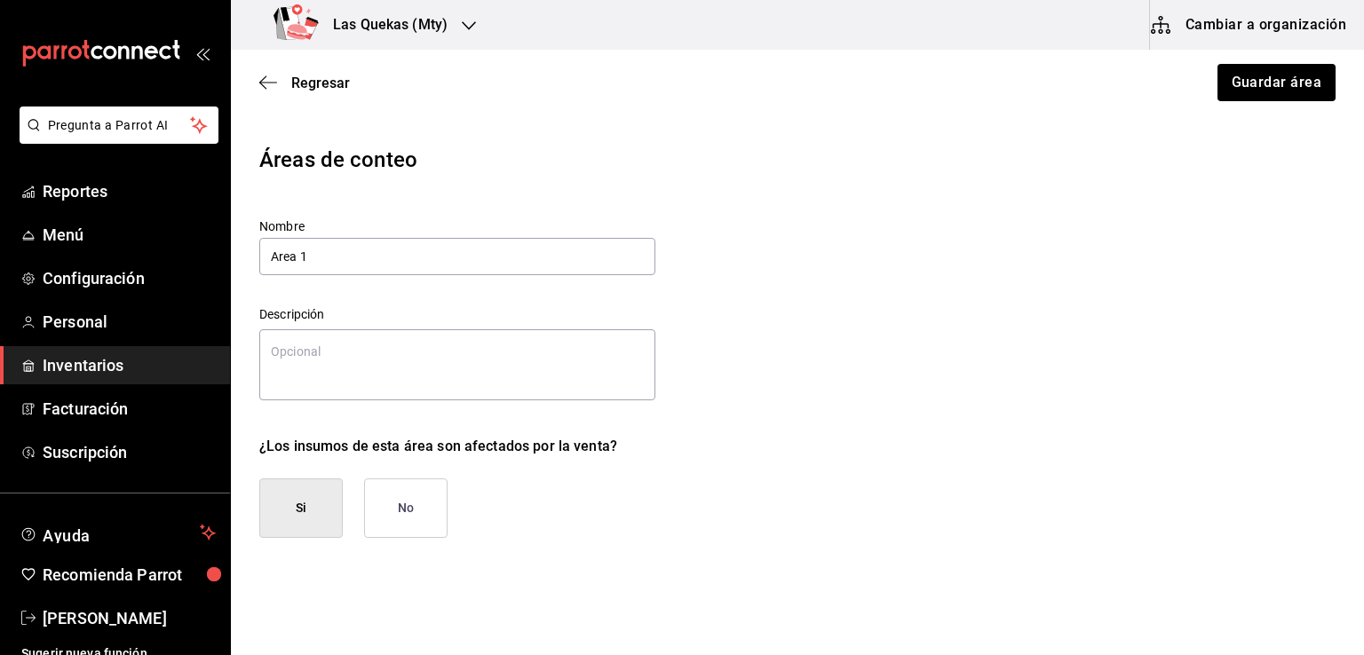
type textarea "x"
click at [268, 84] on icon "button" at bounding box center [268, 83] width 18 height 16
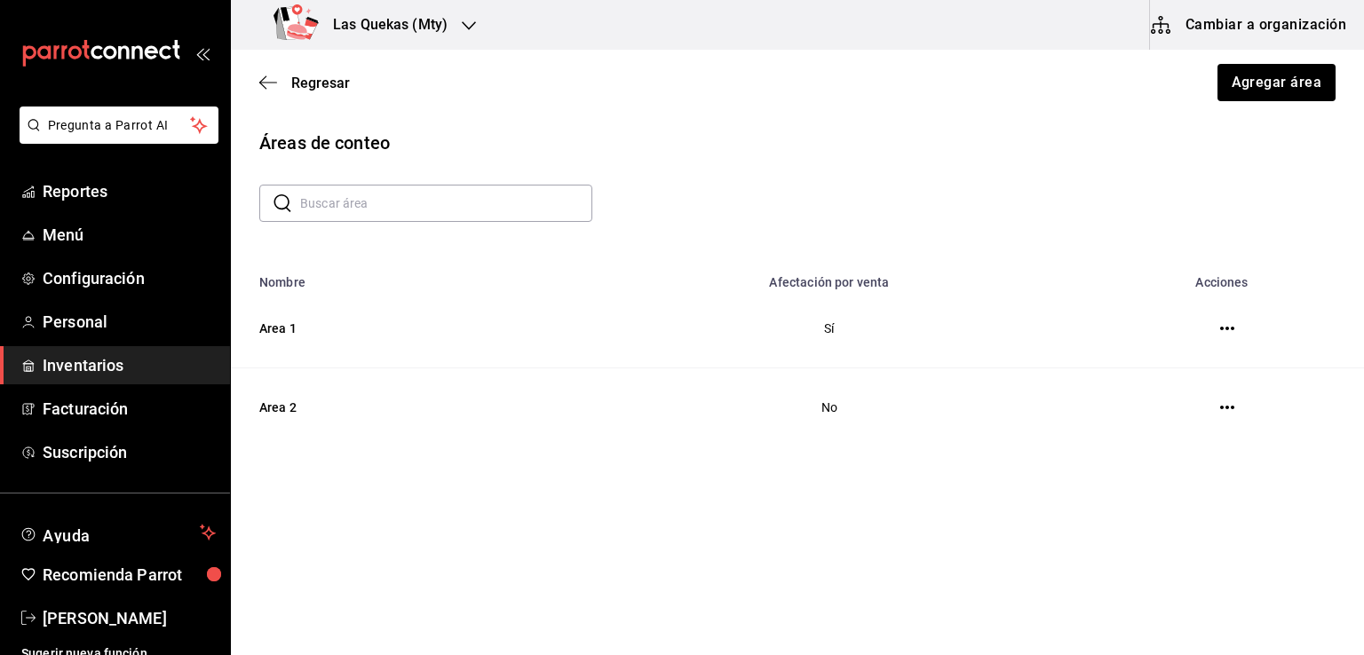
click at [1227, 319] on button "button" at bounding box center [1228, 329] width 36 height 36
click at [1227, 324] on icon "button" at bounding box center [1227, 329] width 14 height 14
click at [965, 167] on div at bounding box center [682, 327] width 1364 height 655
click at [267, 83] on icon "button" at bounding box center [268, 83] width 18 height 16
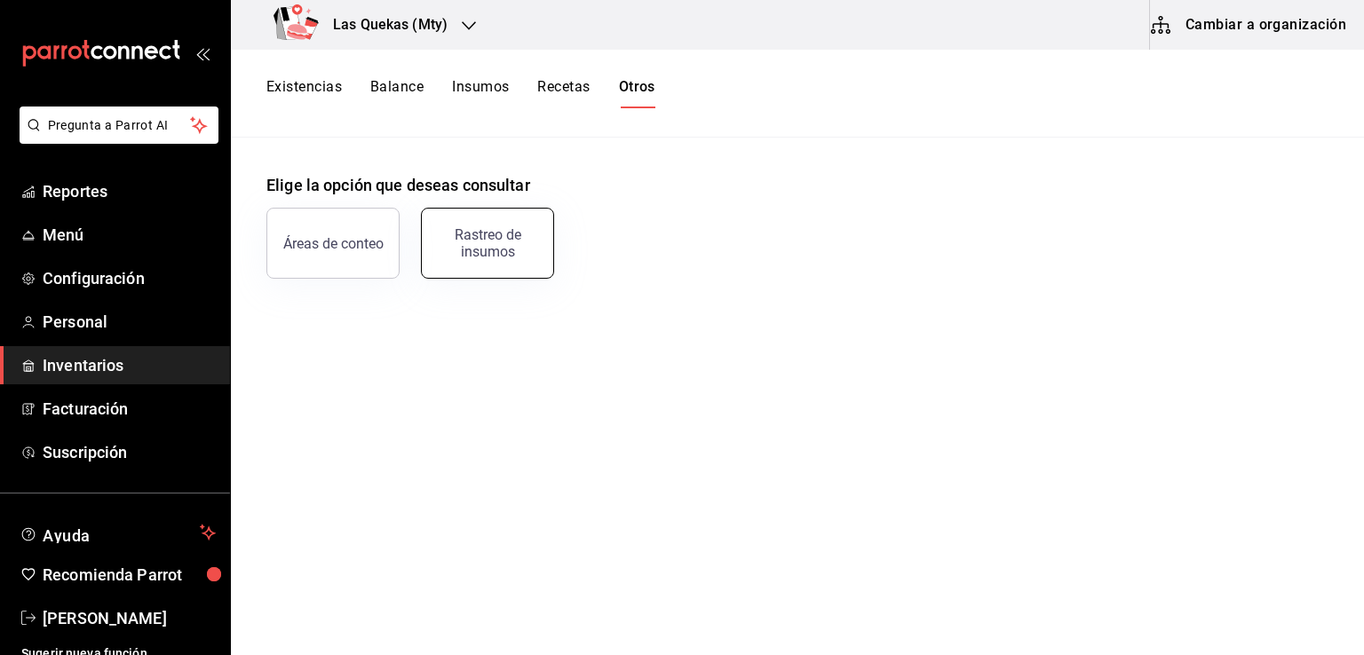
click at [522, 239] on div "Rastreo de insumos" at bounding box center [488, 243] width 110 height 34
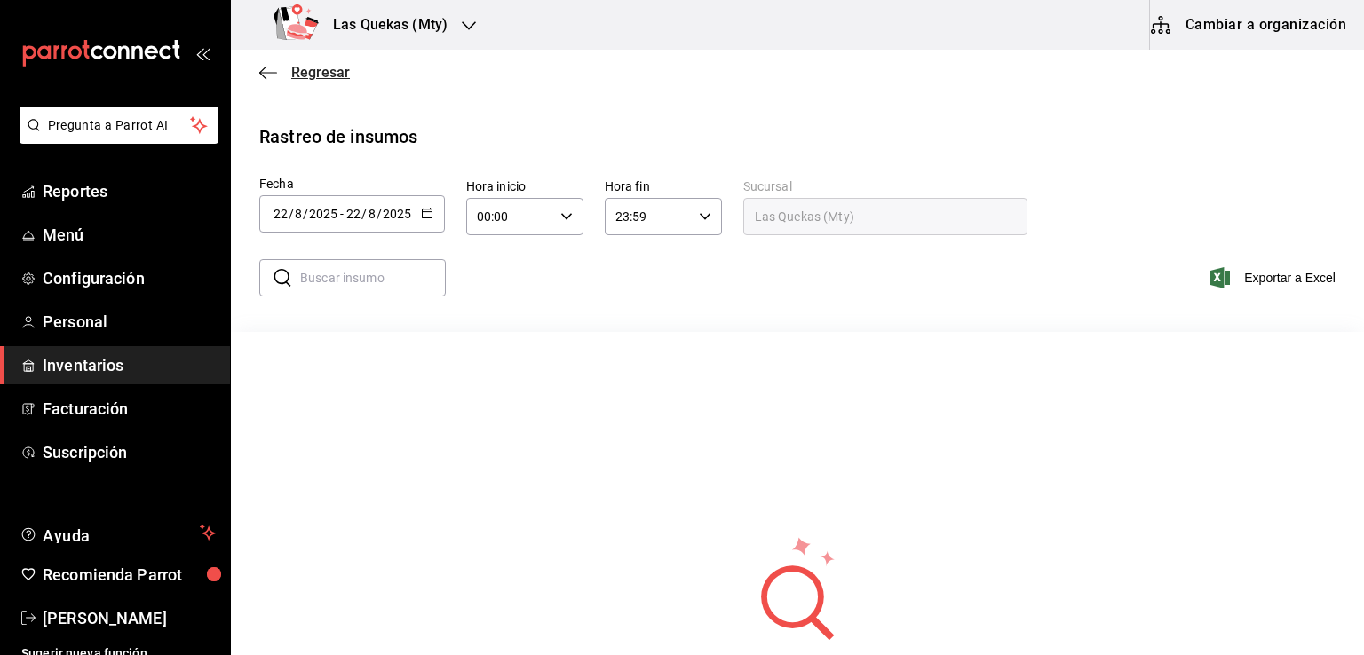
click at [266, 75] on icon "button" at bounding box center [268, 73] width 18 height 16
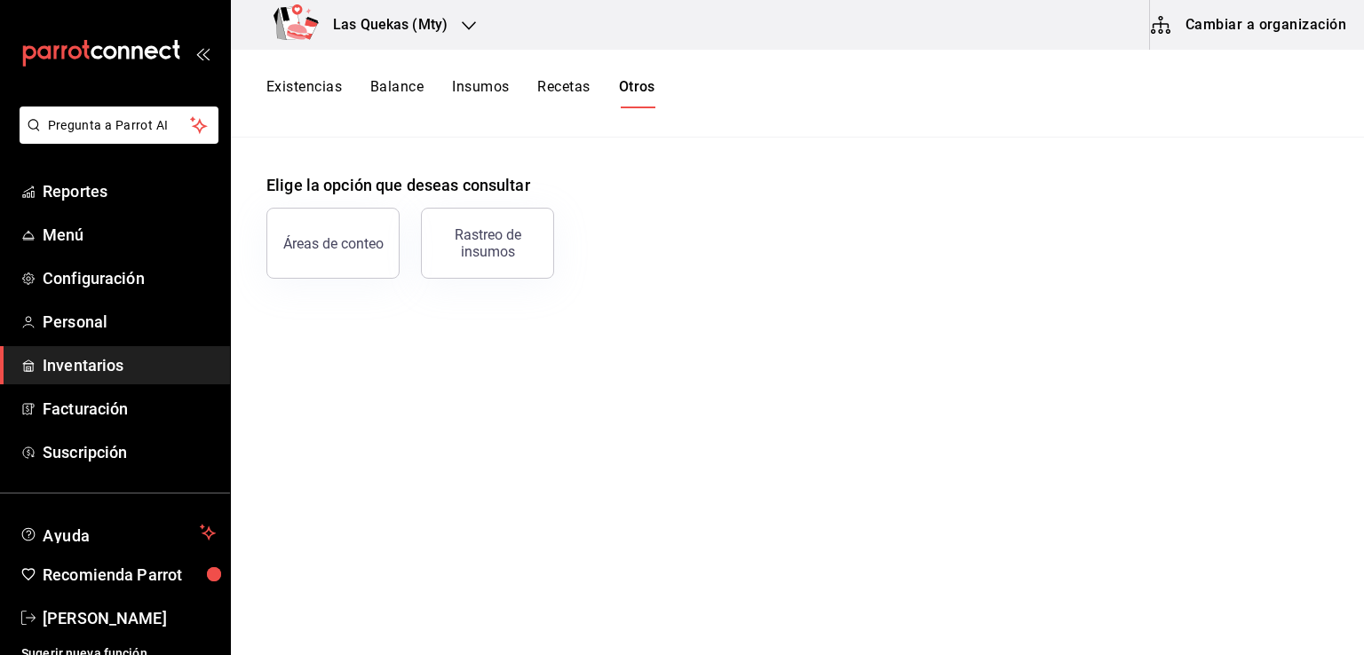
click at [554, 87] on button "Recetas" at bounding box center [563, 93] width 52 height 30
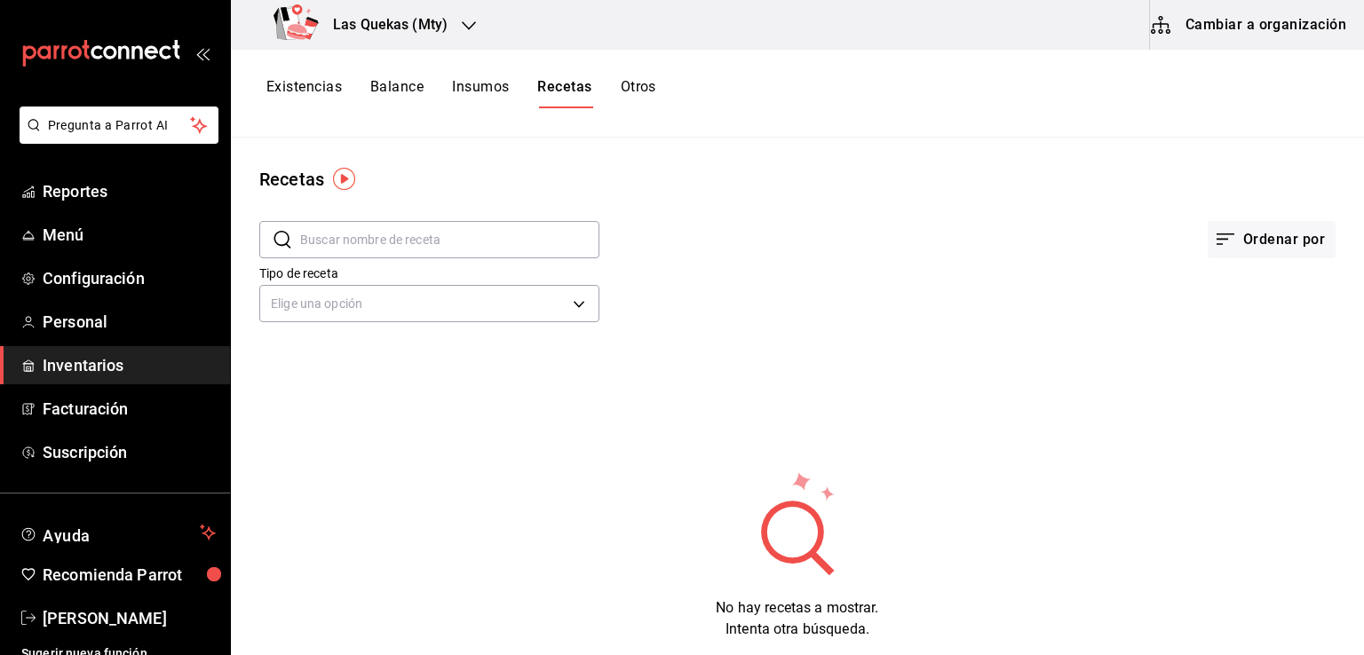
click at [484, 88] on button "Insumos" at bounding box center [480, 93] width 57 height 30
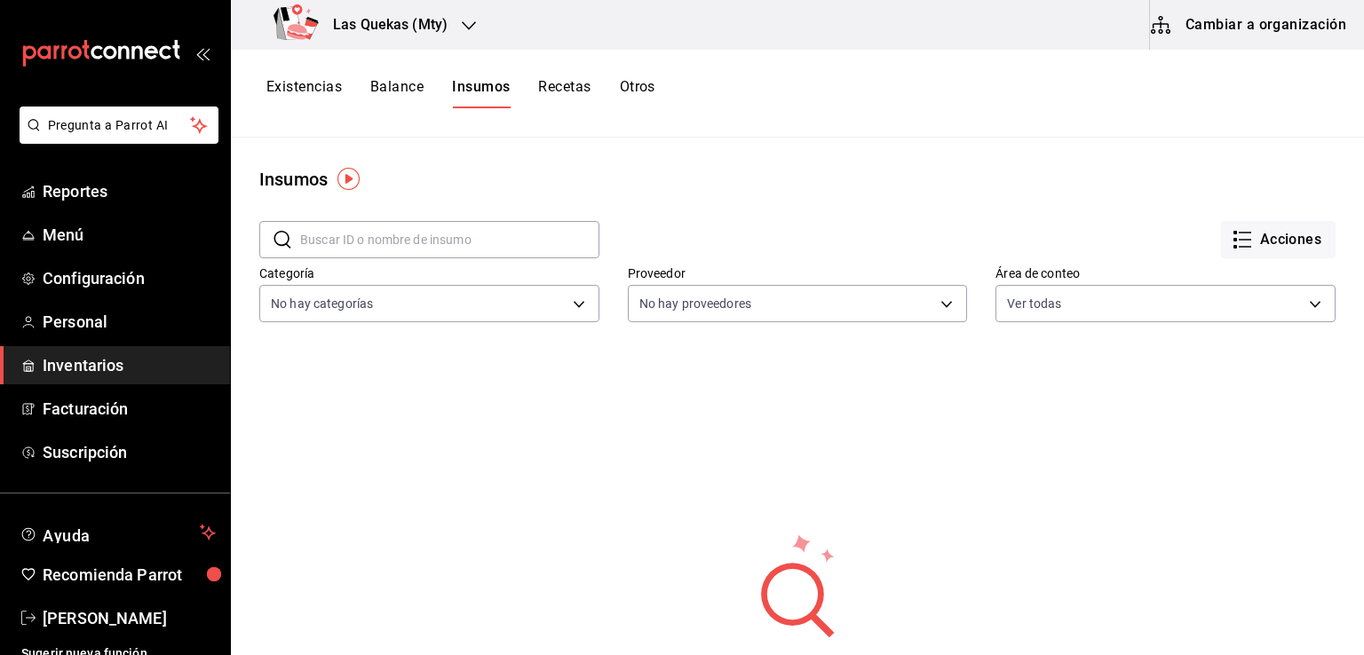
click at [408, 89] on button "Balance" at bounding box center [396, 93] width 53 height 30
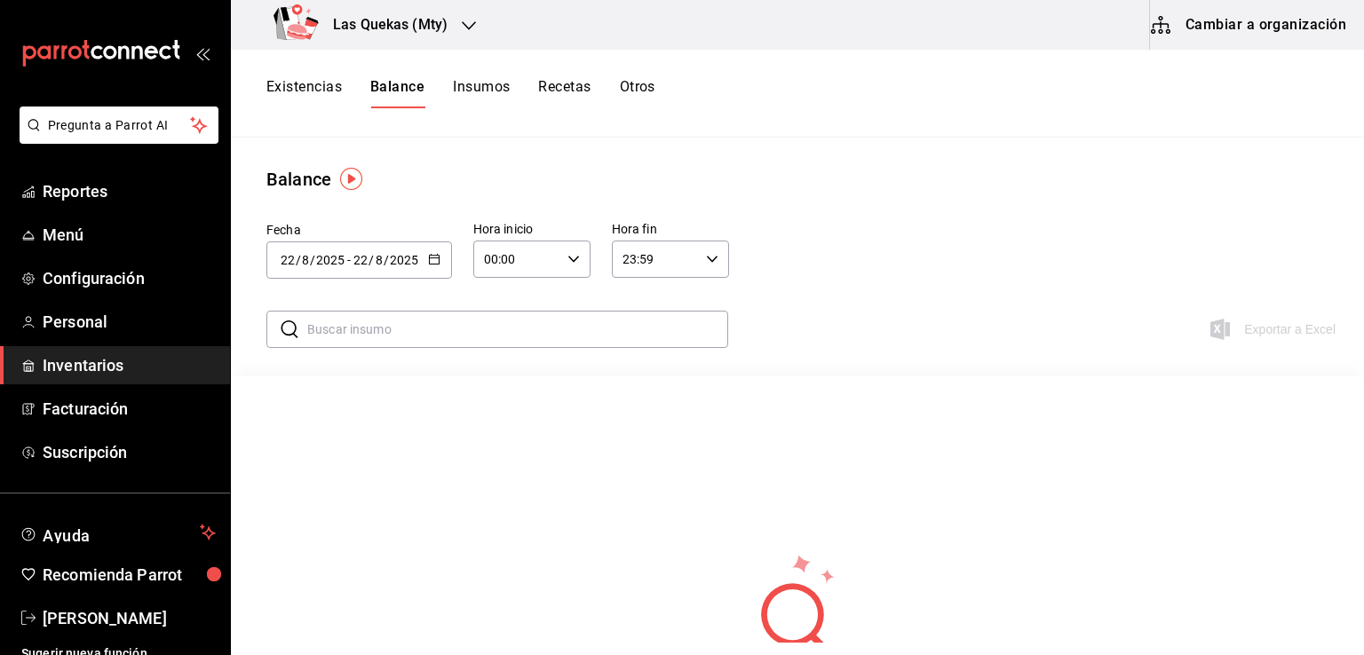
click at [348, 92] on div "Existencias Balance Insumos Recetas Otros" at bounding box center [460, 93] width 389 height 30
click at [311, 81] on button "Existencias" at bounding box center [303, 93] width 75 height 30
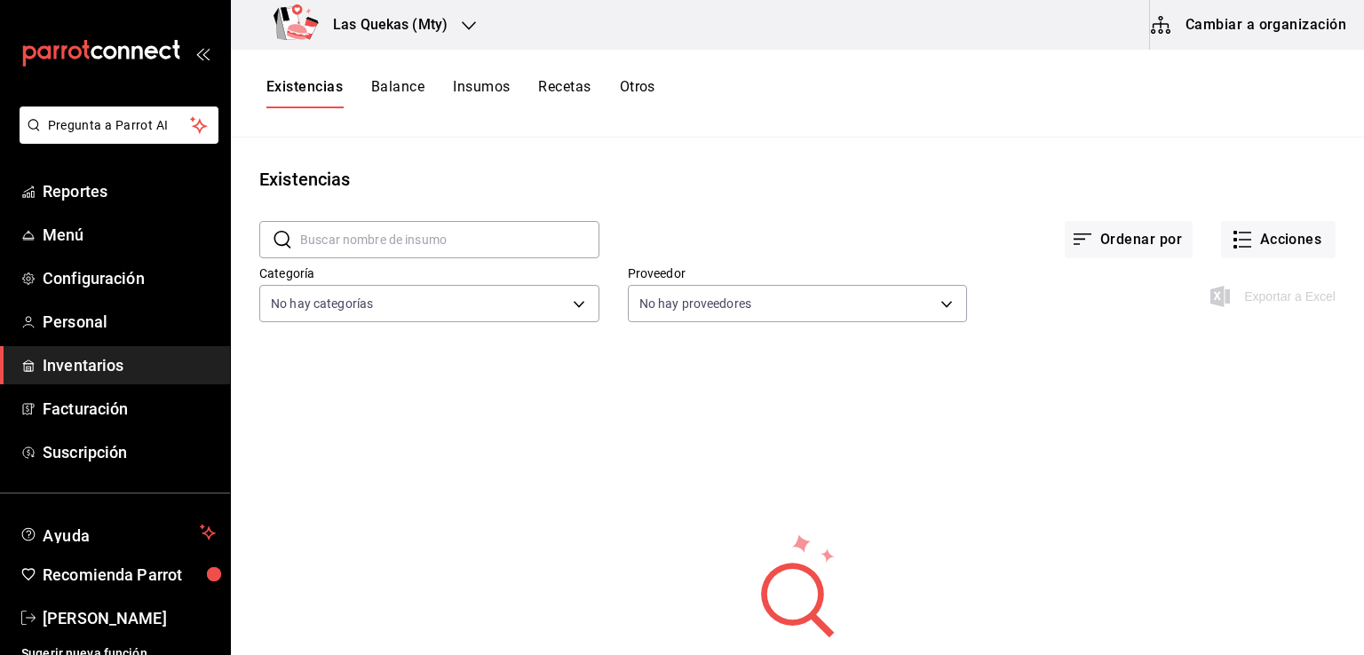
click at [1237, 28] on button "Cambiar a organización" at bounding box center [1250, 25] width 200 height 50
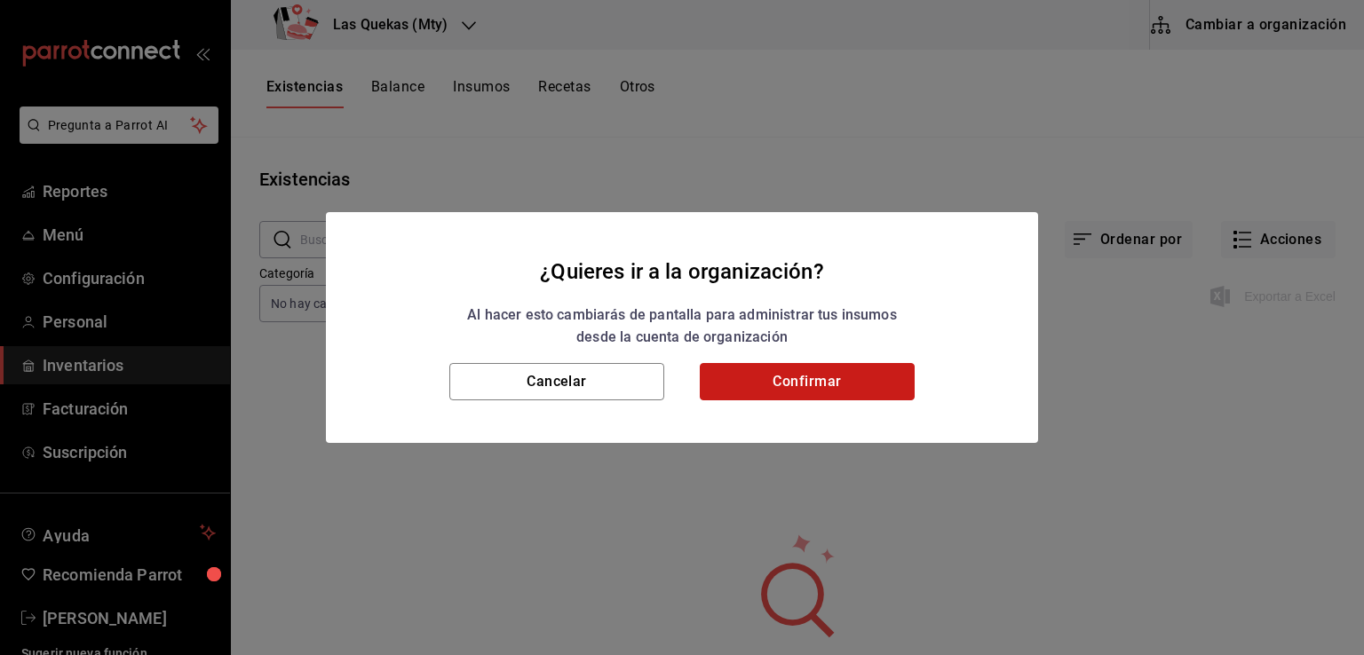
click at [788, 385] on button "Confirmar" at bounding box center [807, 381] width 215 height 37
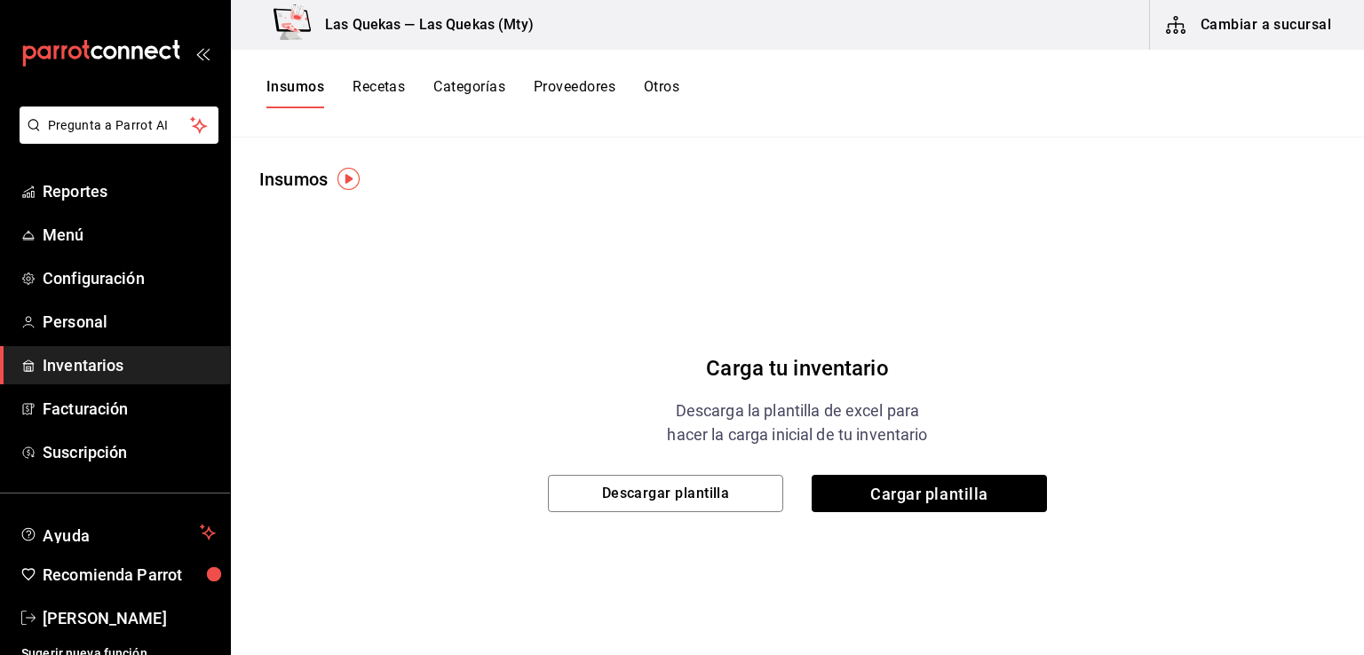
click at [382, 93] on button "Recetas" at bounding box center [379, 93] width 52 height 30
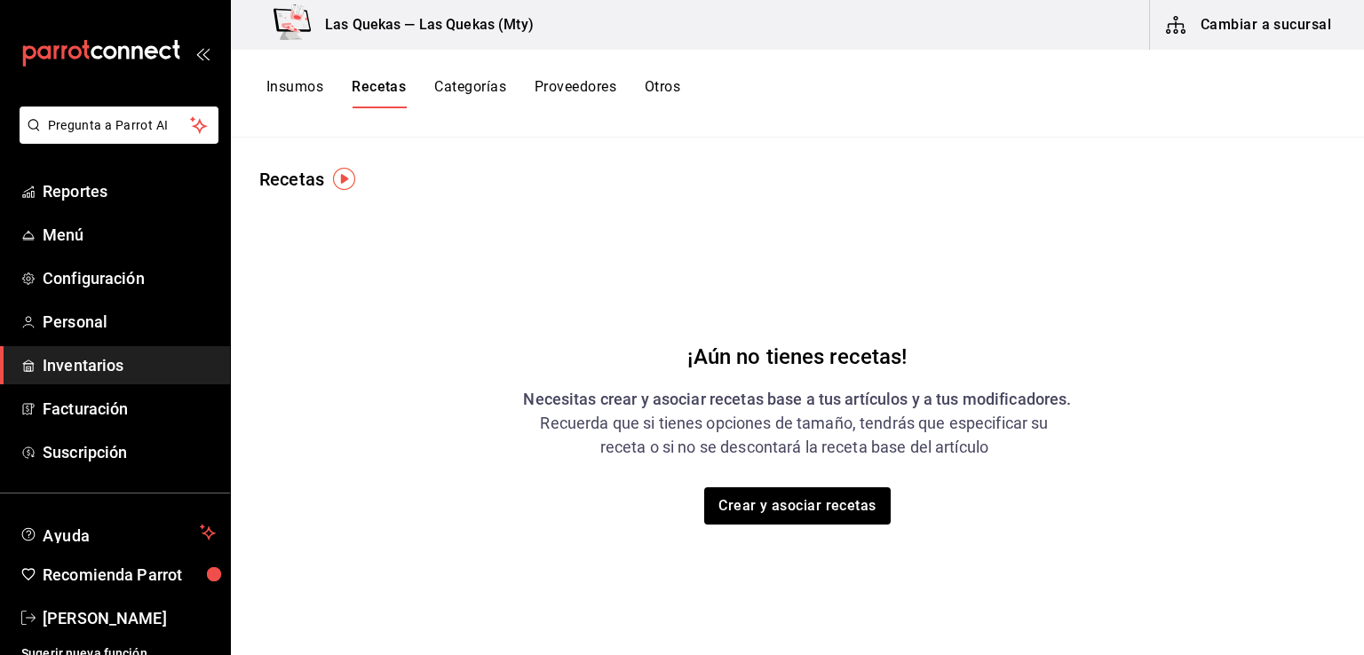
click at [473, 96] on button "Categorías" at bounding box center [470, 93] width 72 height 30
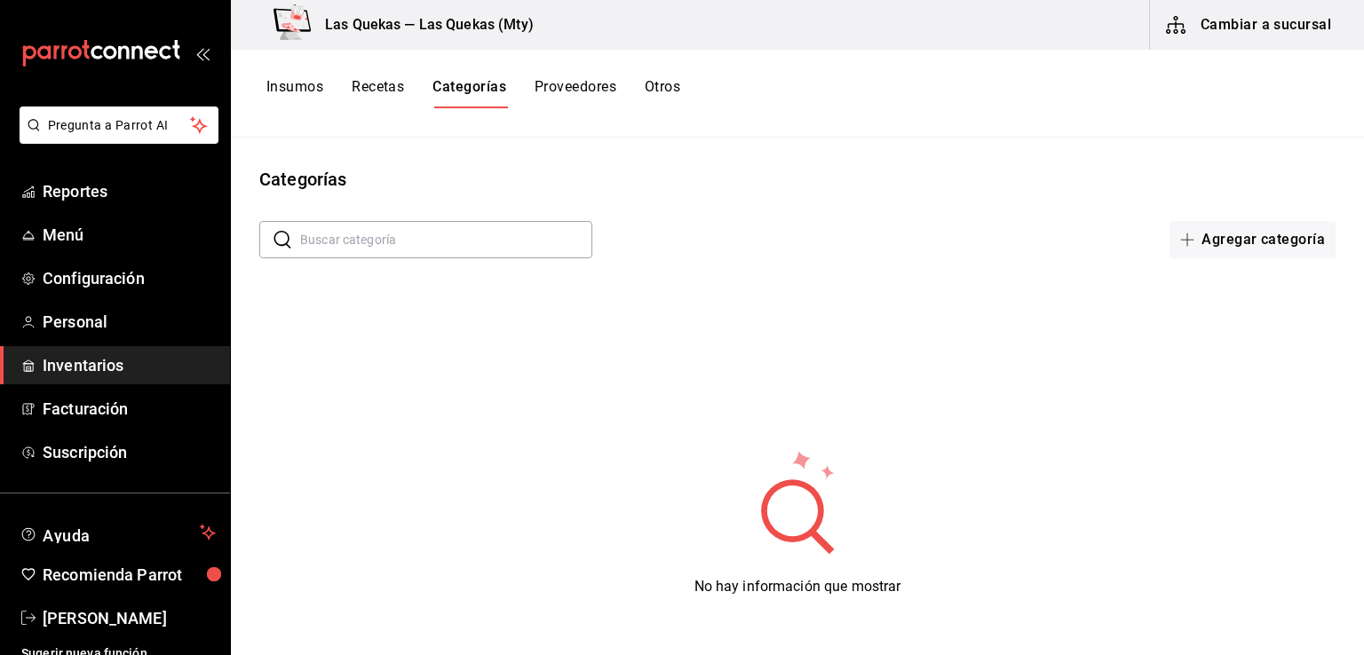
click at [582, 93] on button "Proveedores" at bounding box center [576, 93] width 82 height 30
click at [385, 181] on img "button" at bounding box center [380, 179] width 22 height 22
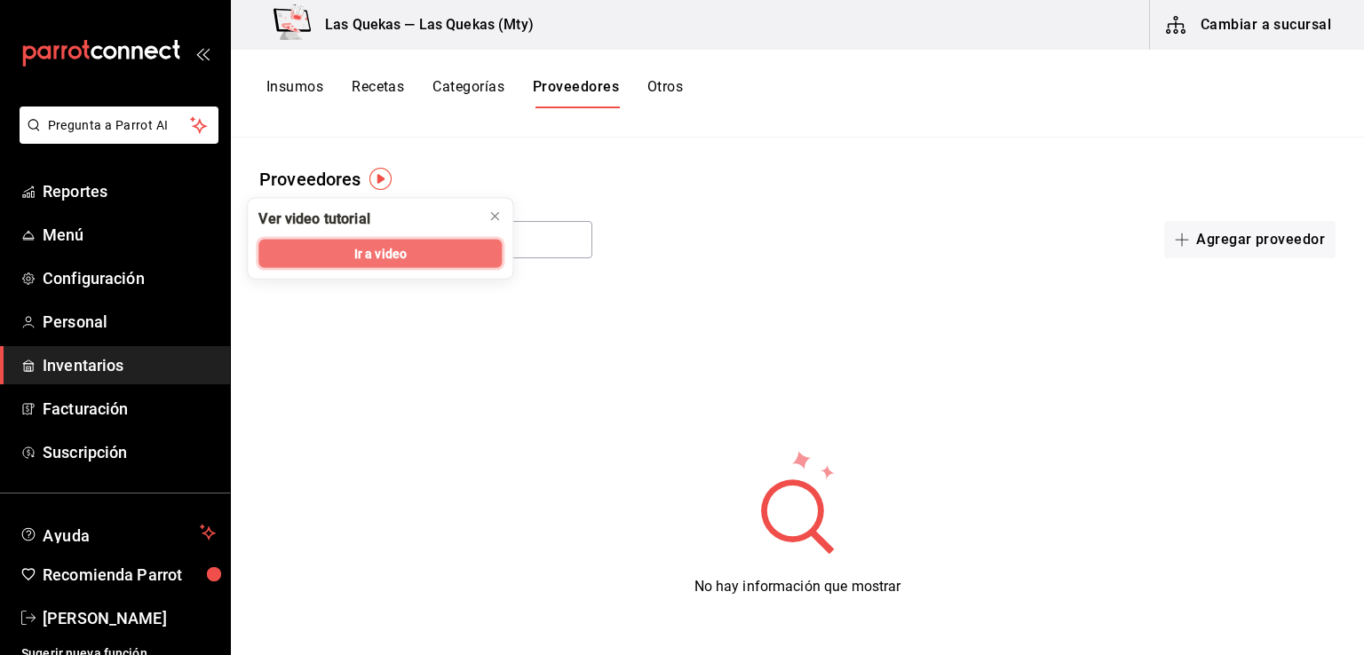
click at [382, 254] on span "Ir a video" at bounding box center [380, 253] width 52 height 19
